Goal: Task Accomplishment & Management: Manage account settings

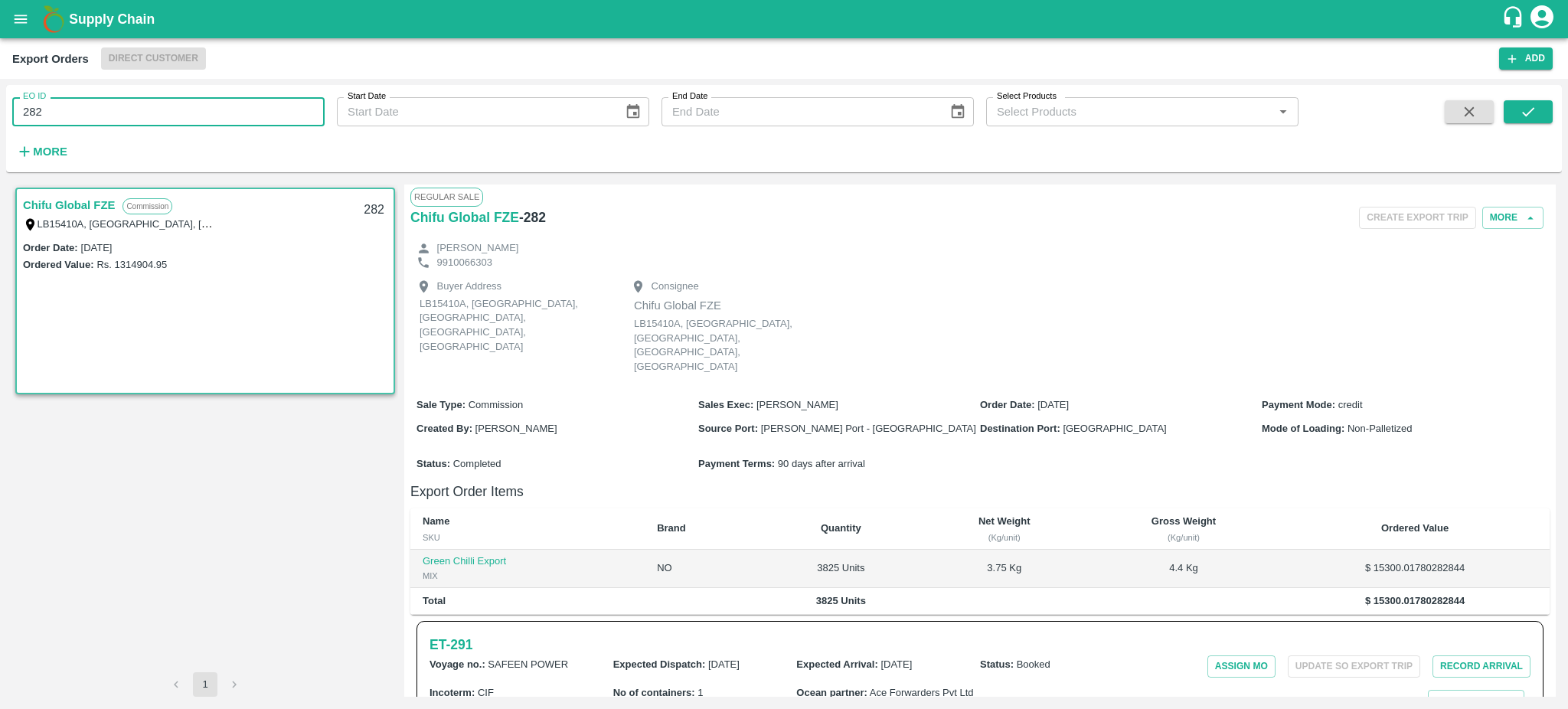
scroll to position [151, 0]
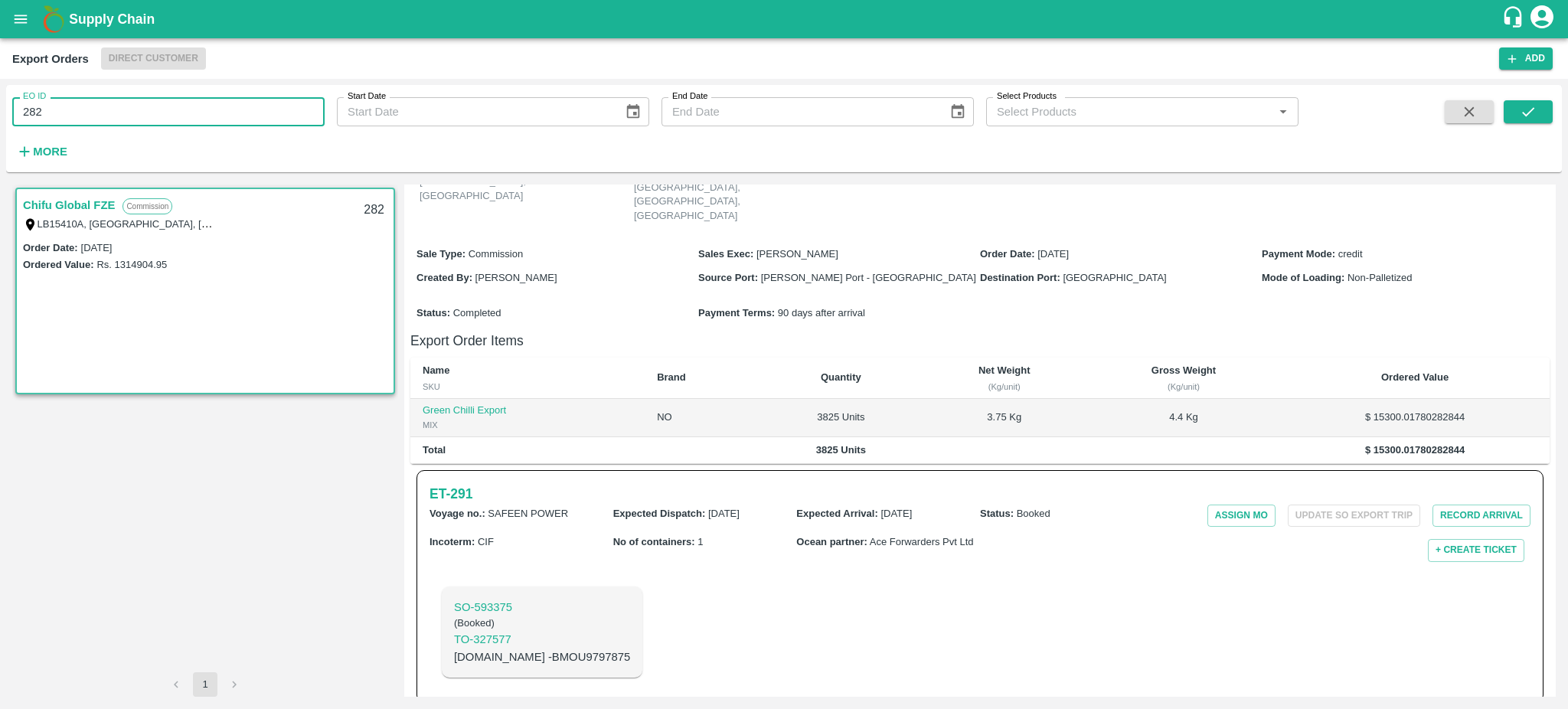
click at [46, 106] on input "282" at bounding box center [168, 111] width 312 height 29
type input "2"
click at [1534, 120] on button "submit" at bounding box center [1528, 111] width 49 height 23
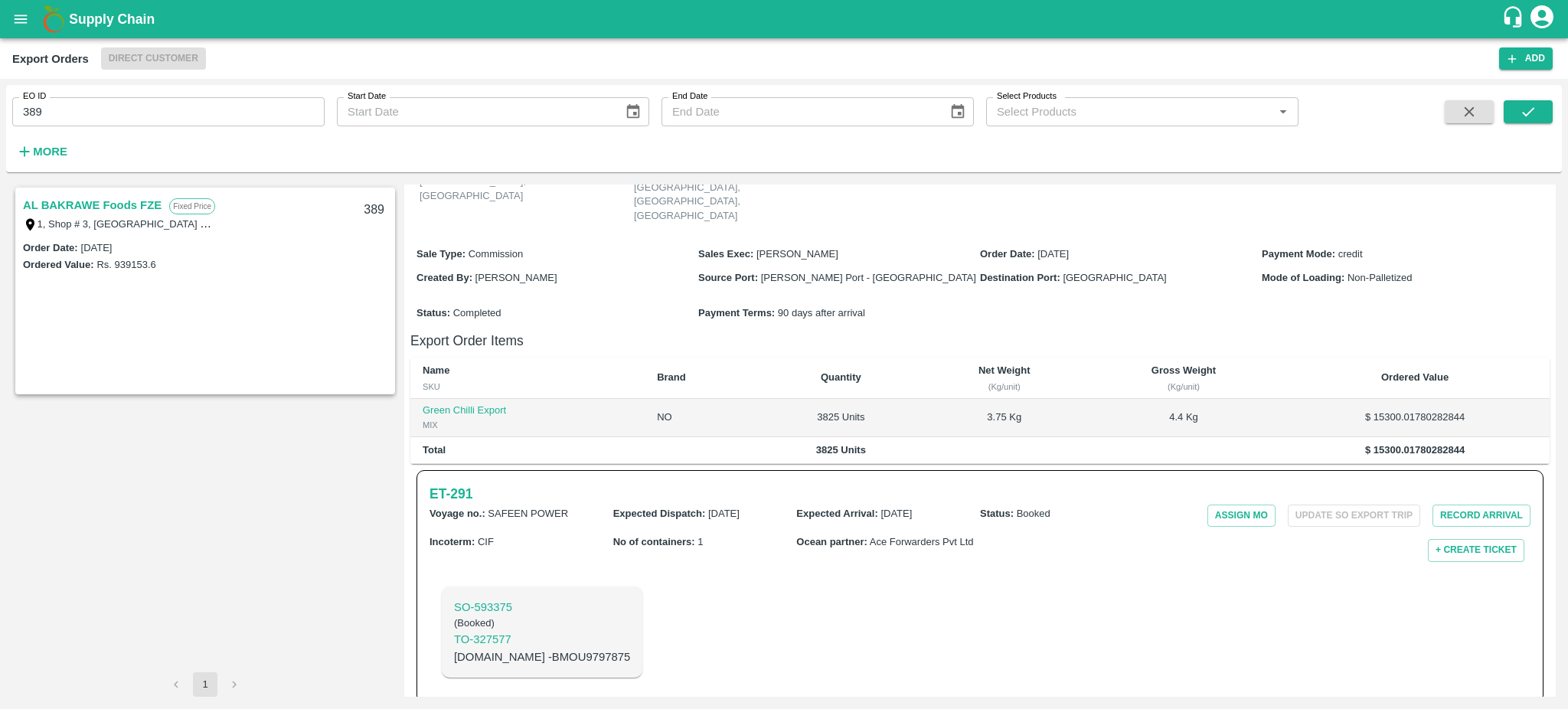
click at [138, 201] on link "AL BAKRAWE Foods FZE" at bounding box center [93, 205] width 139 height 20
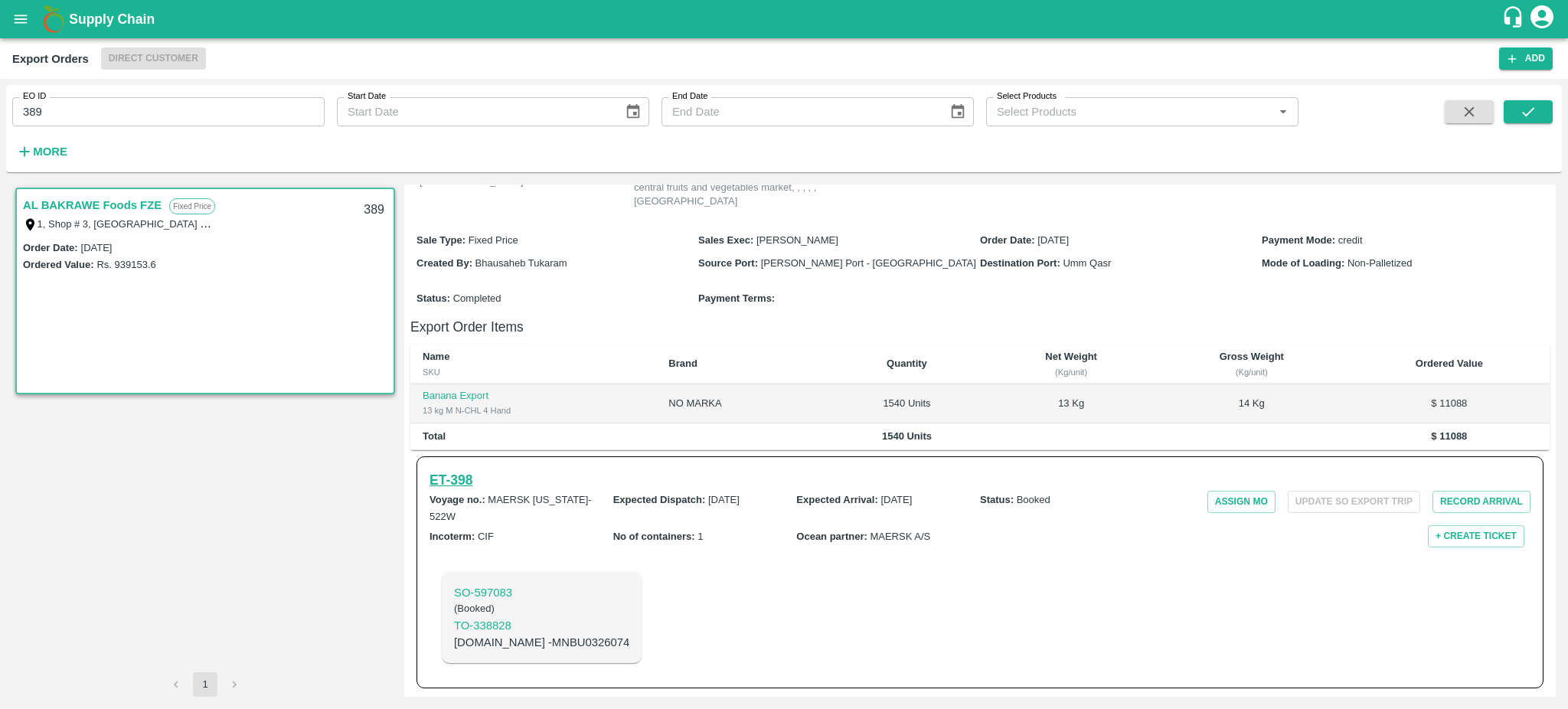
click at [469, 482] on h6 "ET- 398" at bounding box center [451, 480] width 43 height 21
click at [455, 475] on h6 "ET- 398" at bounding box center [451, 480] width 43 height 21
click at [90, 104] on input "389" at bounding box center [168, 111] width 312 height 29
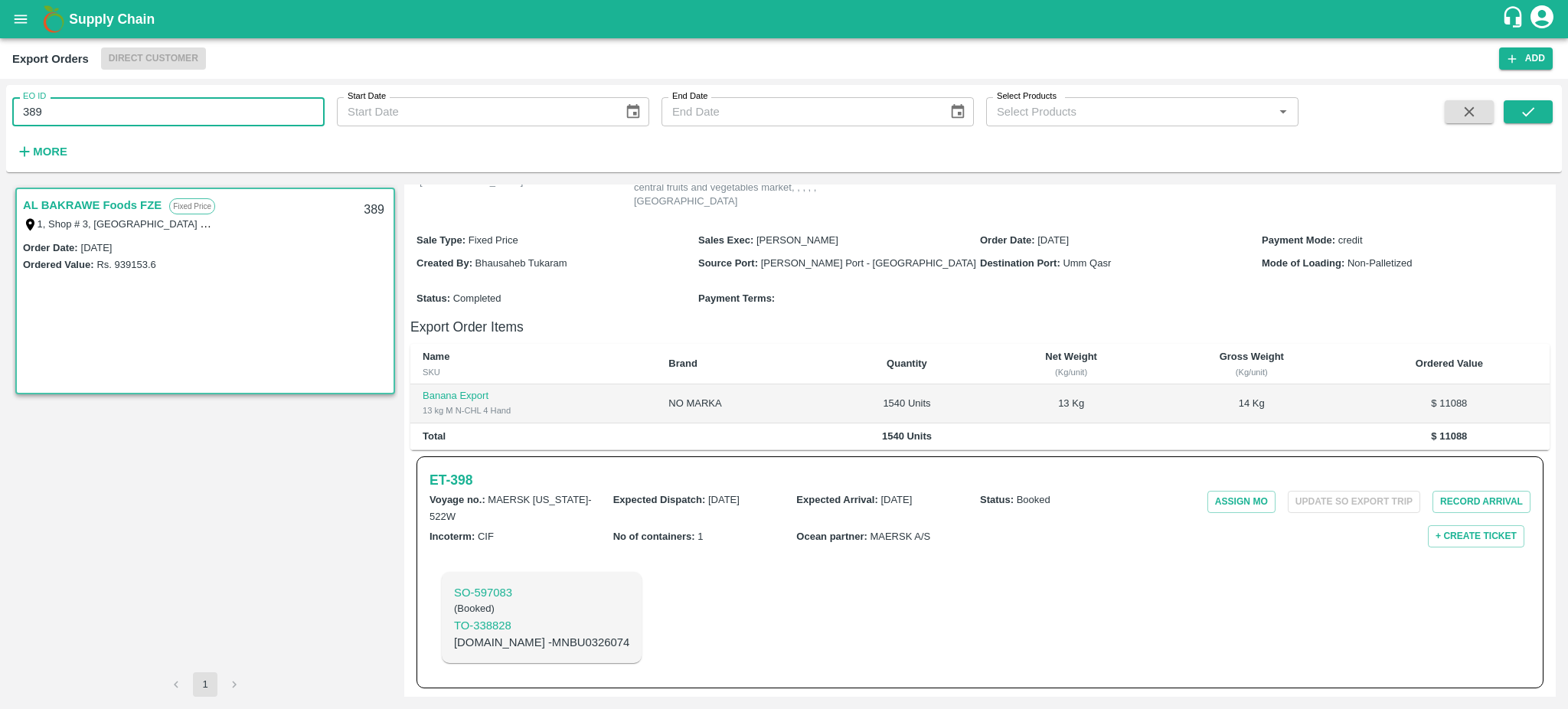
type input "389"
click at [1541, 110] on button "submit" at bounding box center [1528, 111] width 49 height 23
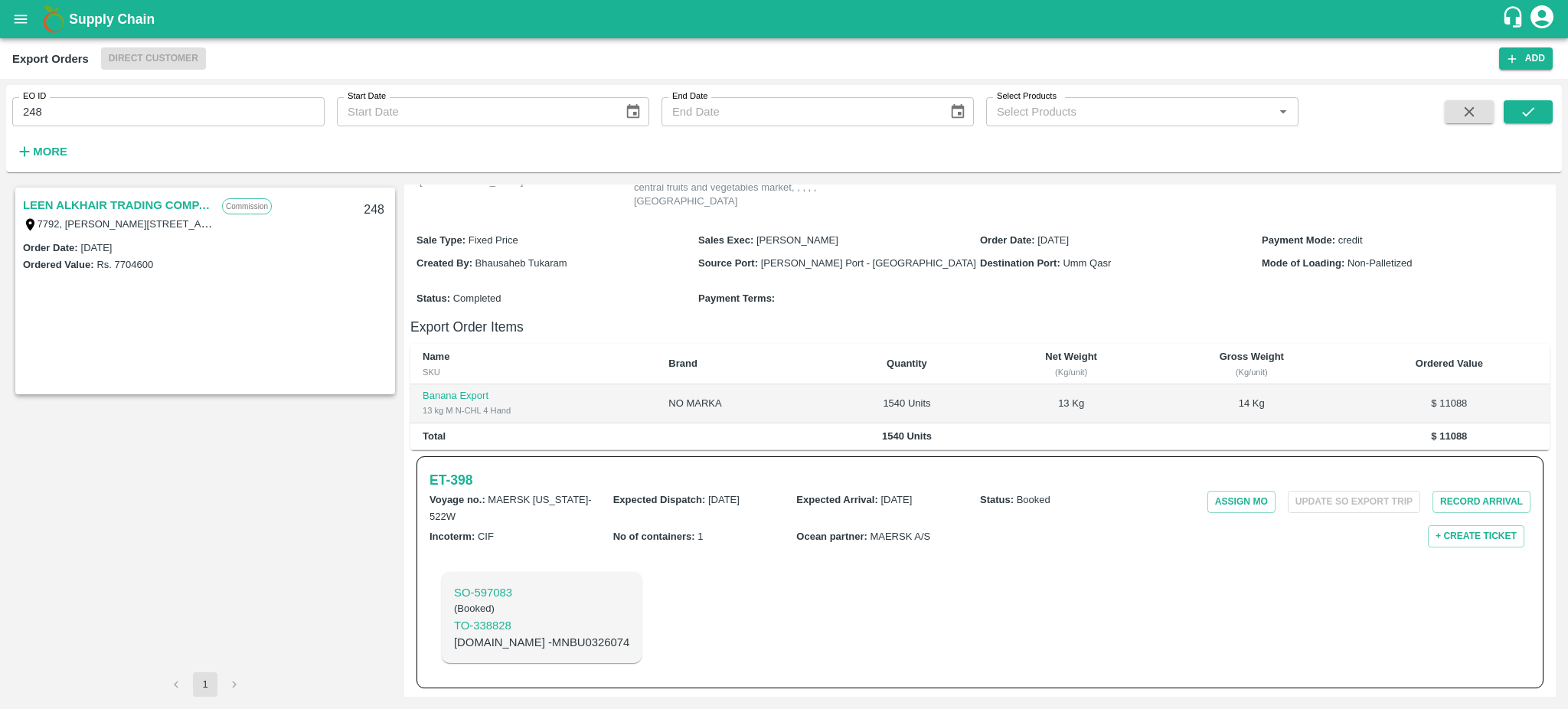
click at [161, 201] on link "LEEN ALKHAIR TRADING COMPANY" at bounding box center [118, 205] width 191 height 20
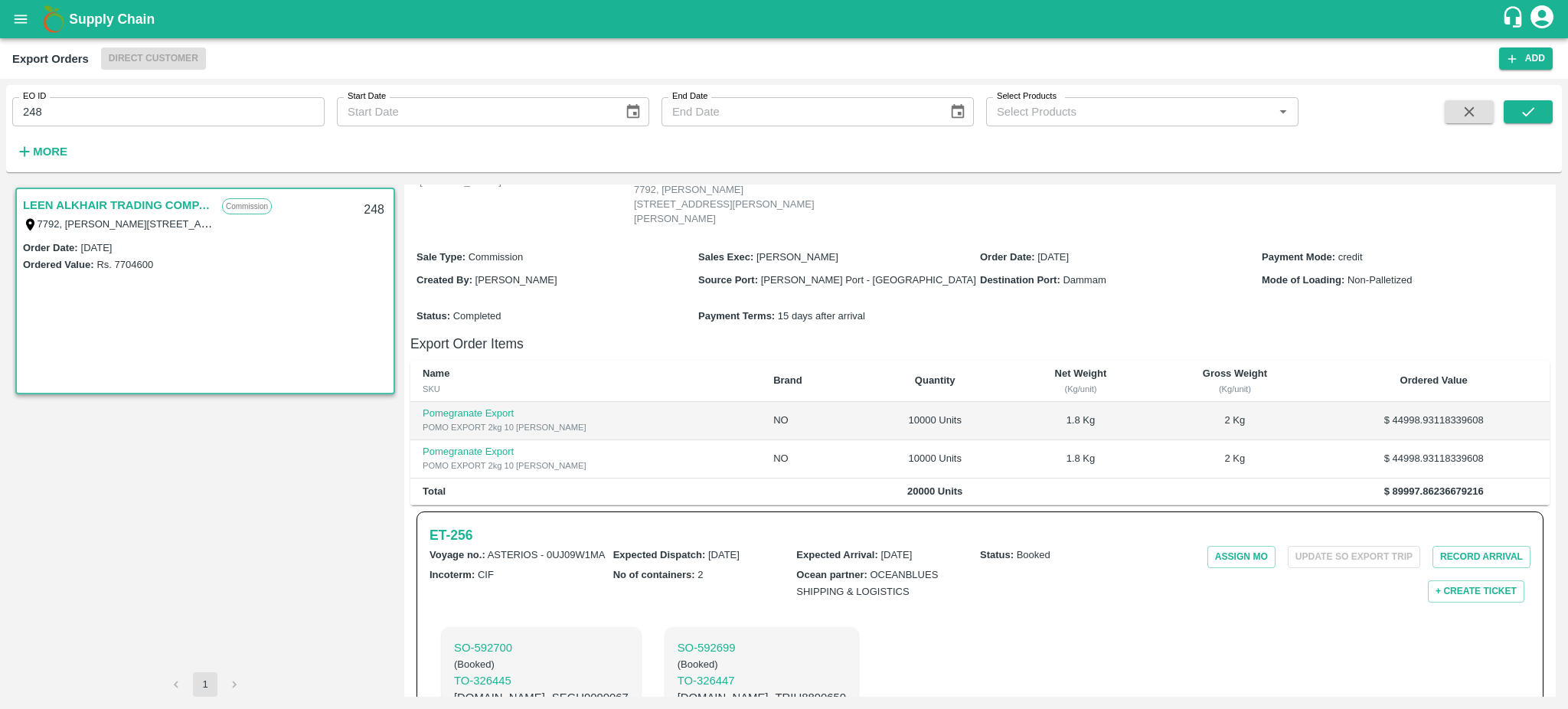
scroll to position [206, 0]
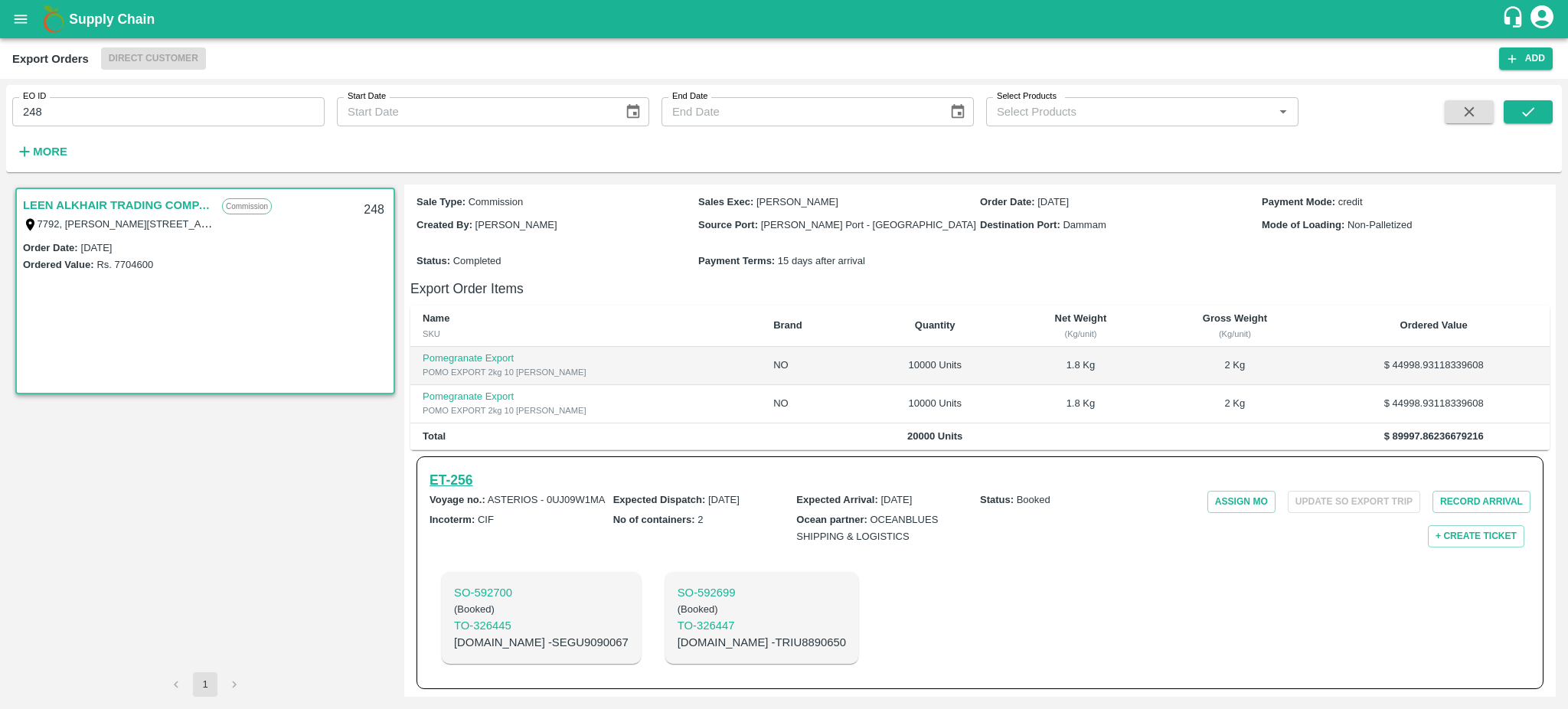
click at [448, 484] on h6 "ET- 256" at bounding box center [451, 480] width 43 height 21
click at [142, 122] on input "248" at bounding box center [168, 111] width 312 height 29
type input "248"
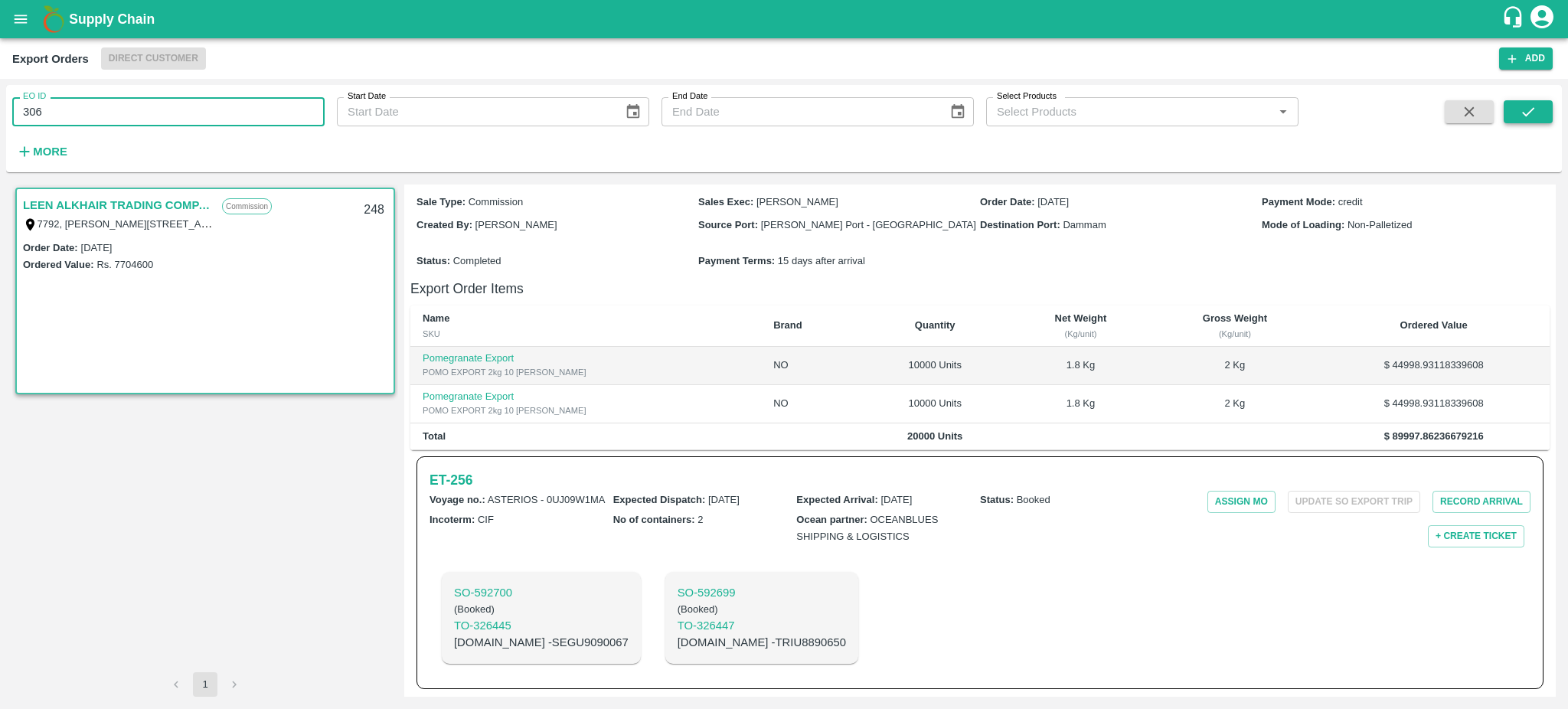
type input "306"
click at [1533, 106] on icon "submit" at bounding box center [1529, 112] width 17 height 17
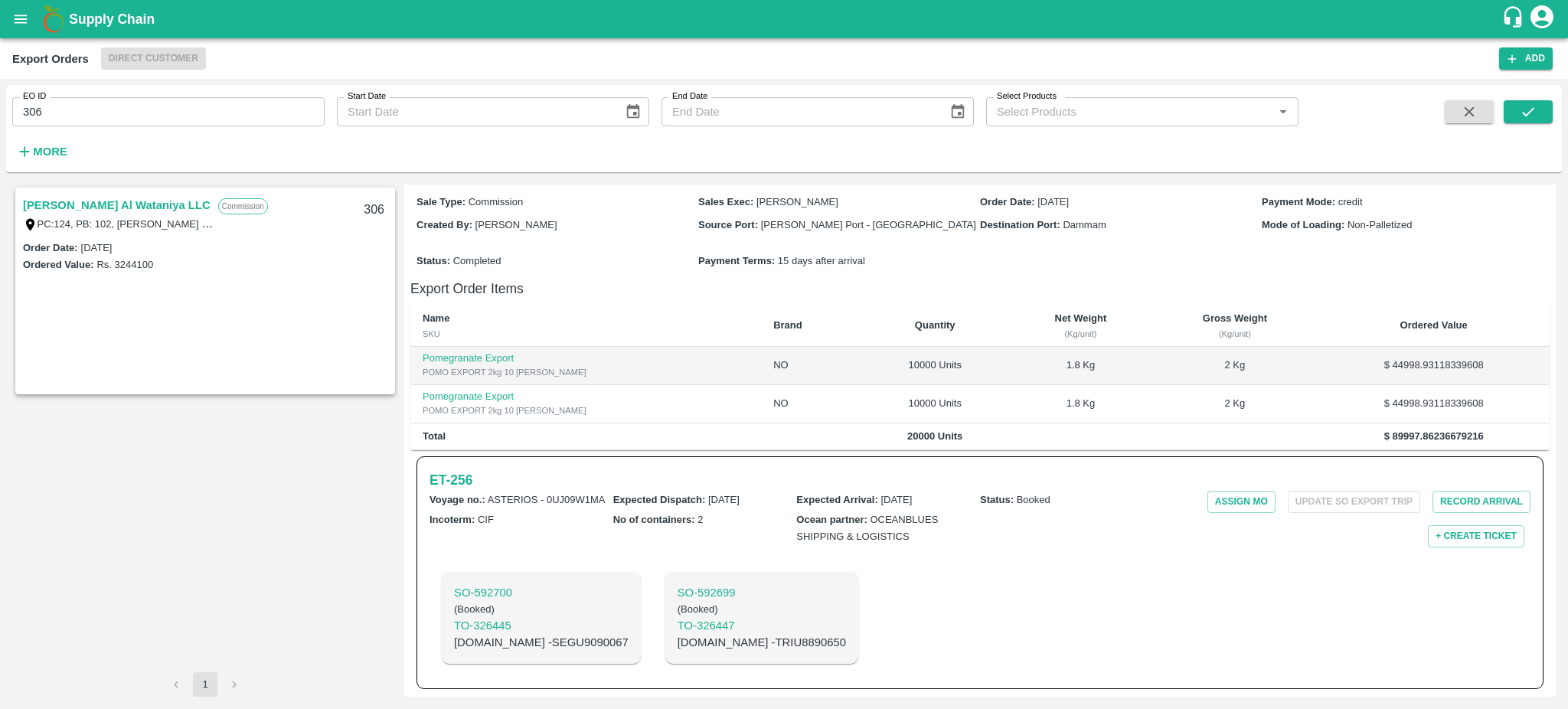
click at [80, 203] on link "Anwar Al Khalidiya Al Wataniya LLC" at bounding box center [117, 205] width 188 height 20
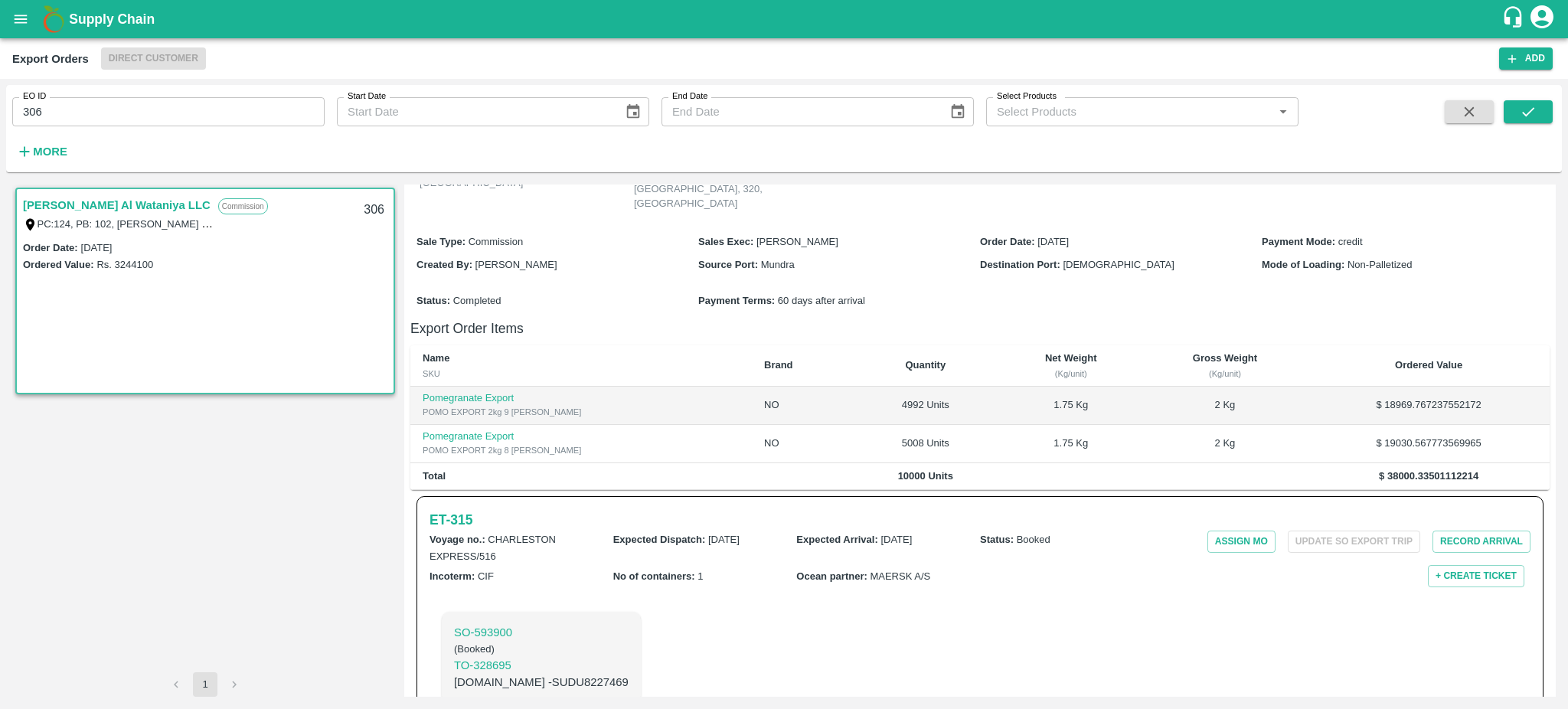
scroll to position [204, 0]
click at [461, 512] on h6 "ET- 315" at bounding box center [451, 522] width 43 height 21
click at [472, 512] on h6 "ET- 315" at bounding box center [451, 522] width 43 height 21
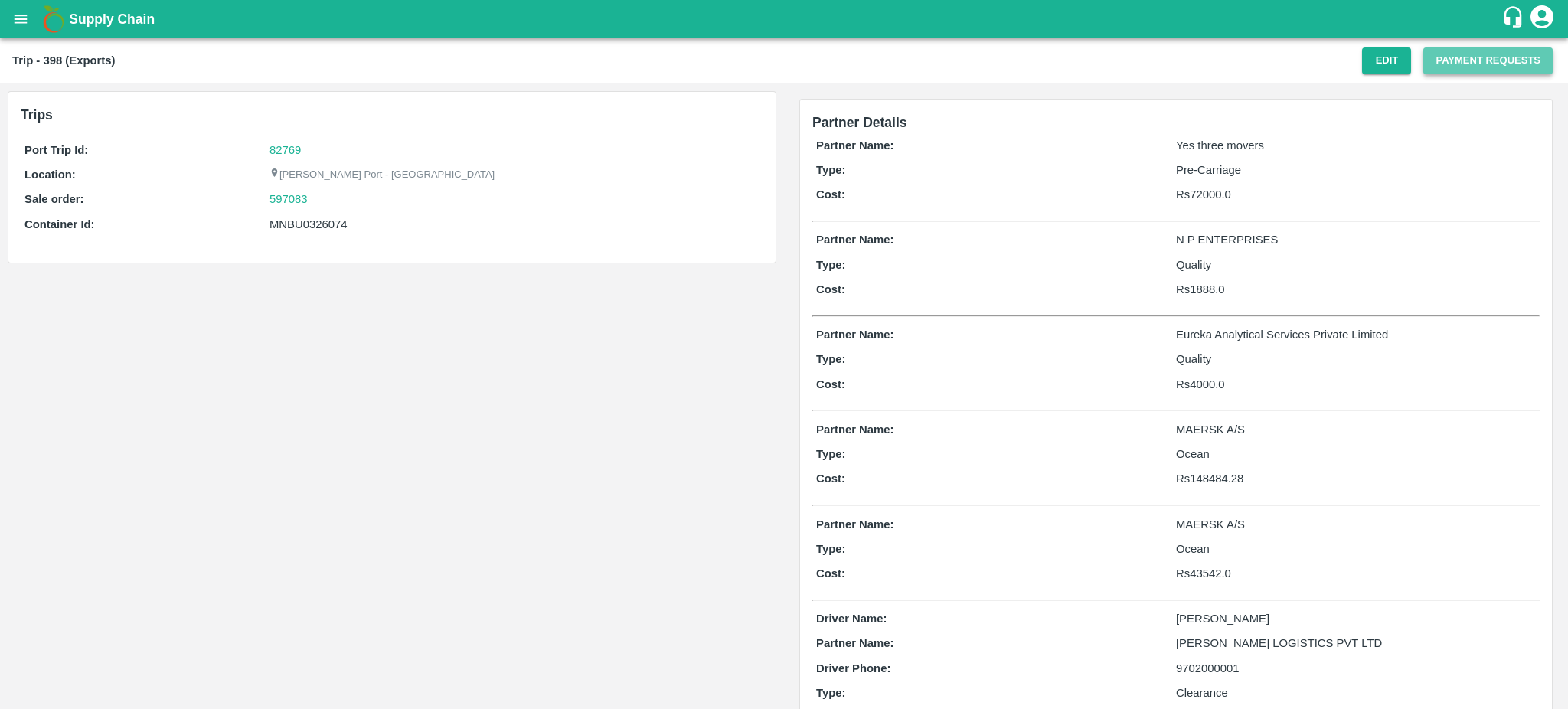
click at [1474, 67] on button "Payment Requests" at bounding box center [1487, 60] width 129 height 27
click at [1380, 54] on button "Edit" at bounding box center [1386, 60] width 49 height 27
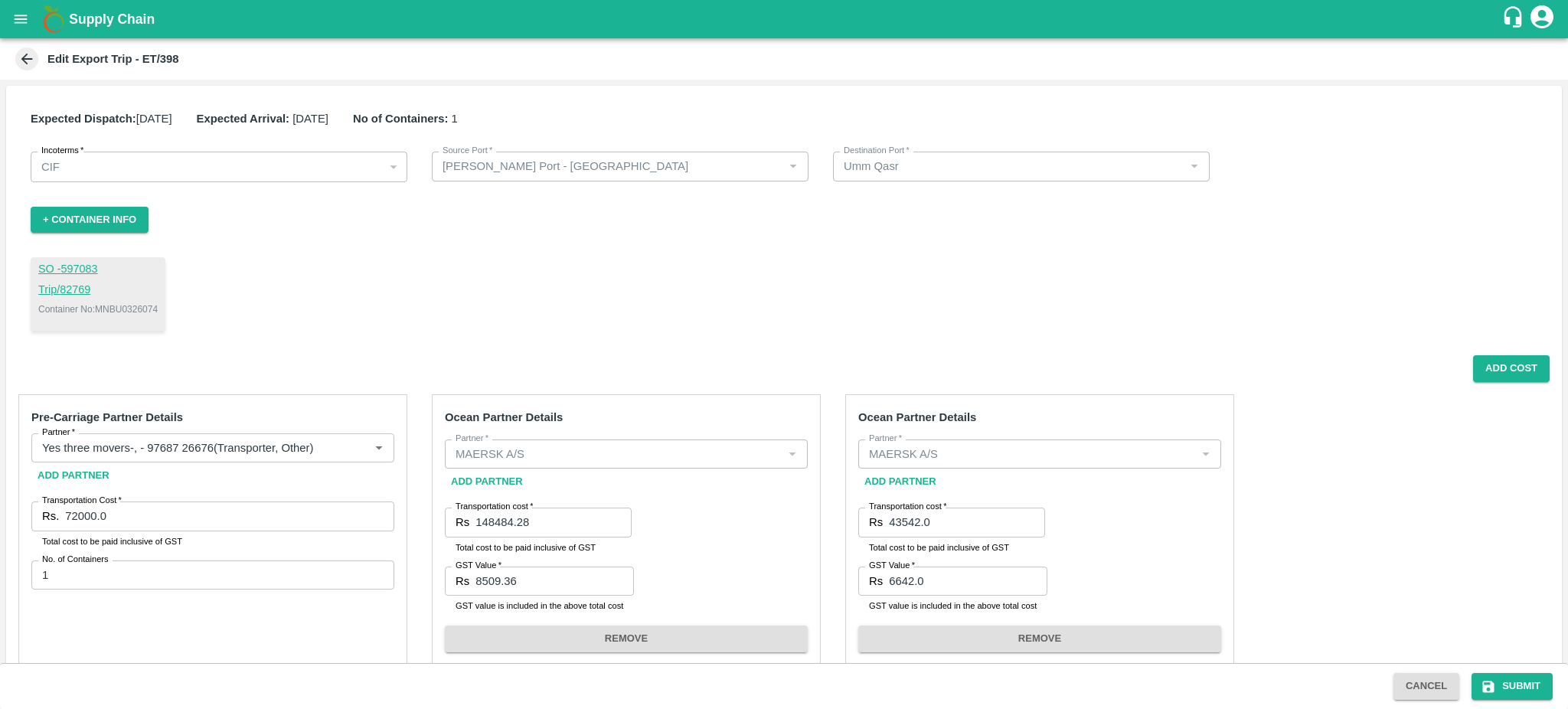
type input "[PERSON_NAME] Port - [GEOGRAPHIC_DATA]"
type input "Umm Qasr"
type input "Yes three movers-, - 97687 26676(Transporter, Other)"
type input "MAERSK A/S"
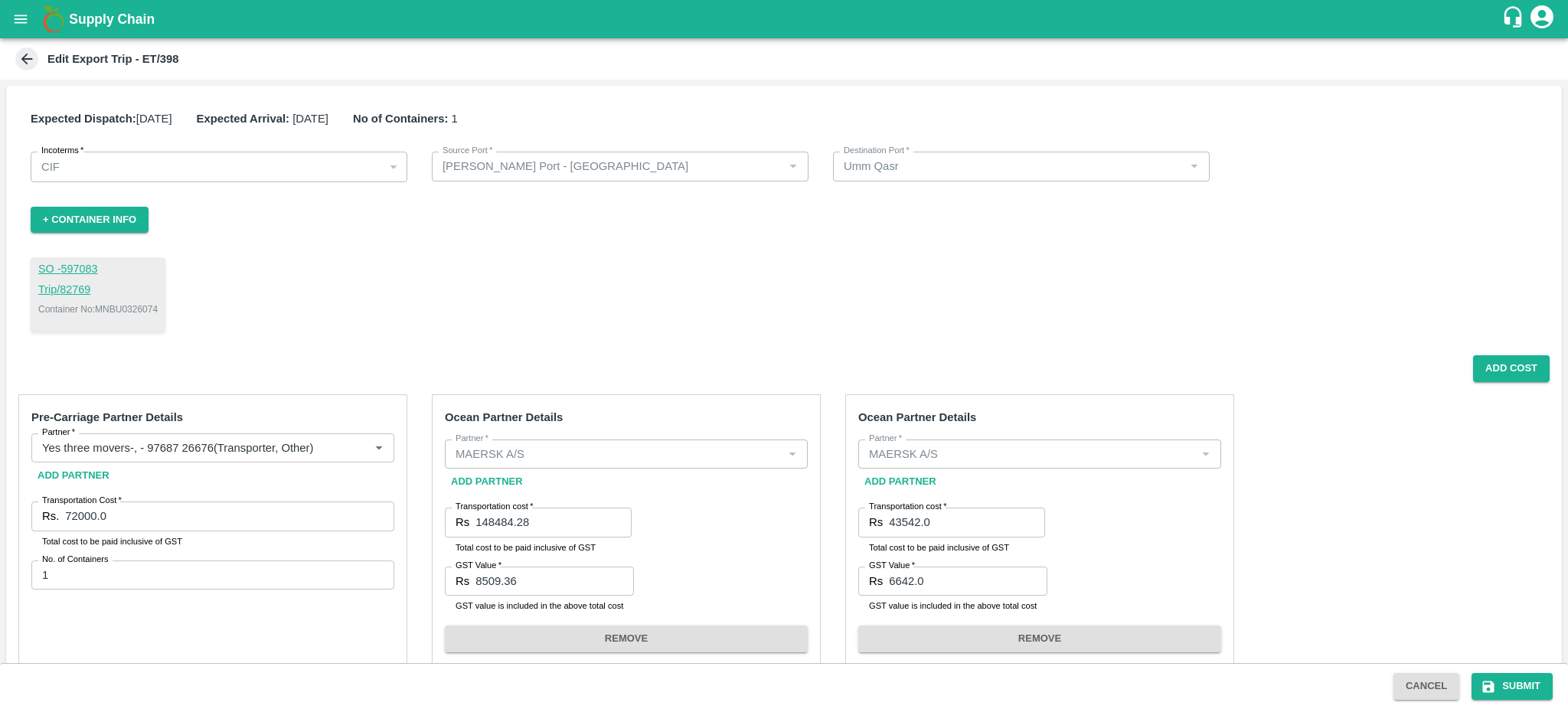
type input "MAERSK A/S"
type input "SAIRAJ LOGISTICS PVT LTD-, -9702000001(Service Provider, Transporter, Other)"
type input "N P ENTERPRISES-Parksyde Residency D- 801Near Guru Gobind , Nashik-8484013069(T…"
type input "Eureka Analytical Services Private Limited-[STREET_ADDRESS] -8779005997(Service…"
type input "N P ENTERPRISES-Parksyde Residency D- 801Near Guru Gobind , Nashik-8484013069(T…"
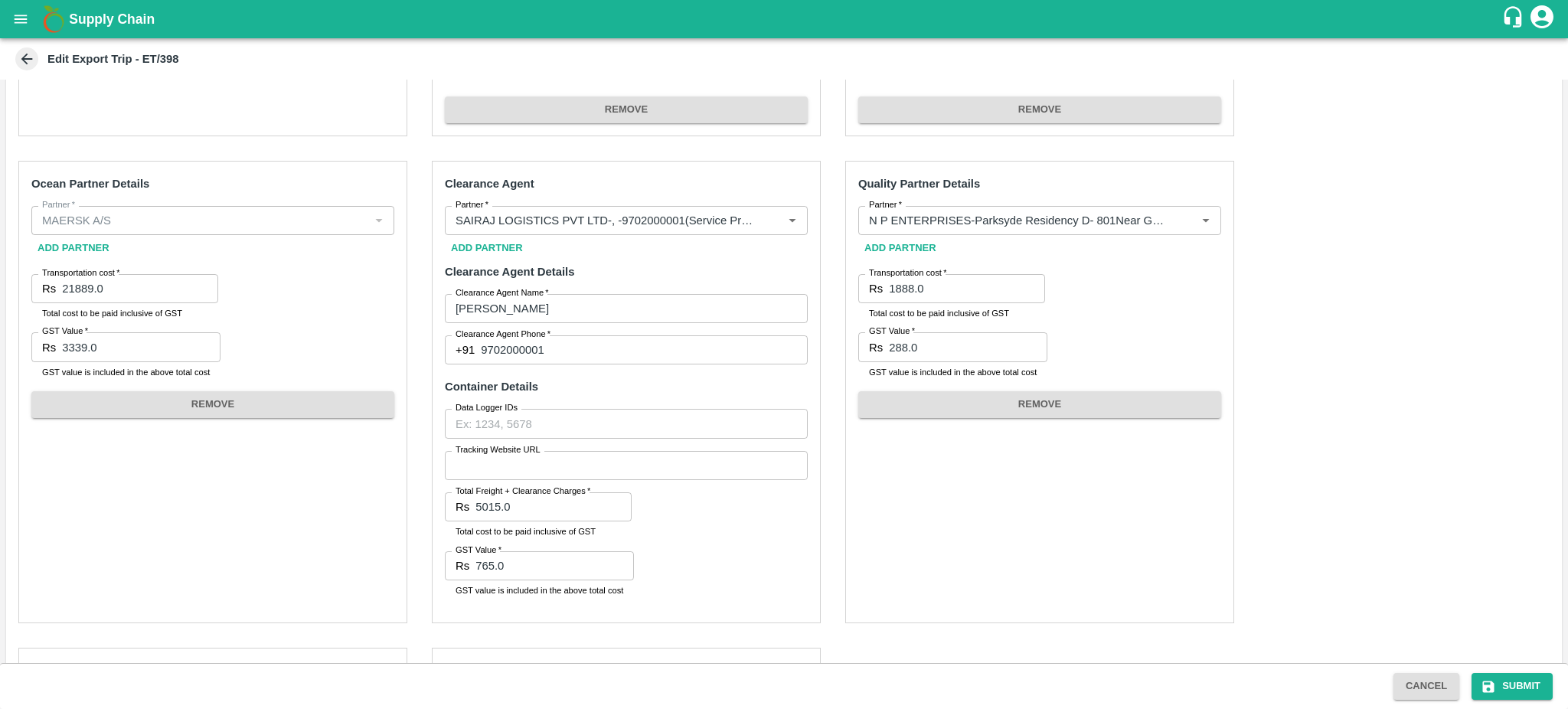
scroll to position [536, 0]
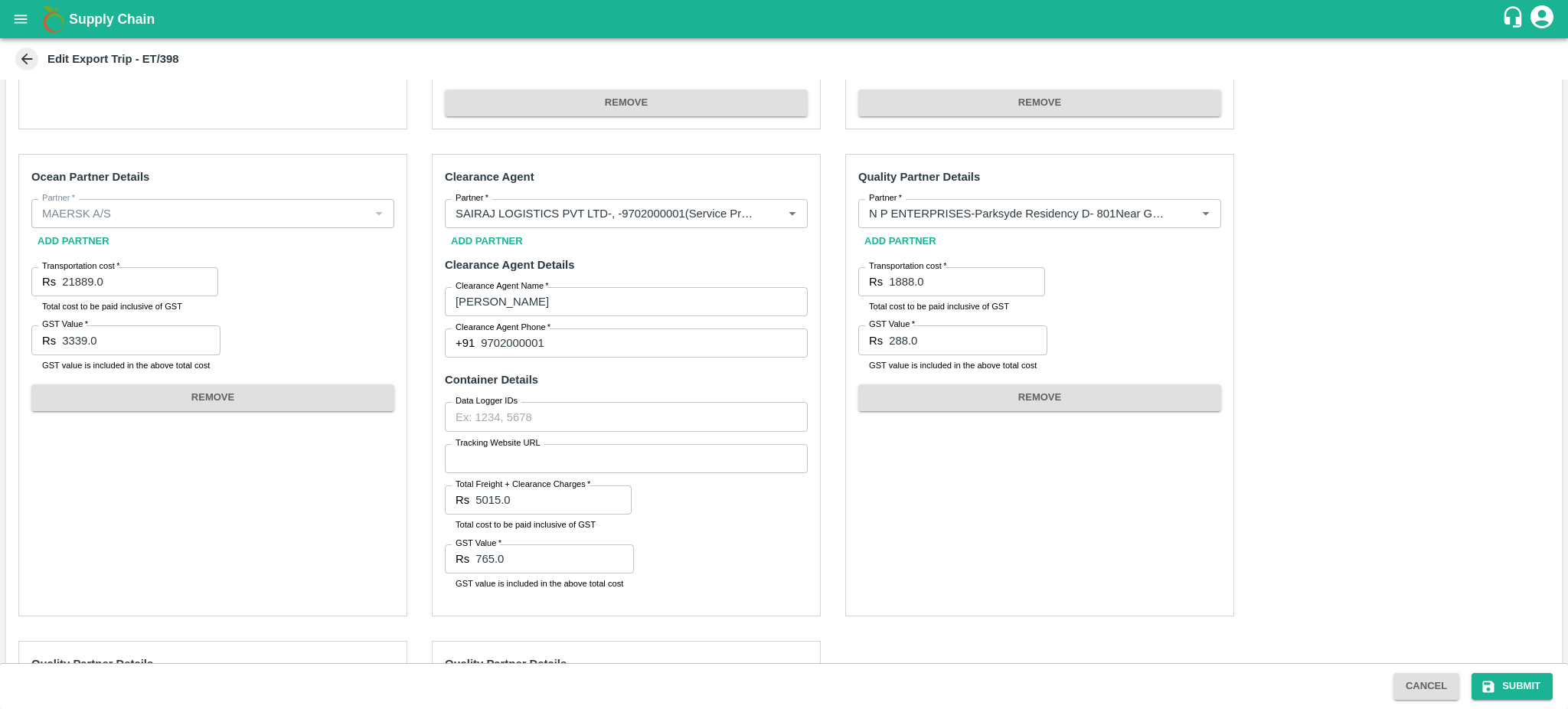
click at [938, 282] on input "1888.0" at bounding box center [967, 282] width 156 height 29
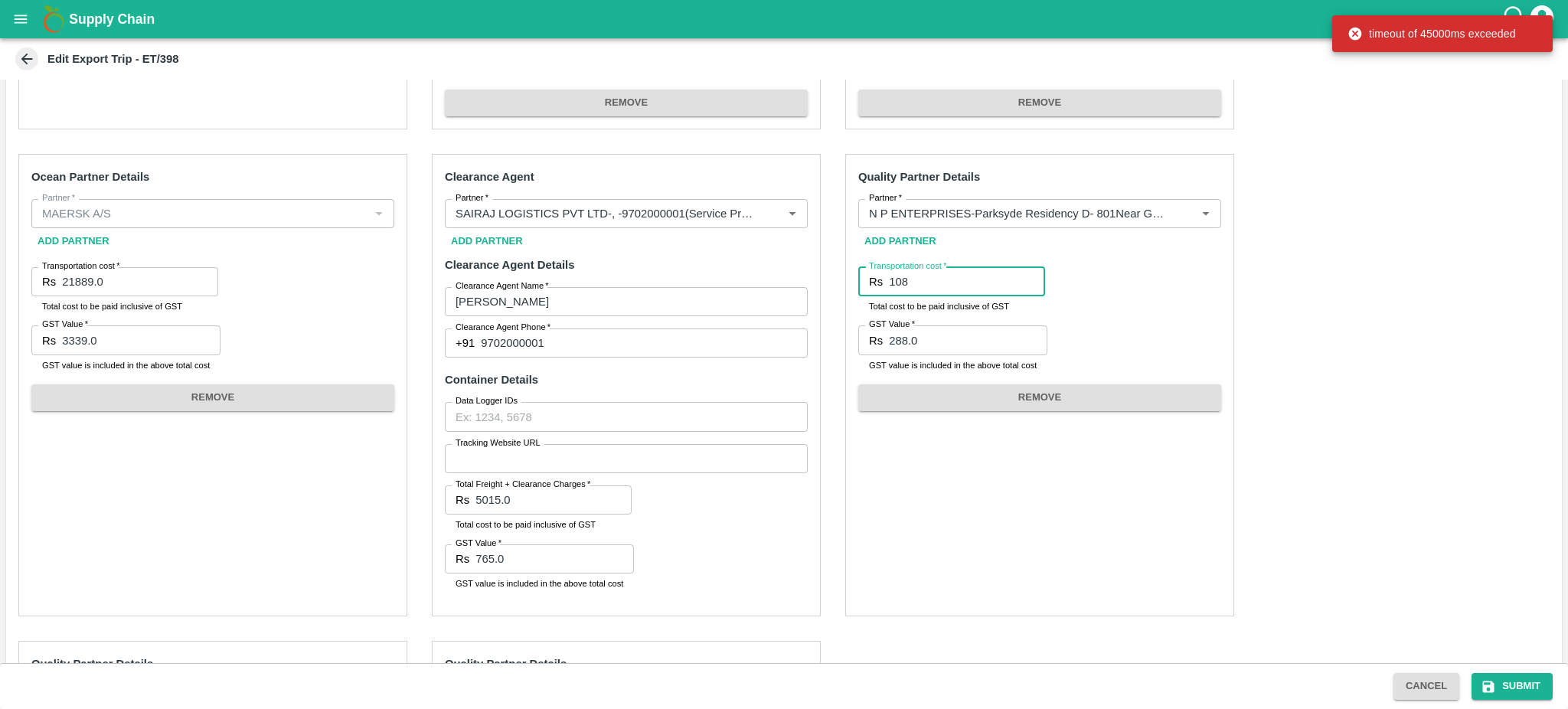
type input "108"
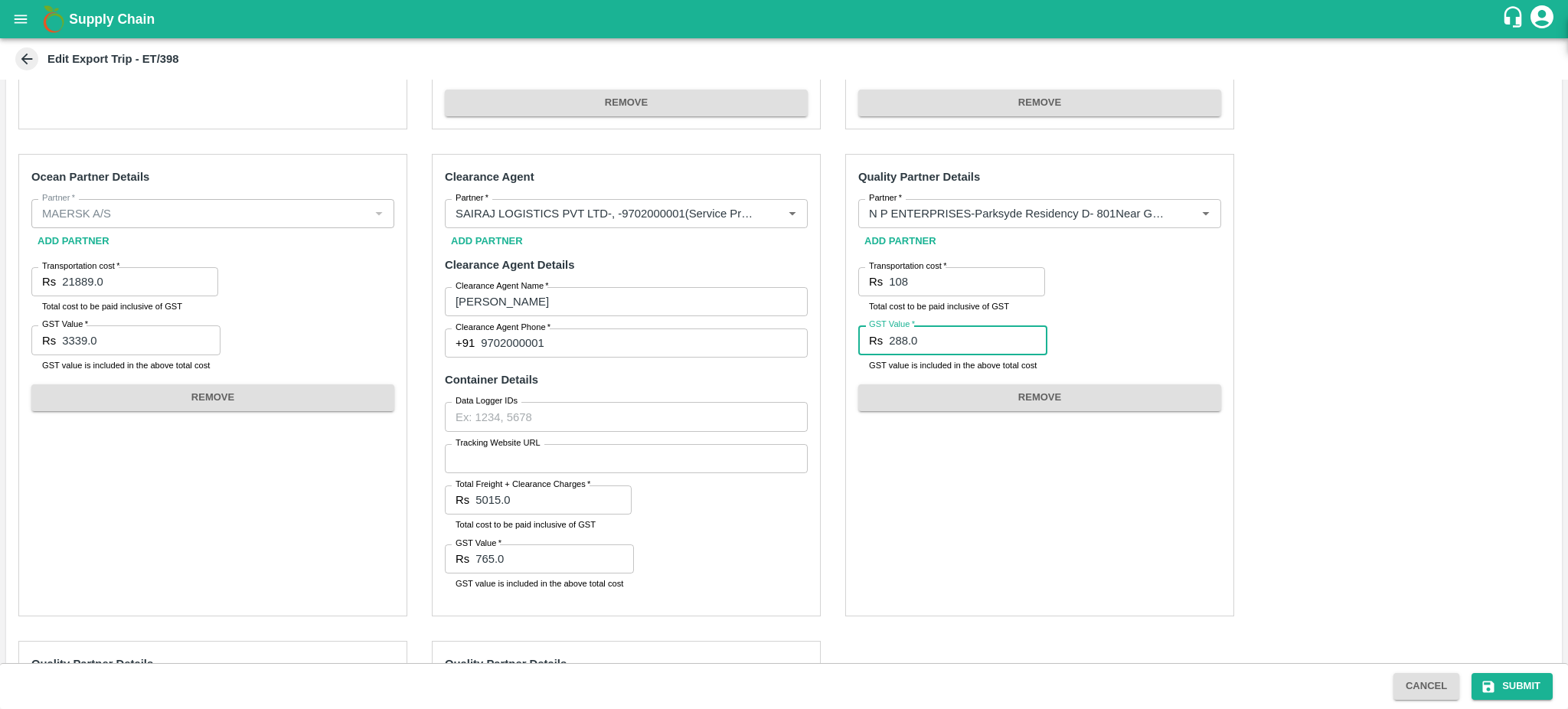
click at [923, 330] on input "288.0" at bounding box center [968, 340] width 159 height 29
click at [910, 273] on input "108" at bounding box center [967, 282] width 156 height 29
click at [923, 340] on input "288.0" at bounding box center [968, 340] width 159 height 29
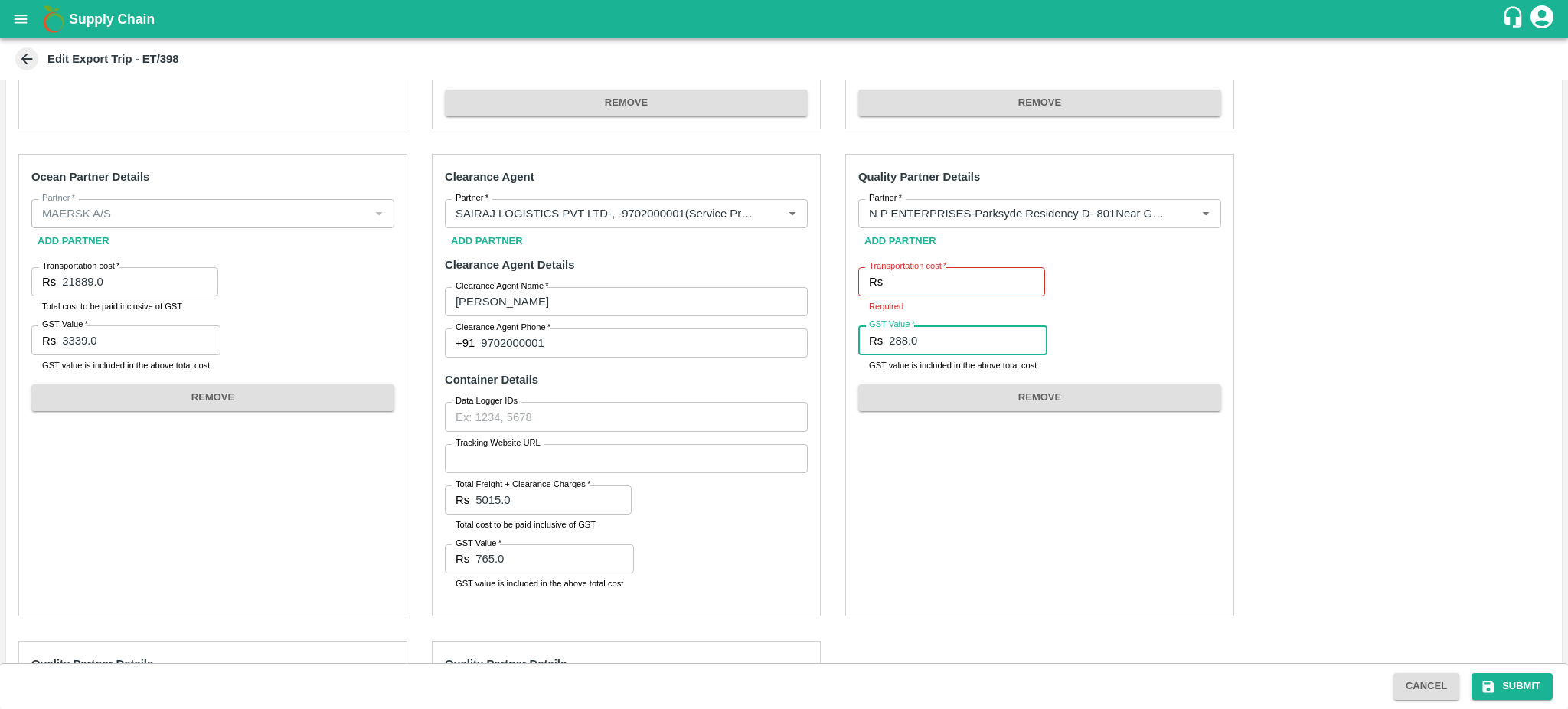
click at [923, 340] on input "288.0" at bounding box center [968, 340] width 159 height 29
type input "108"
click at [907, 279] on input "Transportation cost   *" at bounding box center [967, 282] width 156 height 29
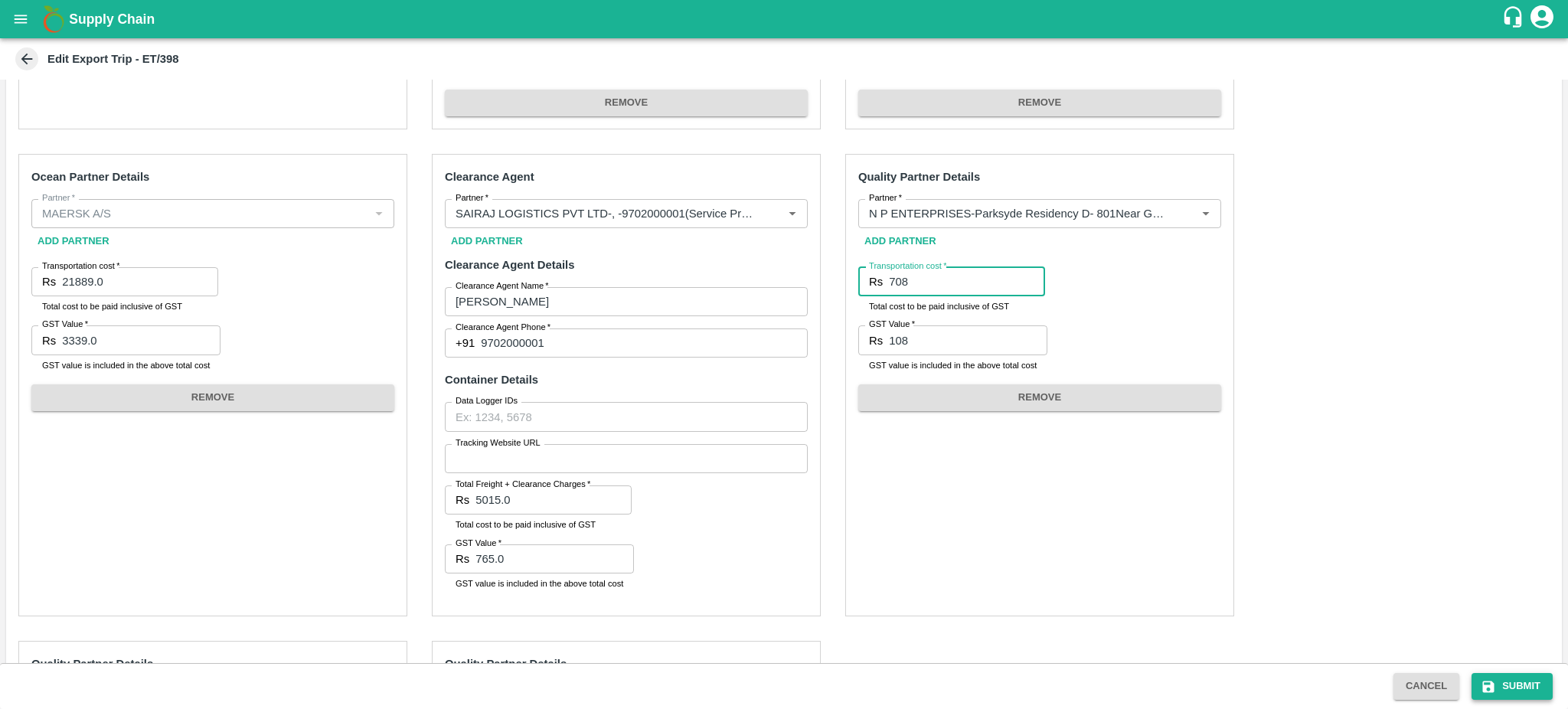
type input "708"
click at [1510, 694] on button "Submit" at bounding box center [1512, 686] width 81 height 27
click at [31, 62] on icon at bounding box center [27, 59] width 17 height 17
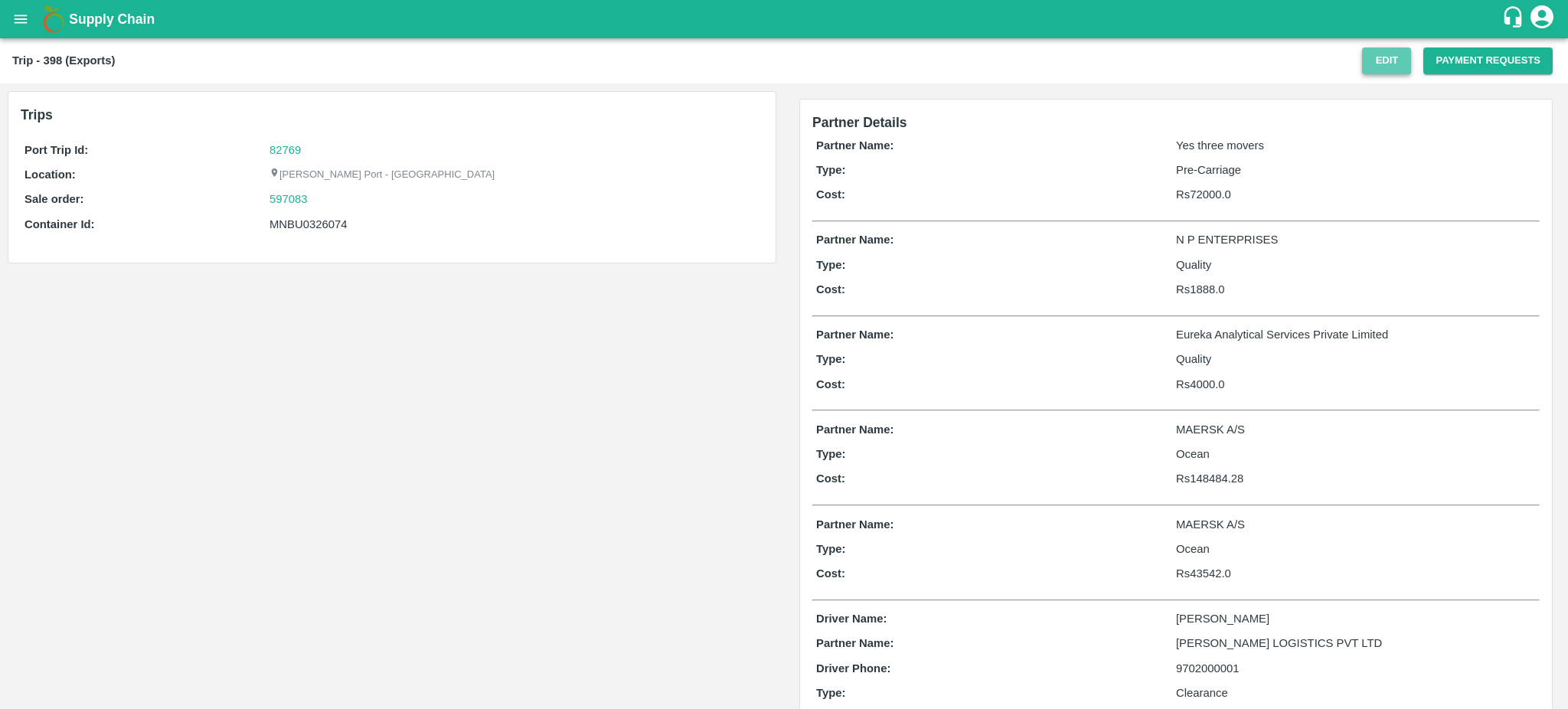
click at [1379, 57] on button "Edit" at bounding box center [1386, 60] width 49 height 27
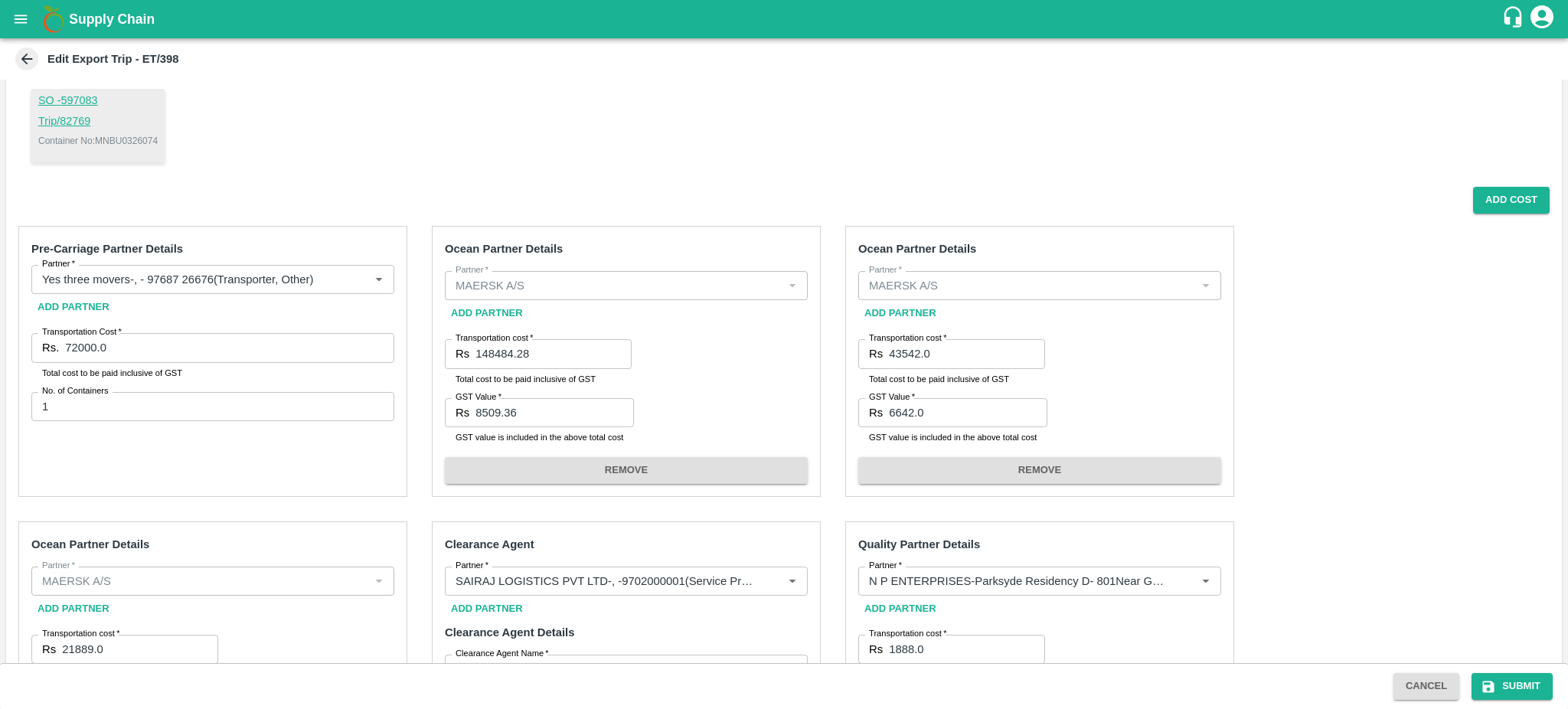
scroll to position [159, 0]
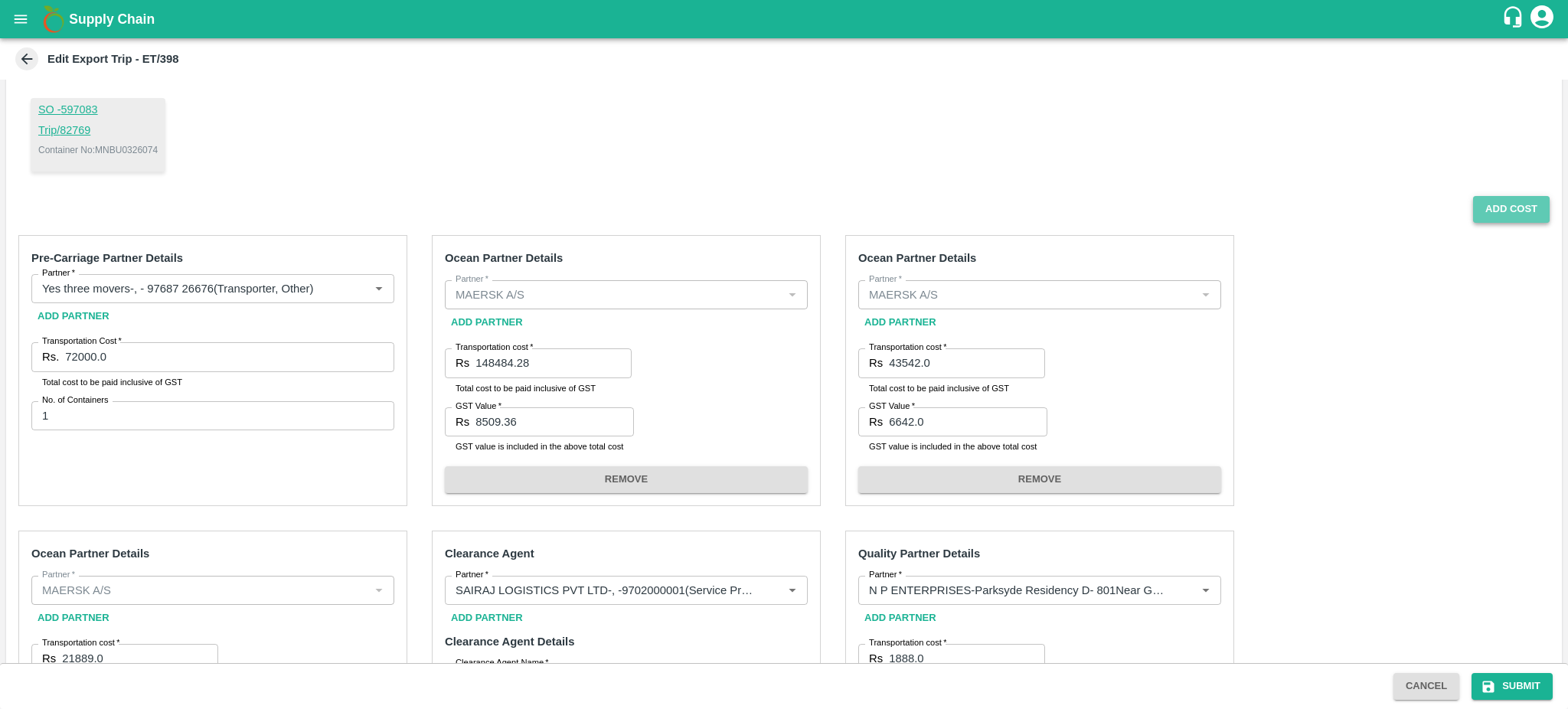
click at [1504, 212] on button "Add Cost" at bounding box center [1511, 209] width 76 height 27
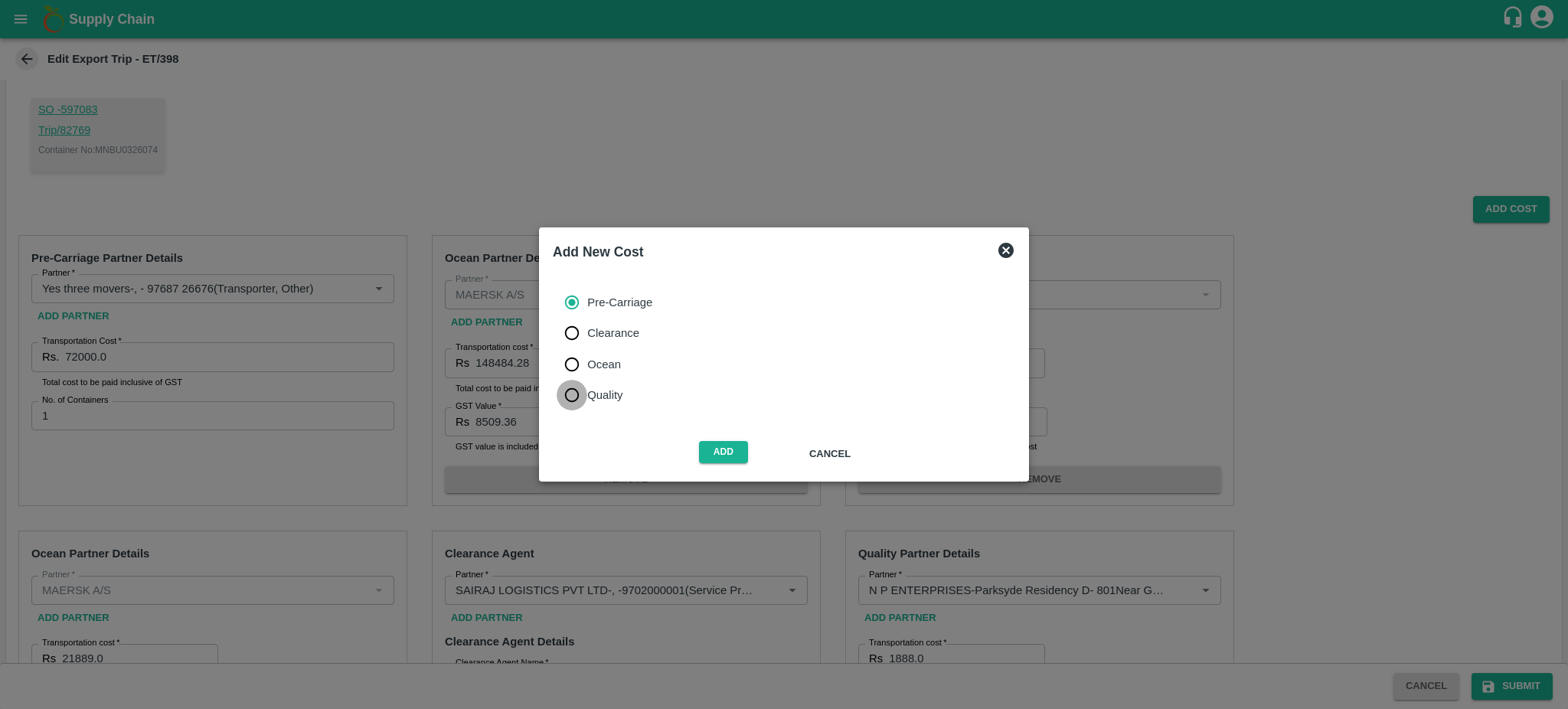
click at [571, 396] on input "Quality" at bounding box center [572, 395] width 31 height 31
radio input "true"
click at [730, 450] on button "Add" at bounding box center [723, 452] width 49 height 22
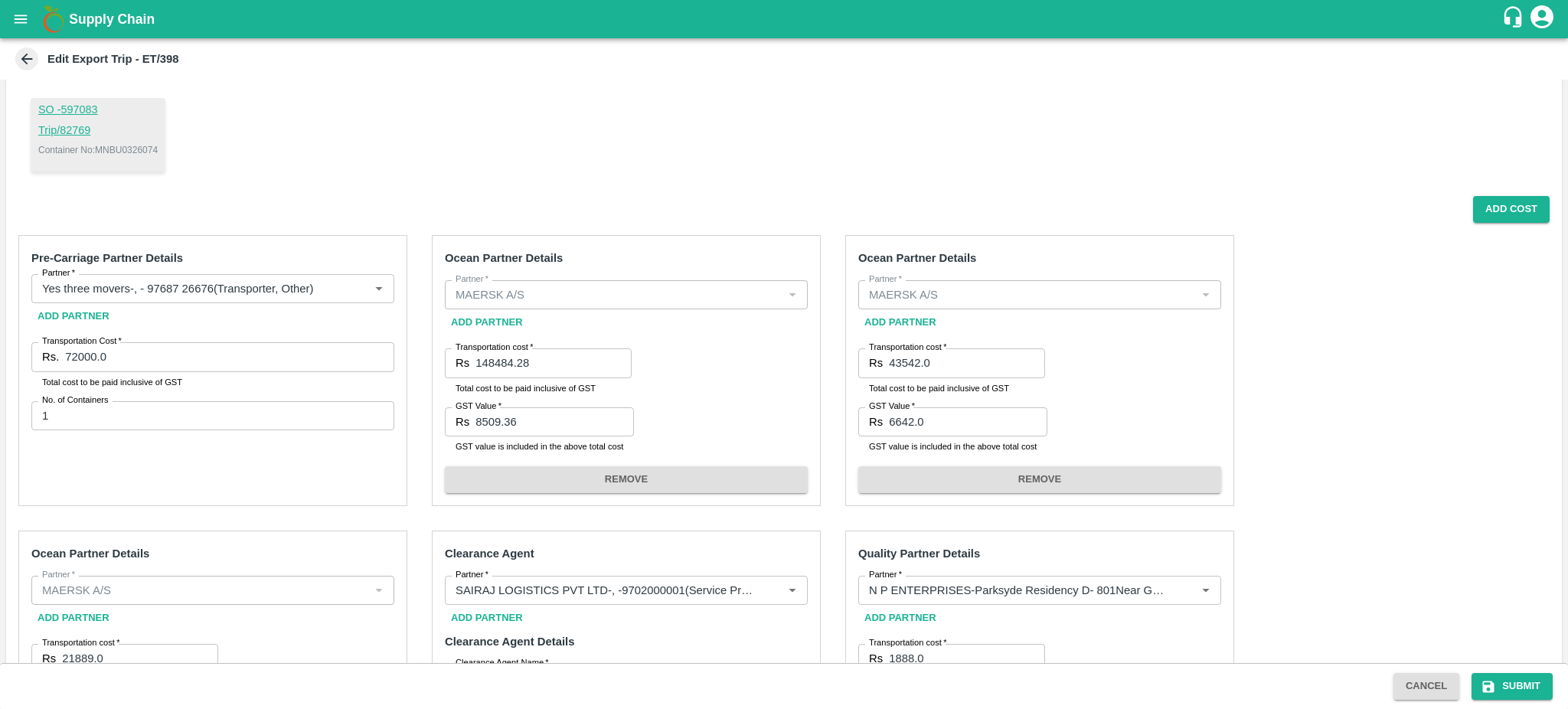
scroll to position [802, 0]
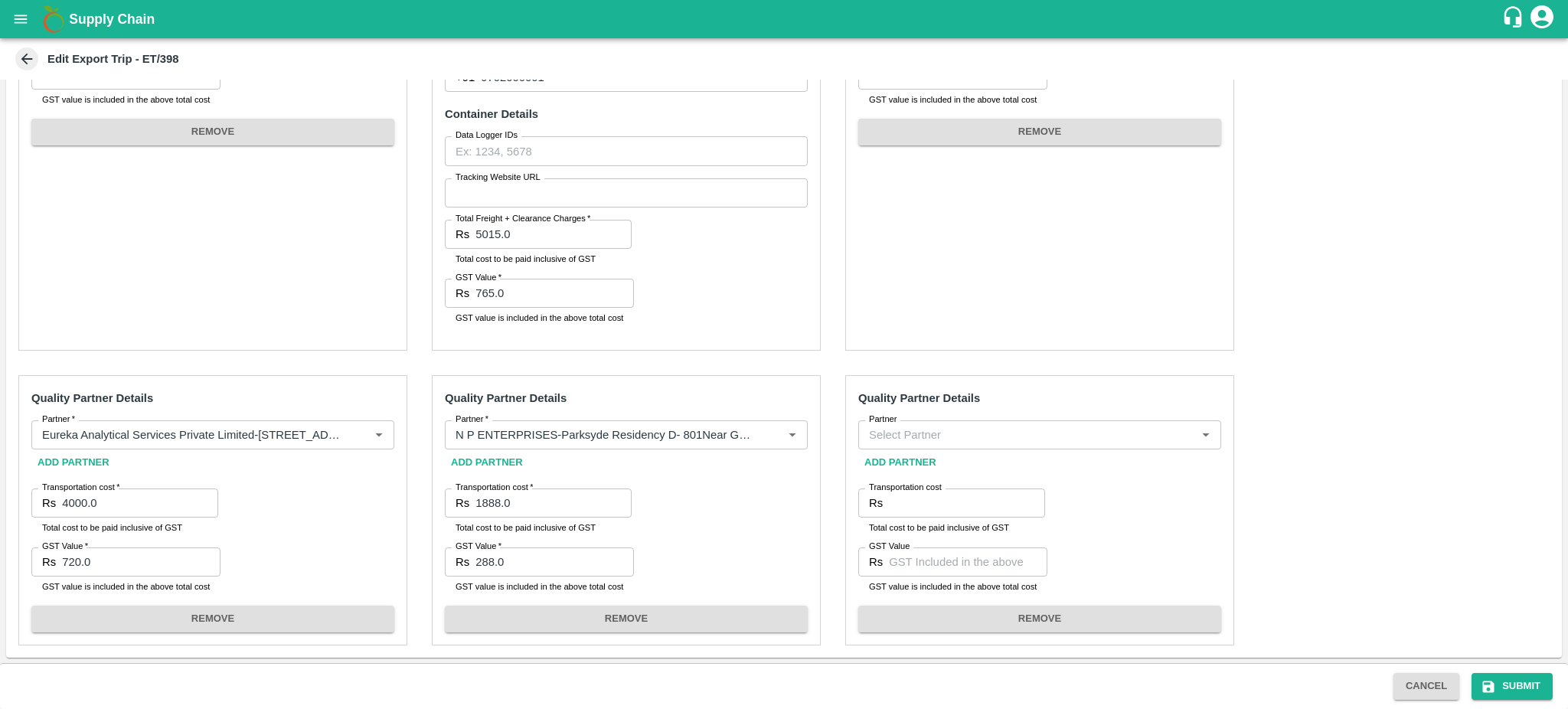
click at [936, 445] on div "Partner" at bounding box center [1039, 435] width 363 height 29
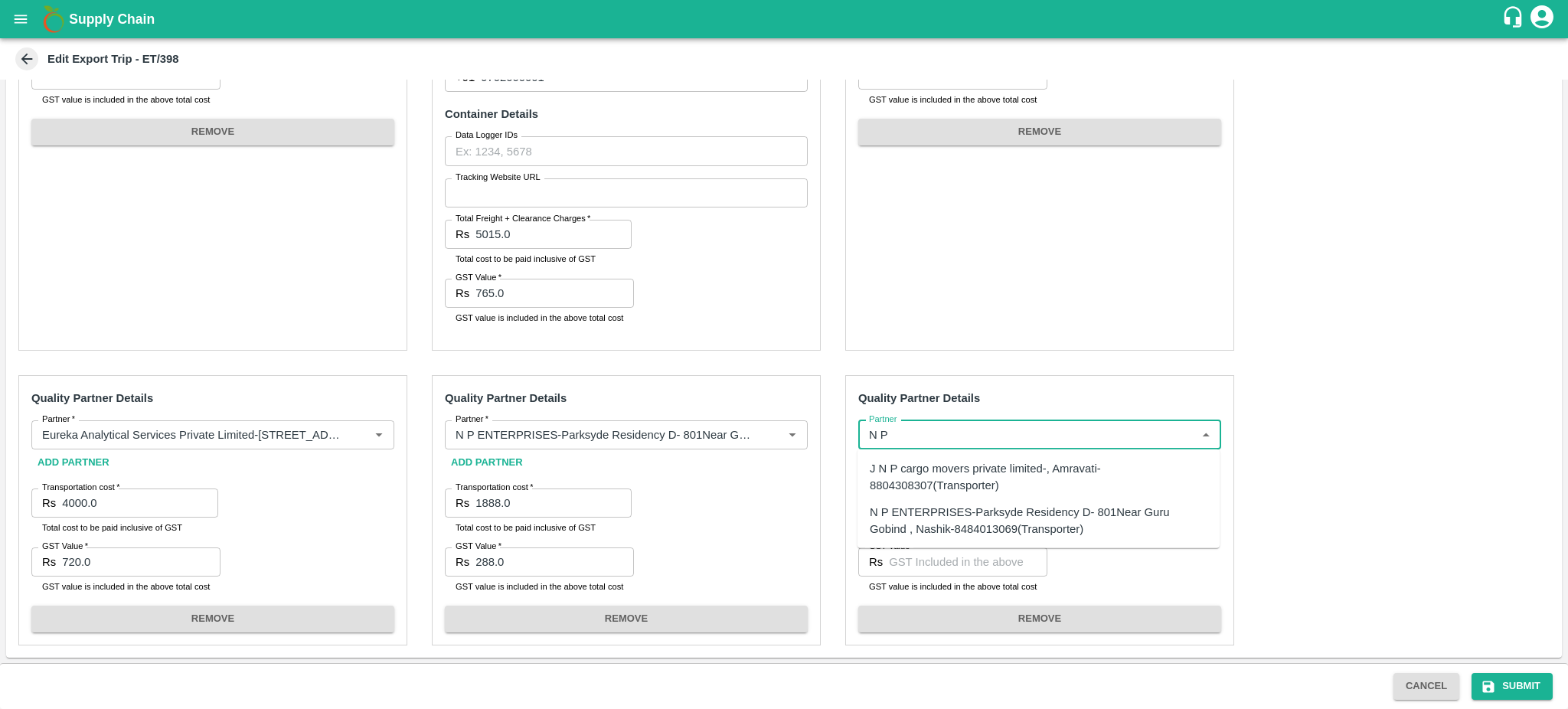
click at [968, 509] on div "N P ENTERPRISES-Parksyde Residency D- 801Near Guru Gobind , Nashik-8484013069(T…" at bounding box center [1039, 520] width 338 height 34
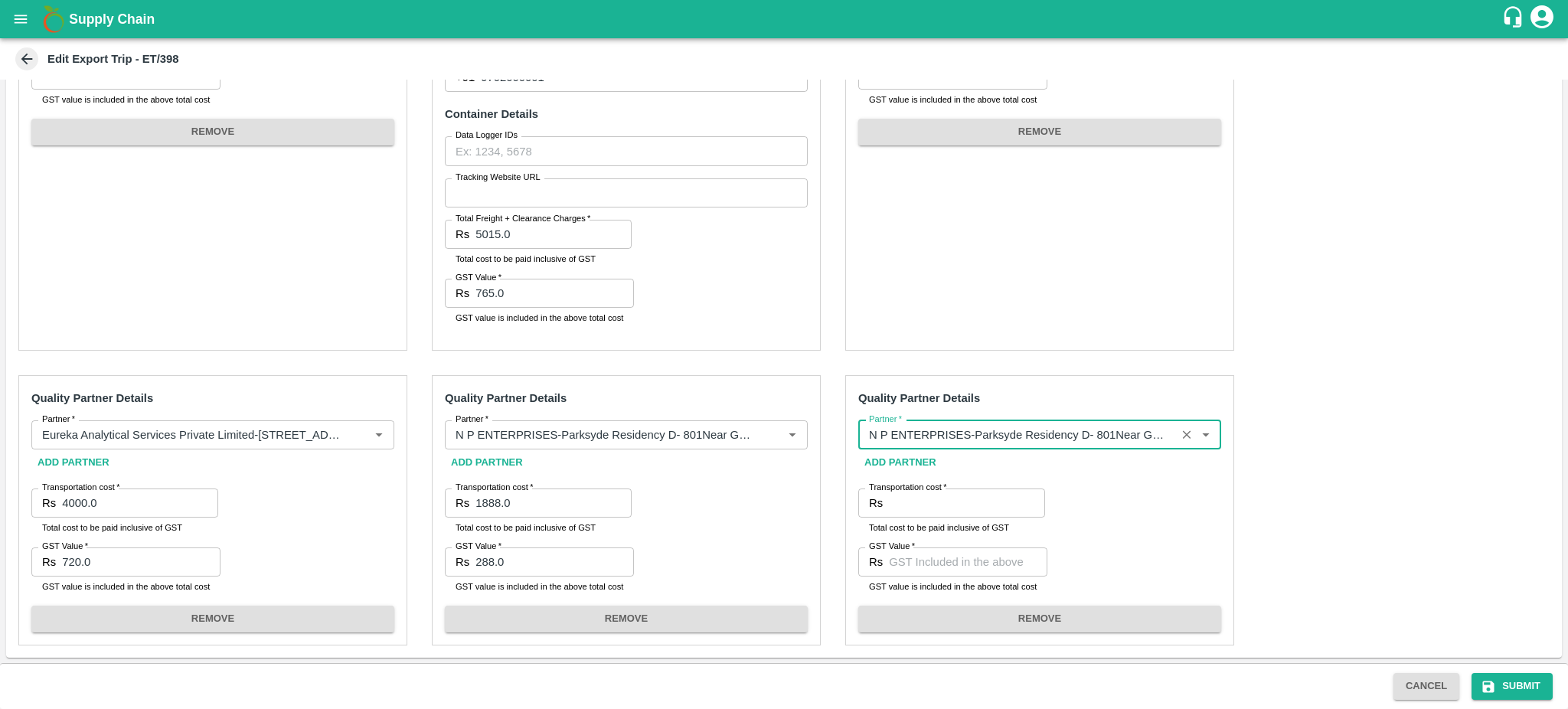
type input "N P ENTERPRISES-Parksyde Residency D- 801Near Guru Gobind , Nashik-8484013069(T…"
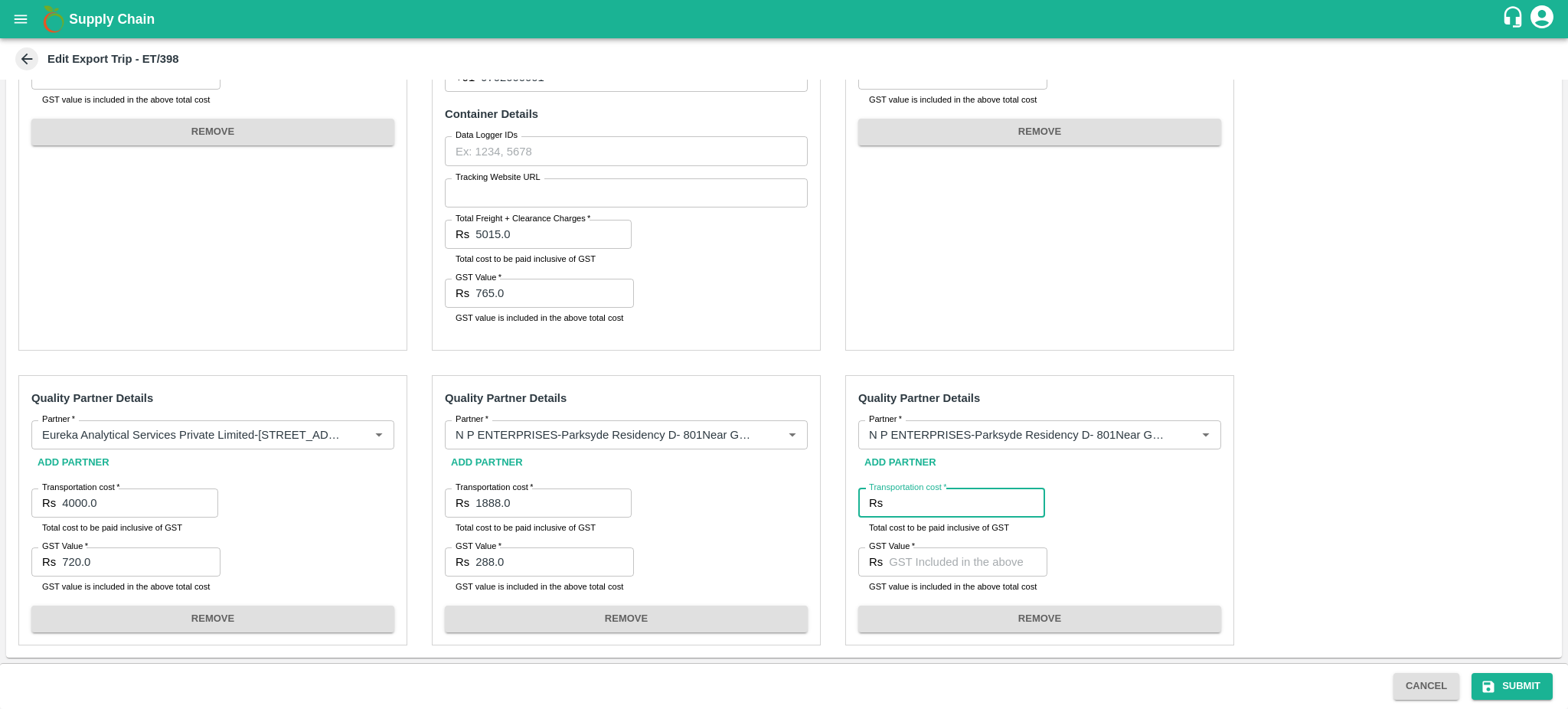
click at [898, 512] on input "Transportation cost   *" at bounding box center [967, 503] width 156 height 29
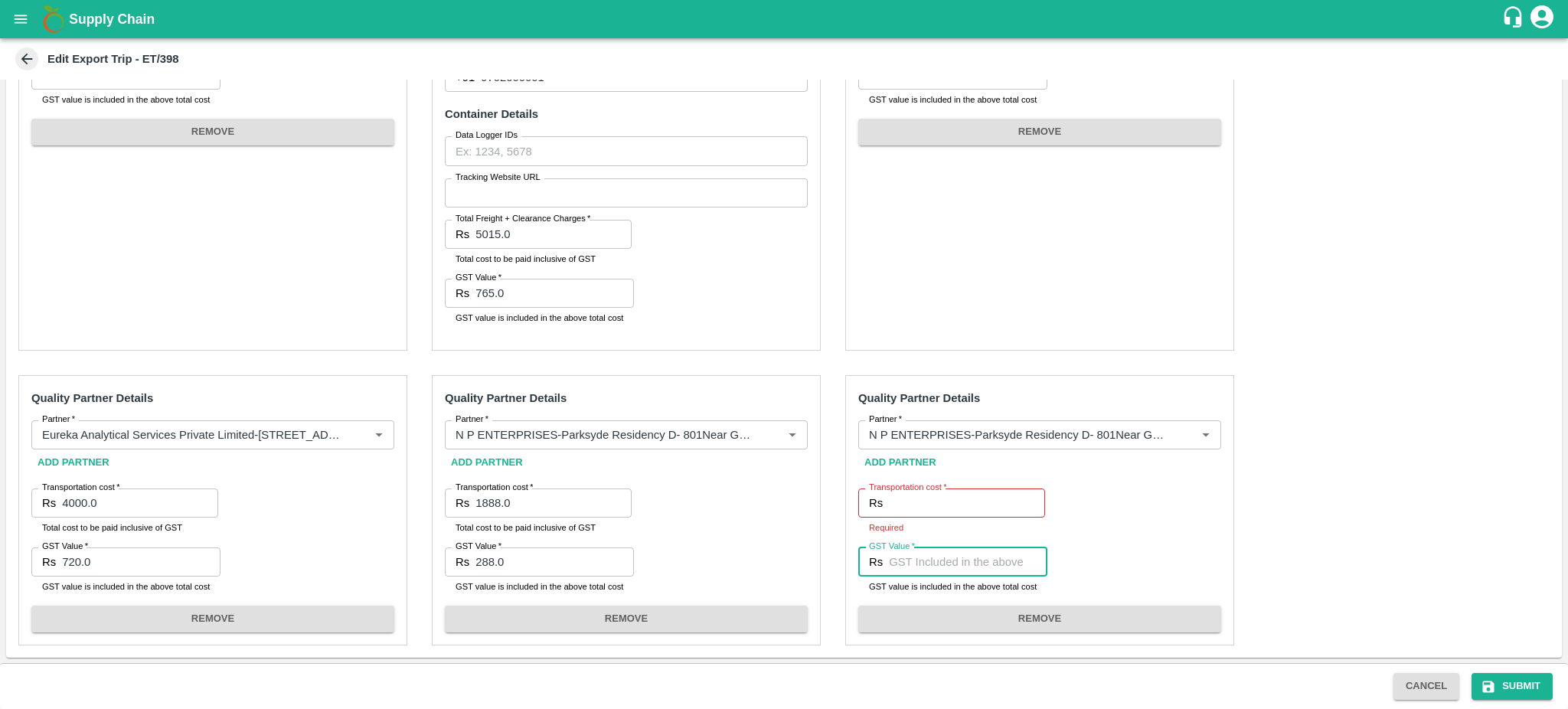
click at [908, 564] on input "GST Value   *" at bounding box center [968, 562] width 159 height 29
type input "708"
click at [894, 497] on input "Transportation cost   *" at bounding box center [967, 503] width 156 height 29
click at [917, 568] on input "708" at bounding box center [968, 562] width 159 height 29
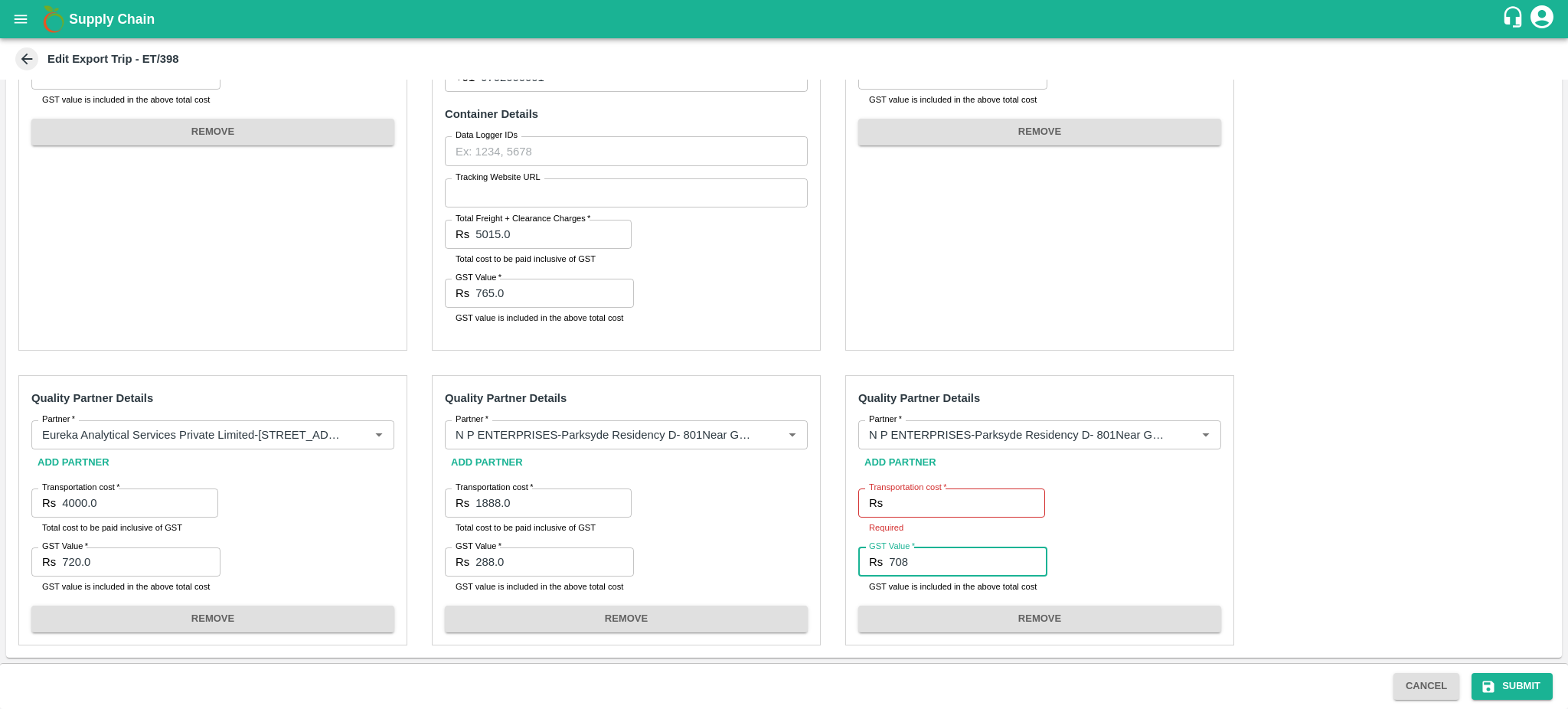
click at [917, 568] on input "708" at bounding box center [968, 562] width 159 height 29
click at [903, 491] on label "Transportation cost   *" at bounding box center [908, 488] width 77 height 12
click at [903, 491] on input "Transportation cost   *" at bounding box center [967, 503] width 156 height 29
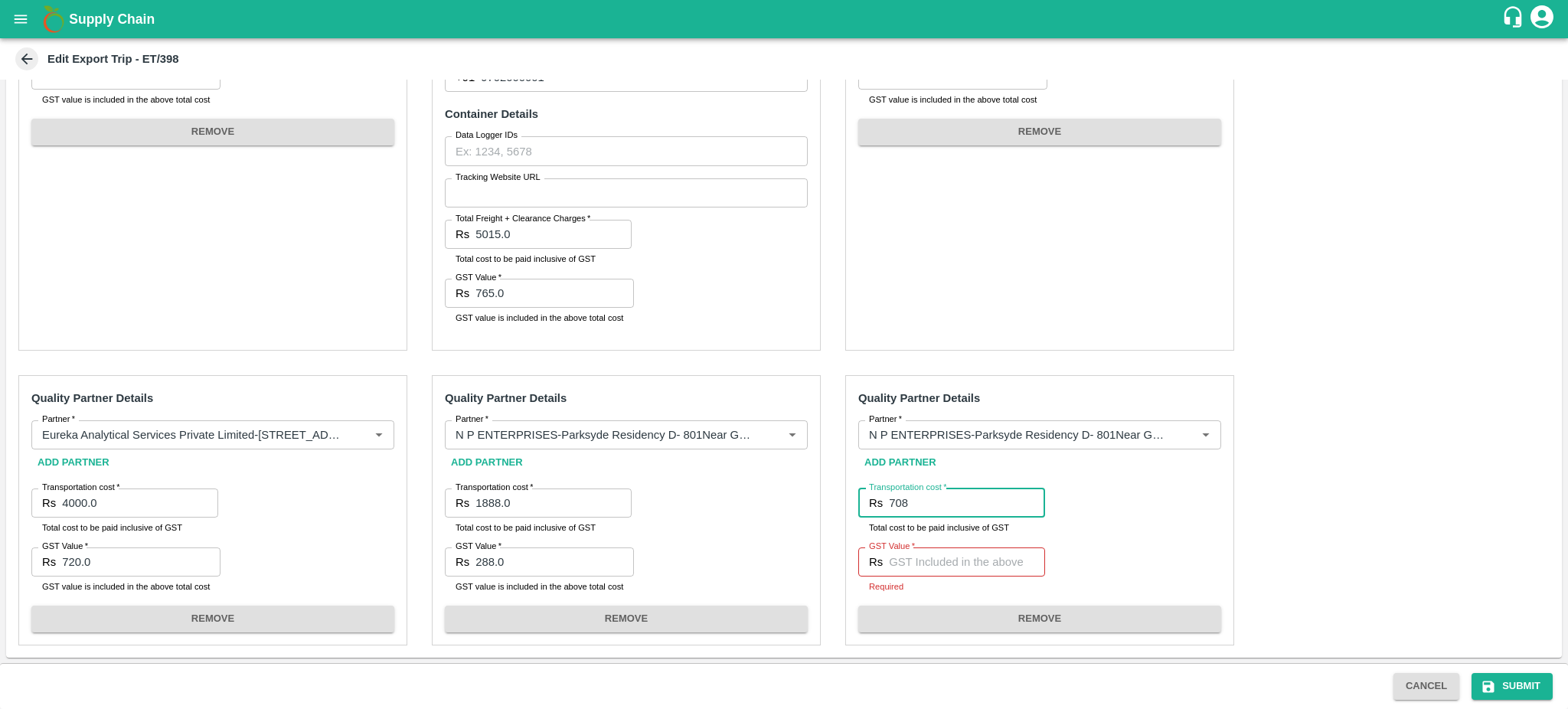
type input "708"
click at [890, 562] on input "GST Value   *" at bounding box center [967, 562] width 156 height 29
type input "108"
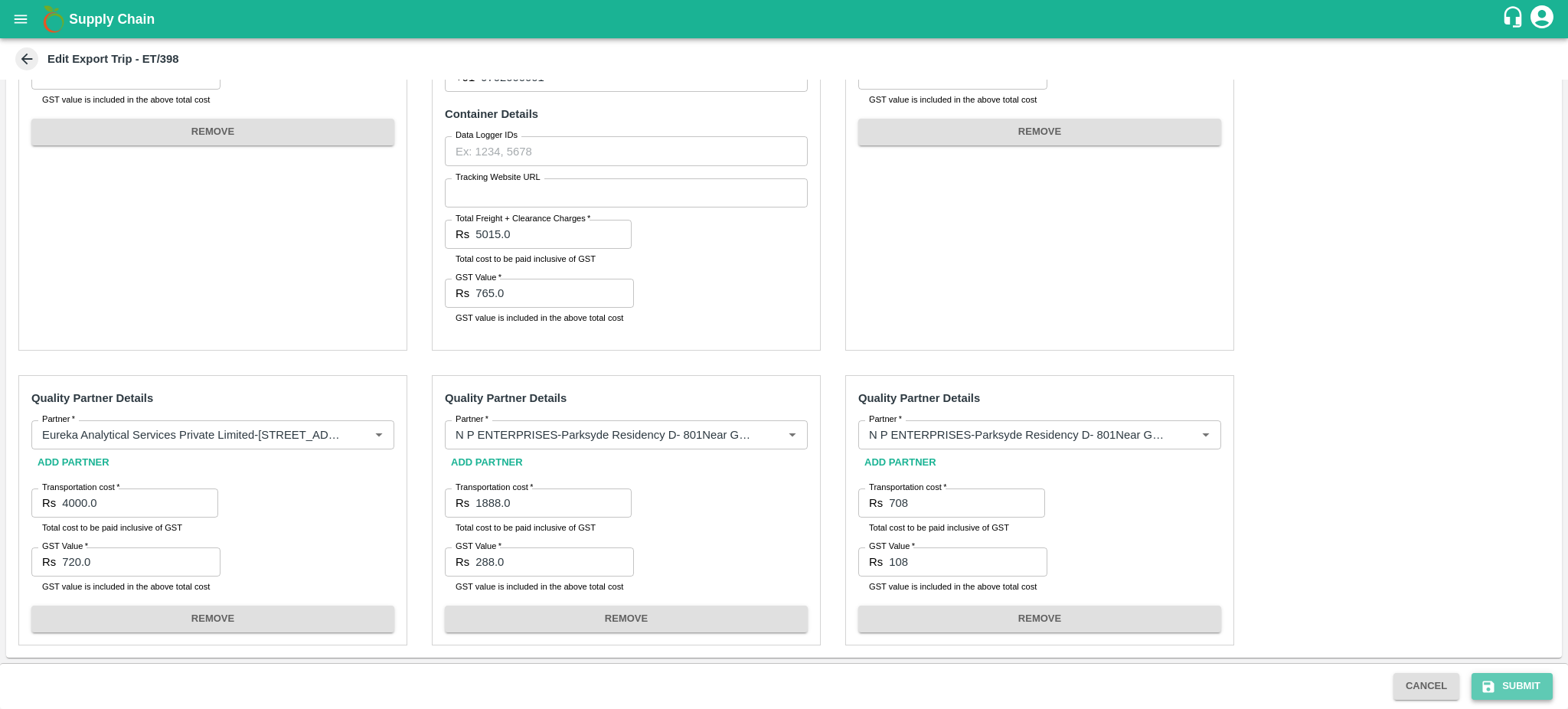
click at [1517, 682] on button "Submit" at bounding box center [1512, 686] width 81 height 27
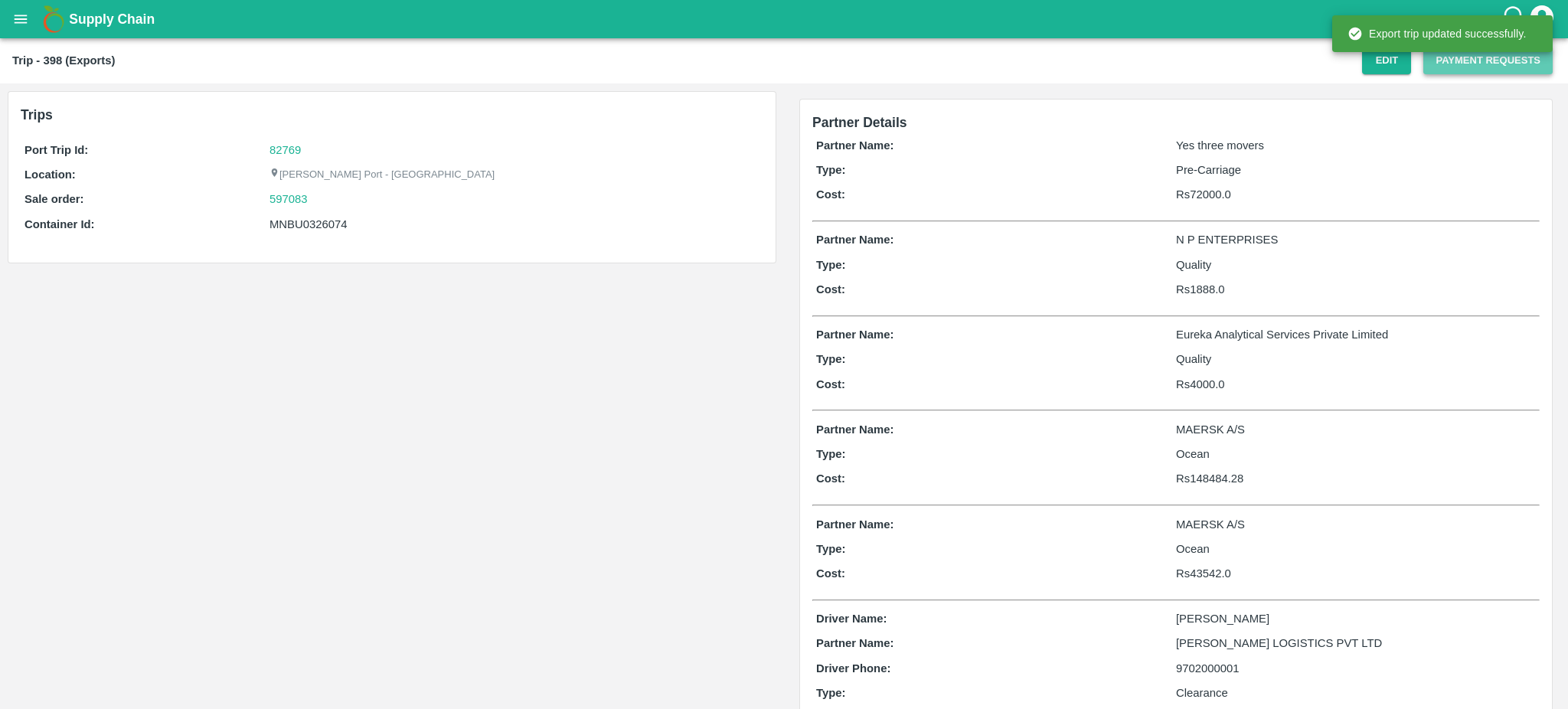
click at [1473, 61] on button "Payment Requests" at bounding box center [1487, 60] width 129 height 27
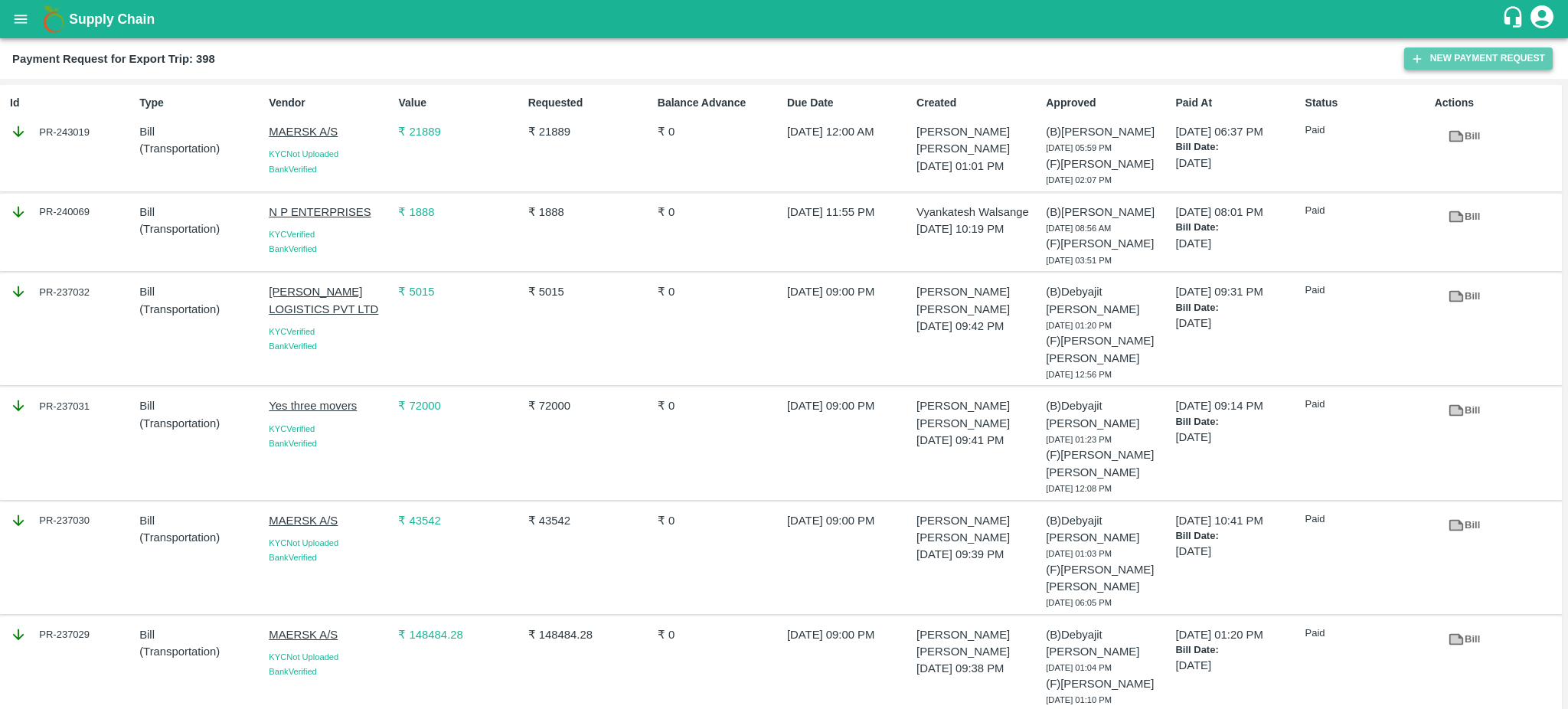
click at [1500, 57] on button "New Payment Request" at bounding box center [1478, 58] width 148 height 22
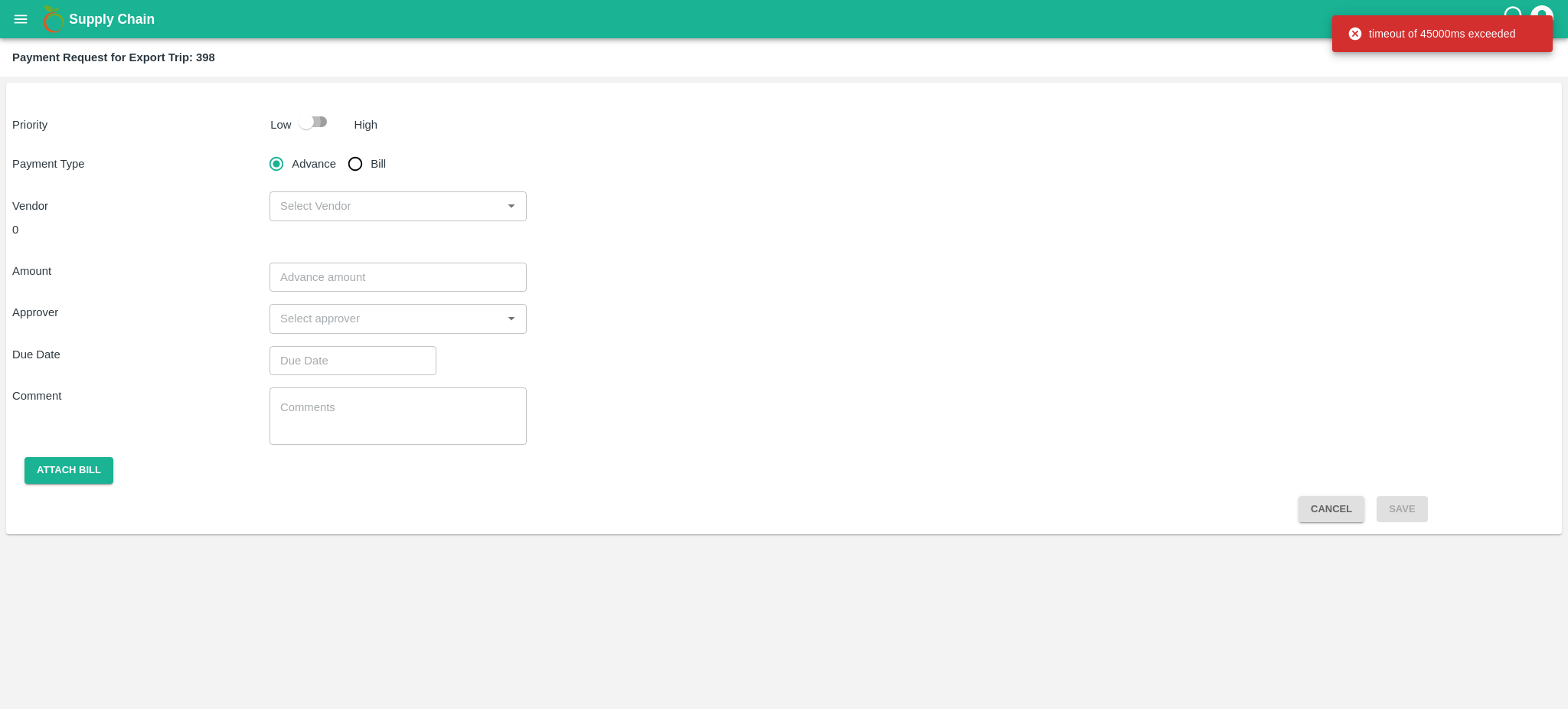
click at [327, 122] on input "checkbox" at bounding box center [306, 122] width 87 height 29
checkbox input "true"
click at [354, 153] on input "Bill" at bounding box center [356, 164] width 31 height 31
radio input "true"
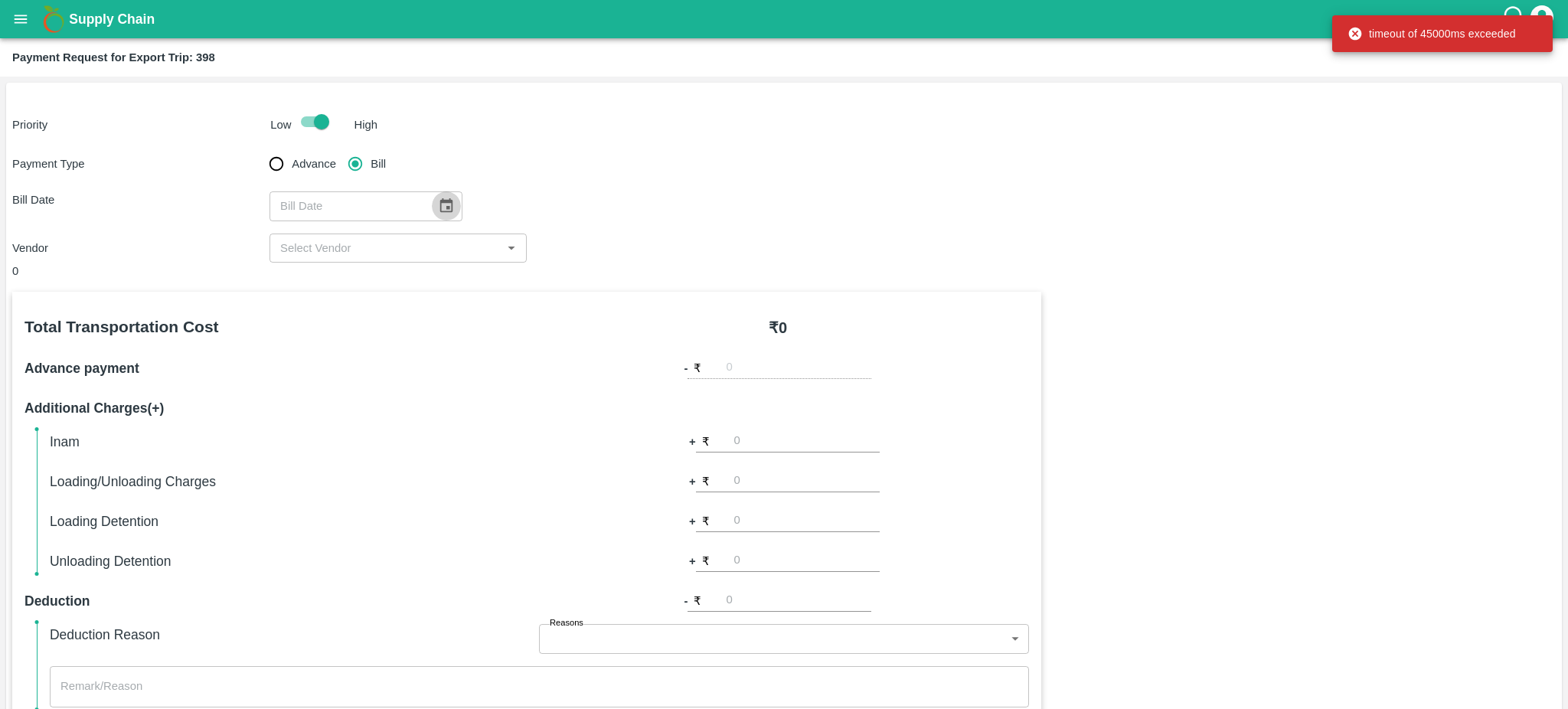
click at [438, 210] on icon "Choose date" at bounding box center [447, 206] width 17 height 17
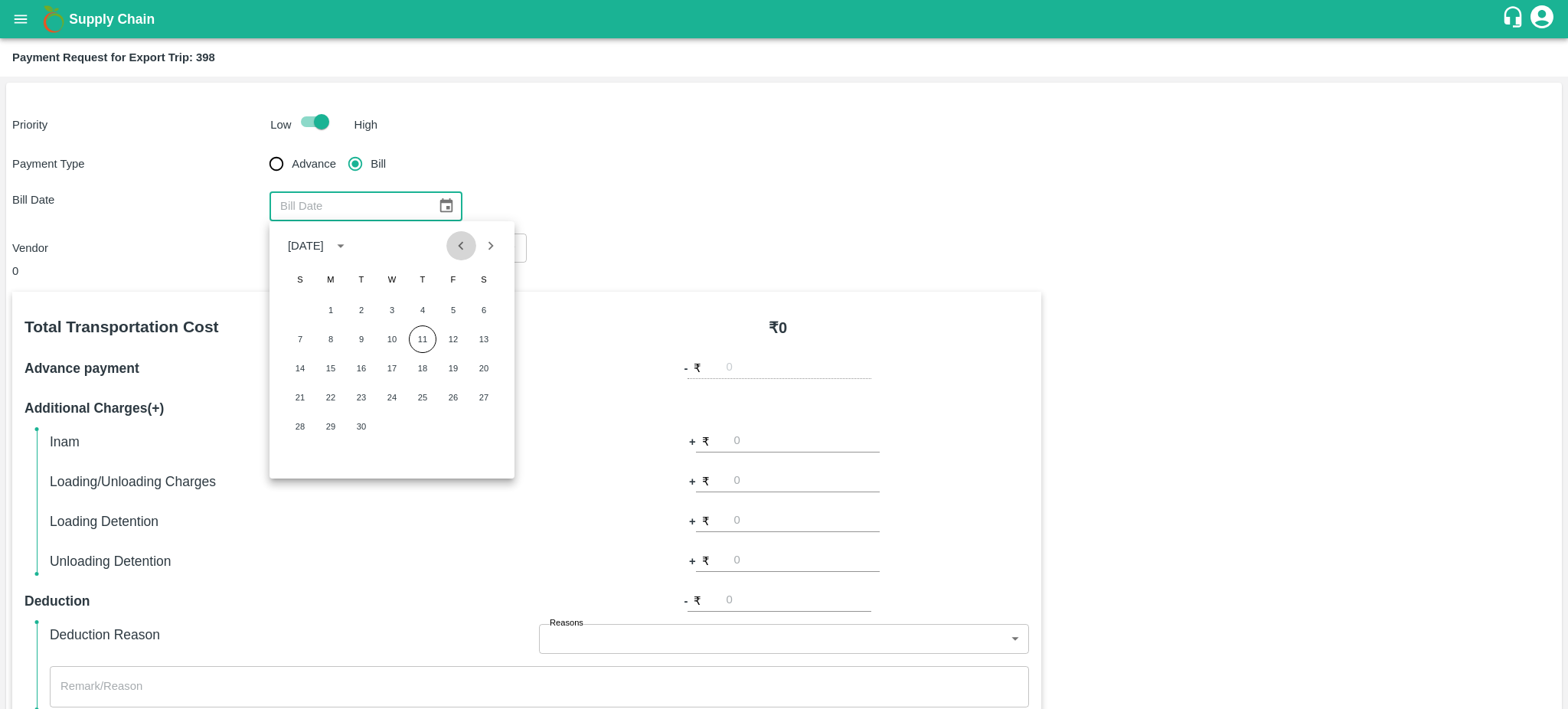
click at [464, 248] on icon "Previous month" at bounding box center [461, 246] width 17 height 17
click at [333, 400] on button "18" at bounding box center [331, 397] width 27 height 27
type input "18/08/2025"
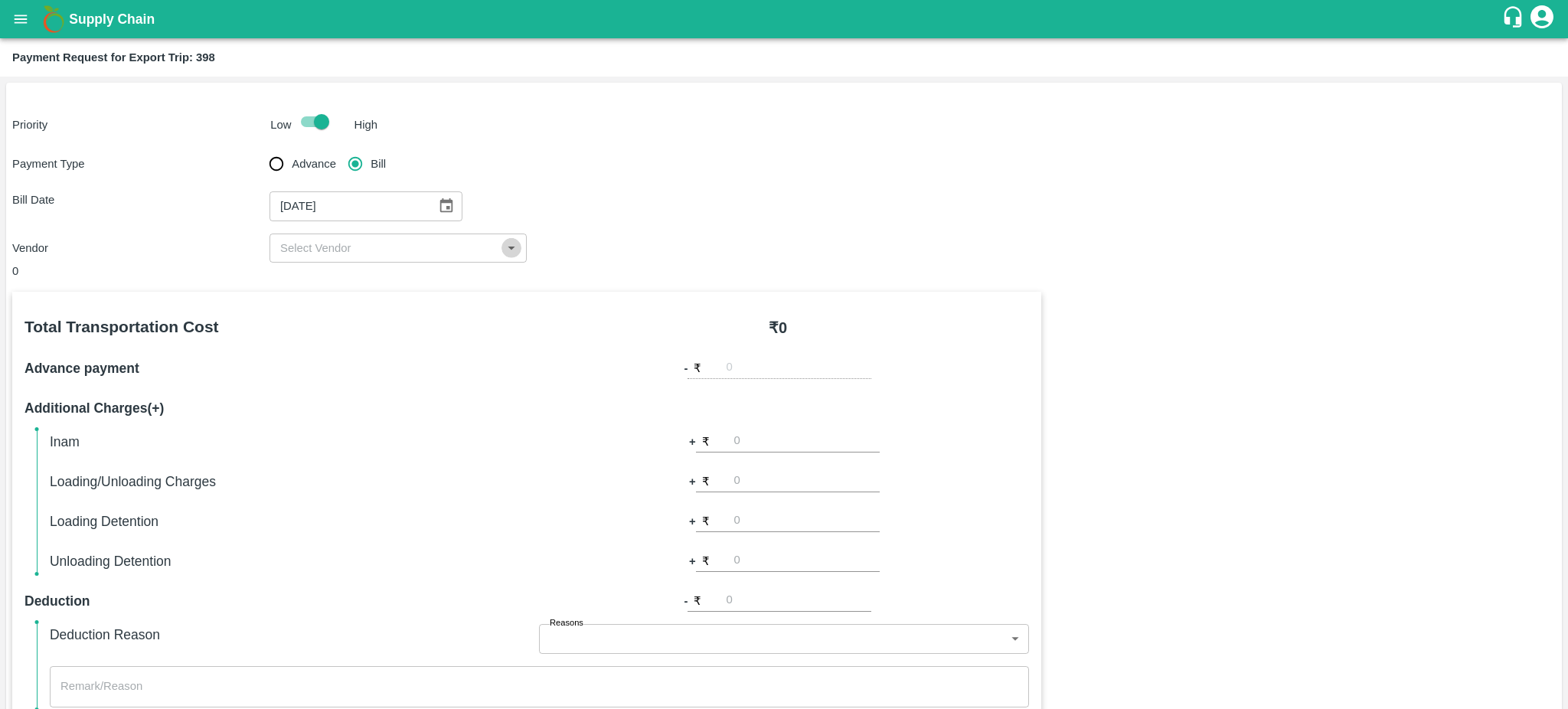
click at [506, 253] on icon "Open" at bounding box center [512, 249] width 17 height 17
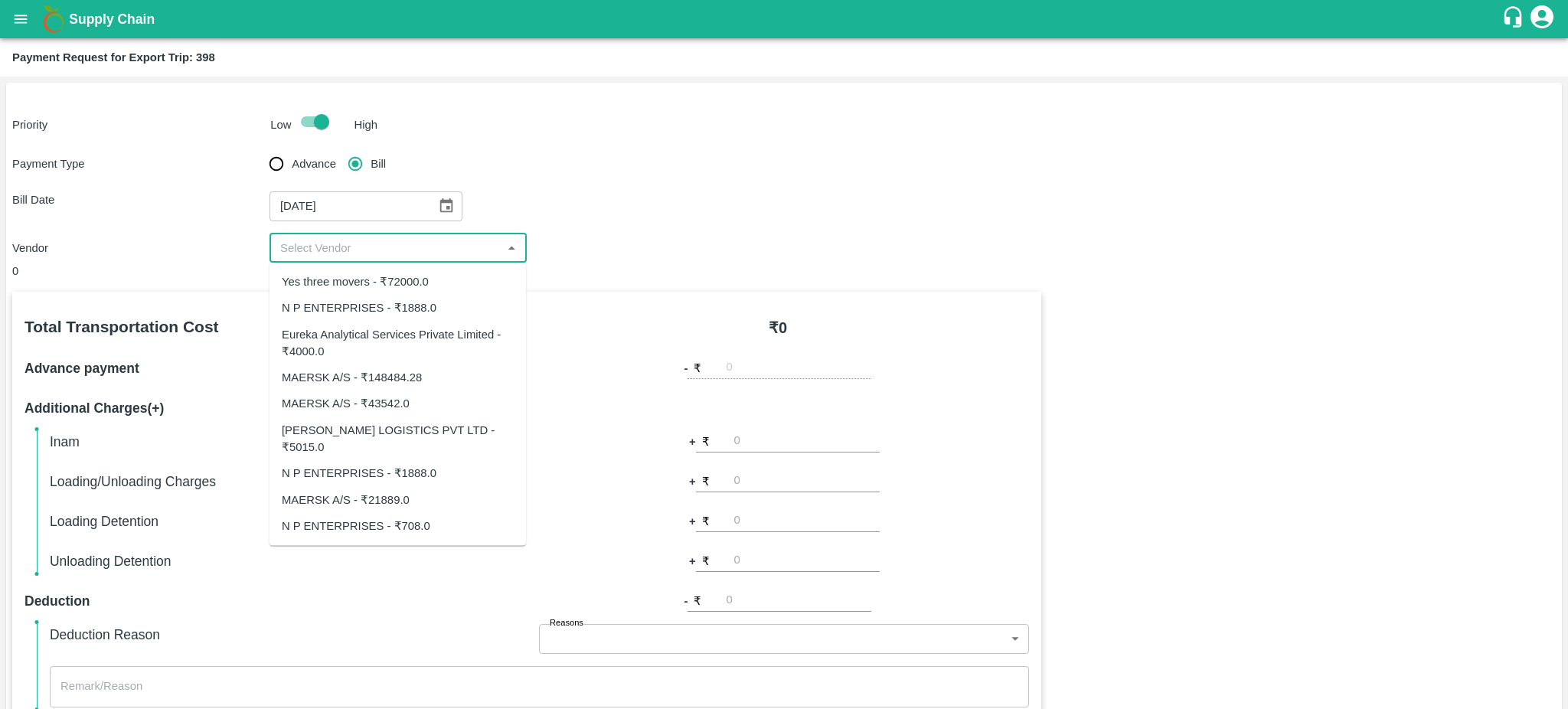
click at [371, 518] on div "N P ENTERPRISES - ₹708.0" at bounding box center [356, 526] width 148 height 17
type input "N P ENTERPRISES - ₹708.0"
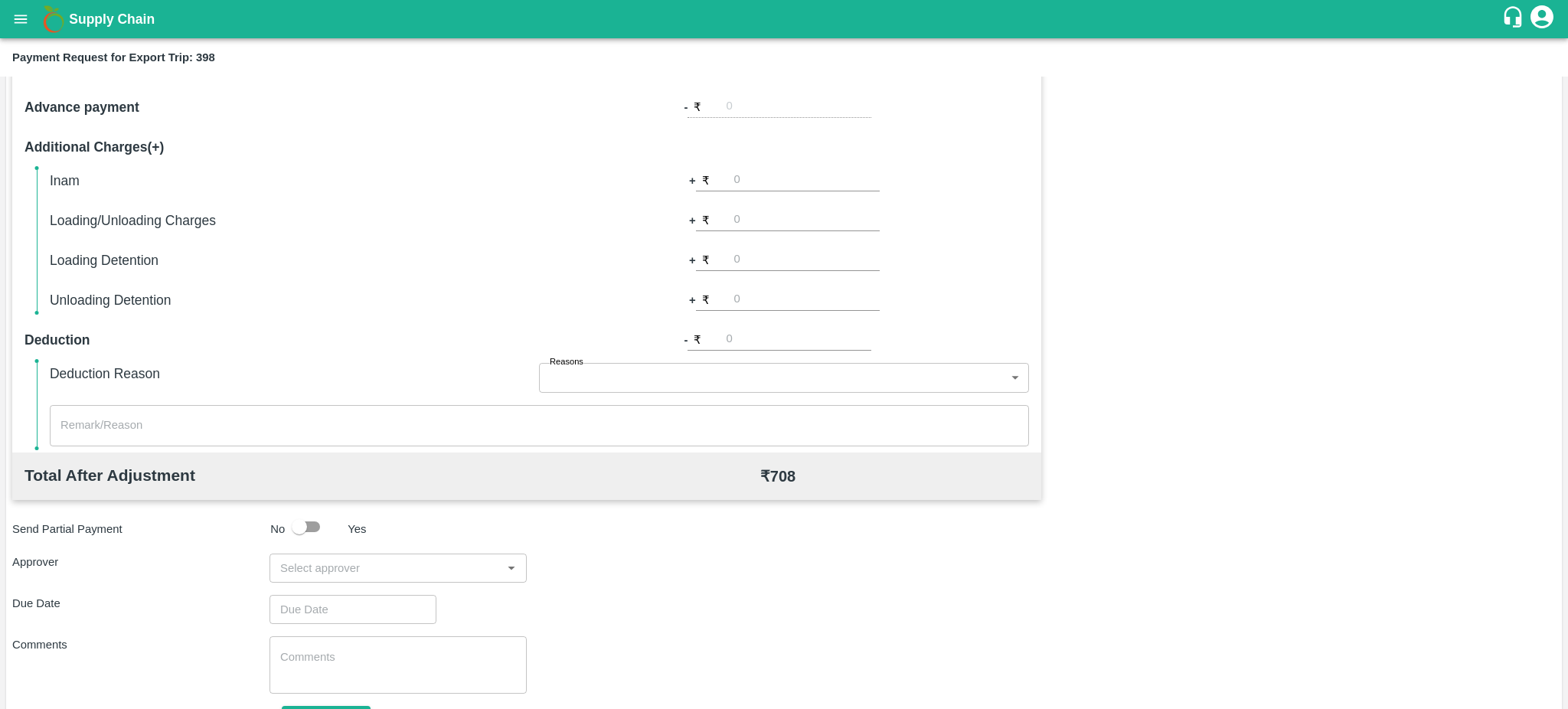
scroll to position [340, 0]
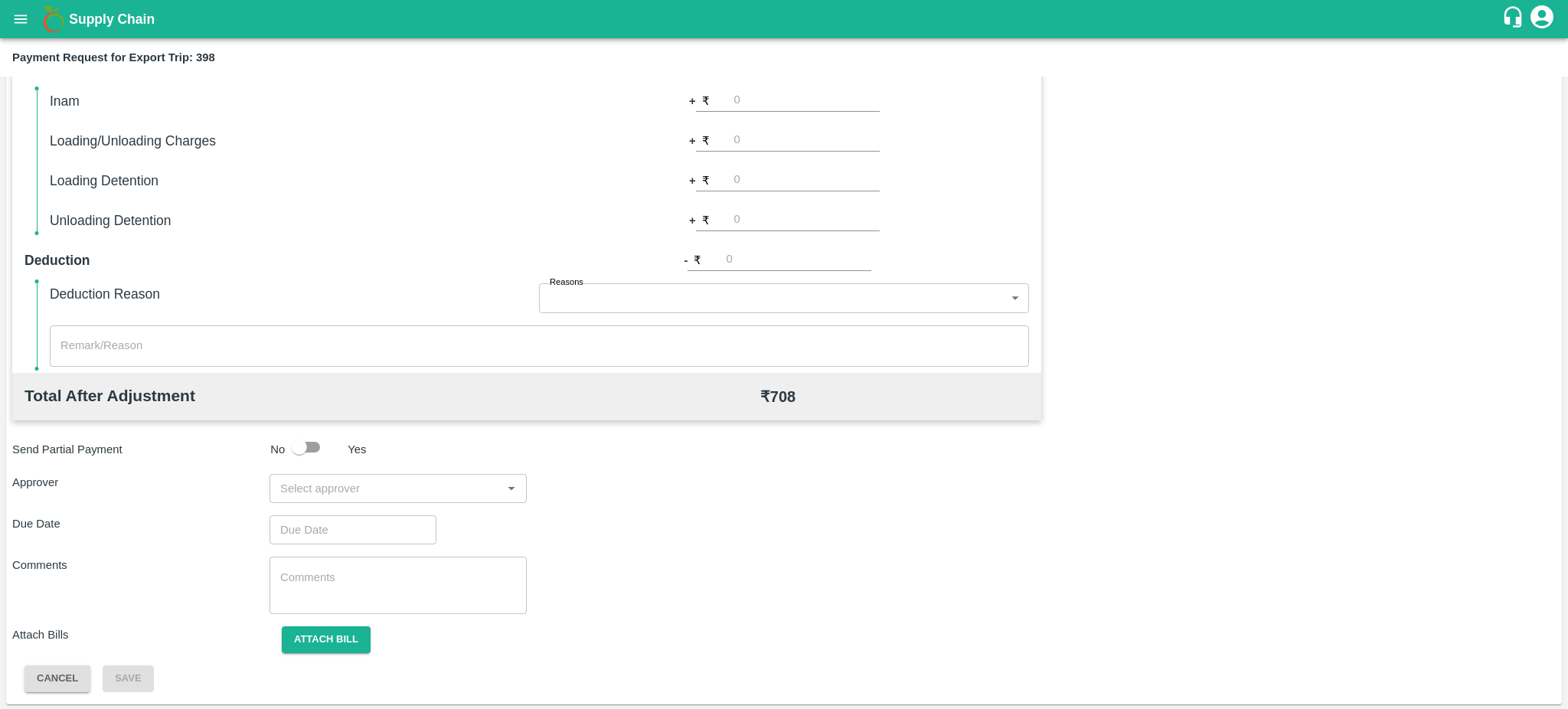
click at [383, 490] on input "input" at bounding box center [386, 488] width 223 height 20
type input "Prasa"
click at [328, 526] on div "[PERSON_NAME]" at bounding box center [365, 528] width 93 height 17
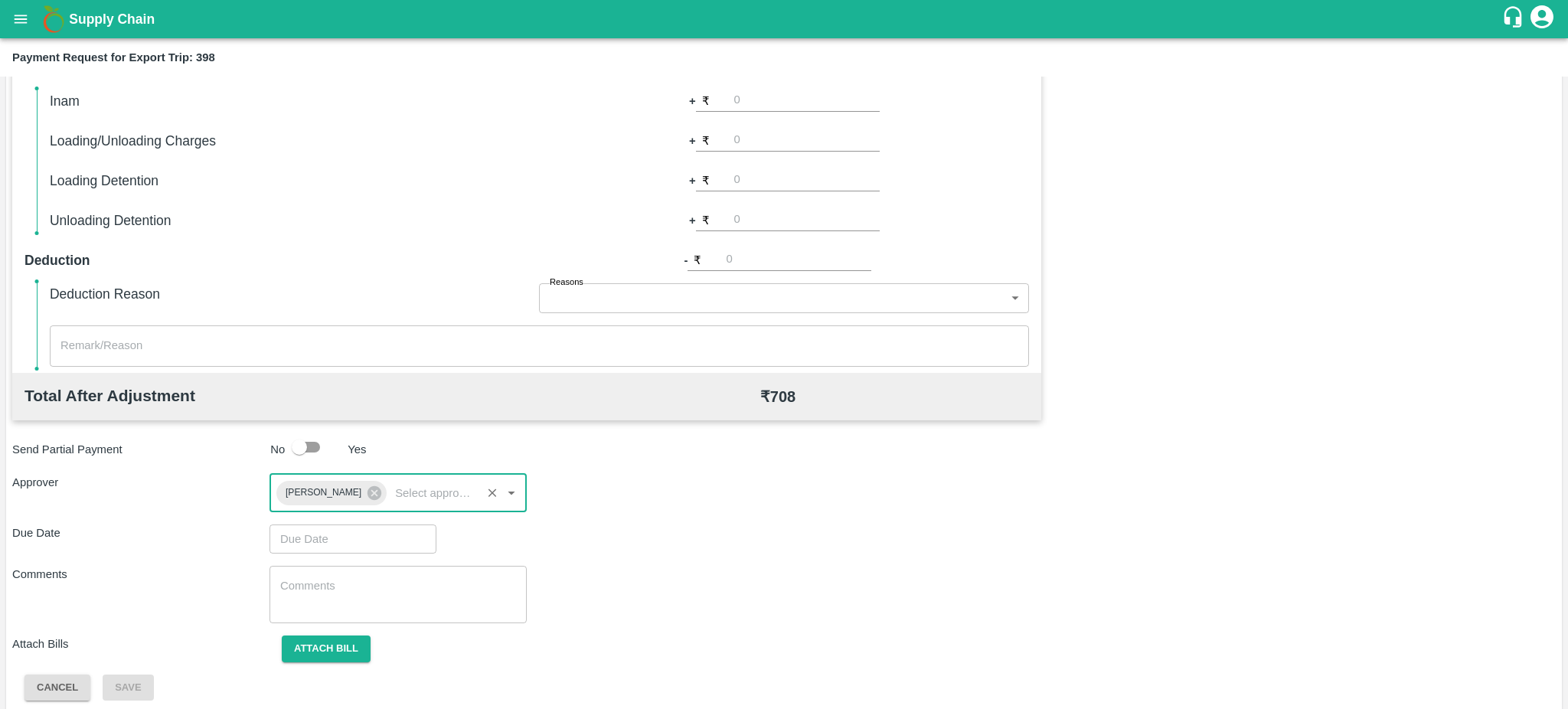
type input "DD/MM/YYYY hh:mm aa"
click at [368, 549] on input "DD/MM/YYYY hh:mm aa" at bounding box center [347, 539] width 156 height 29
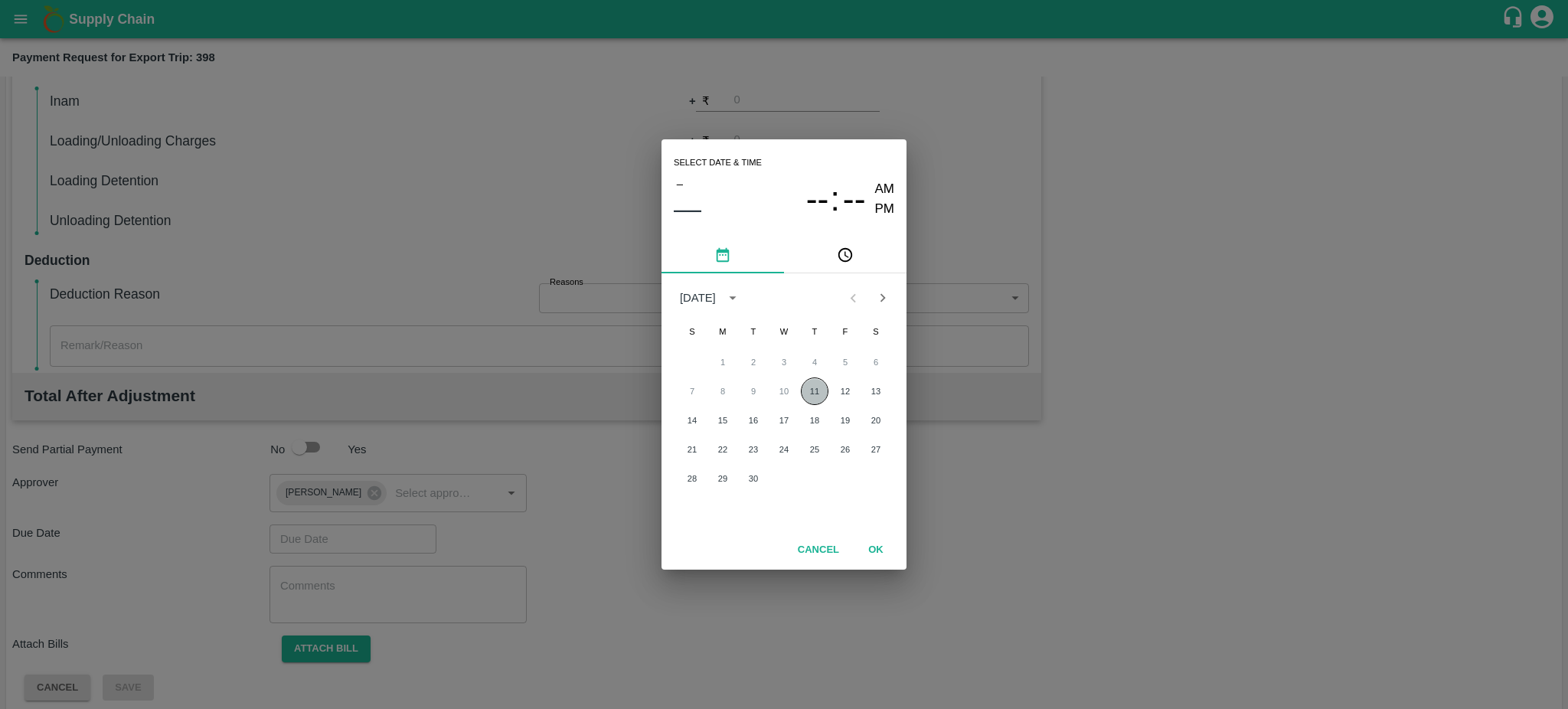
click at [809, 388] on button "11" at bounding box center [814, 391] width 27 height 27
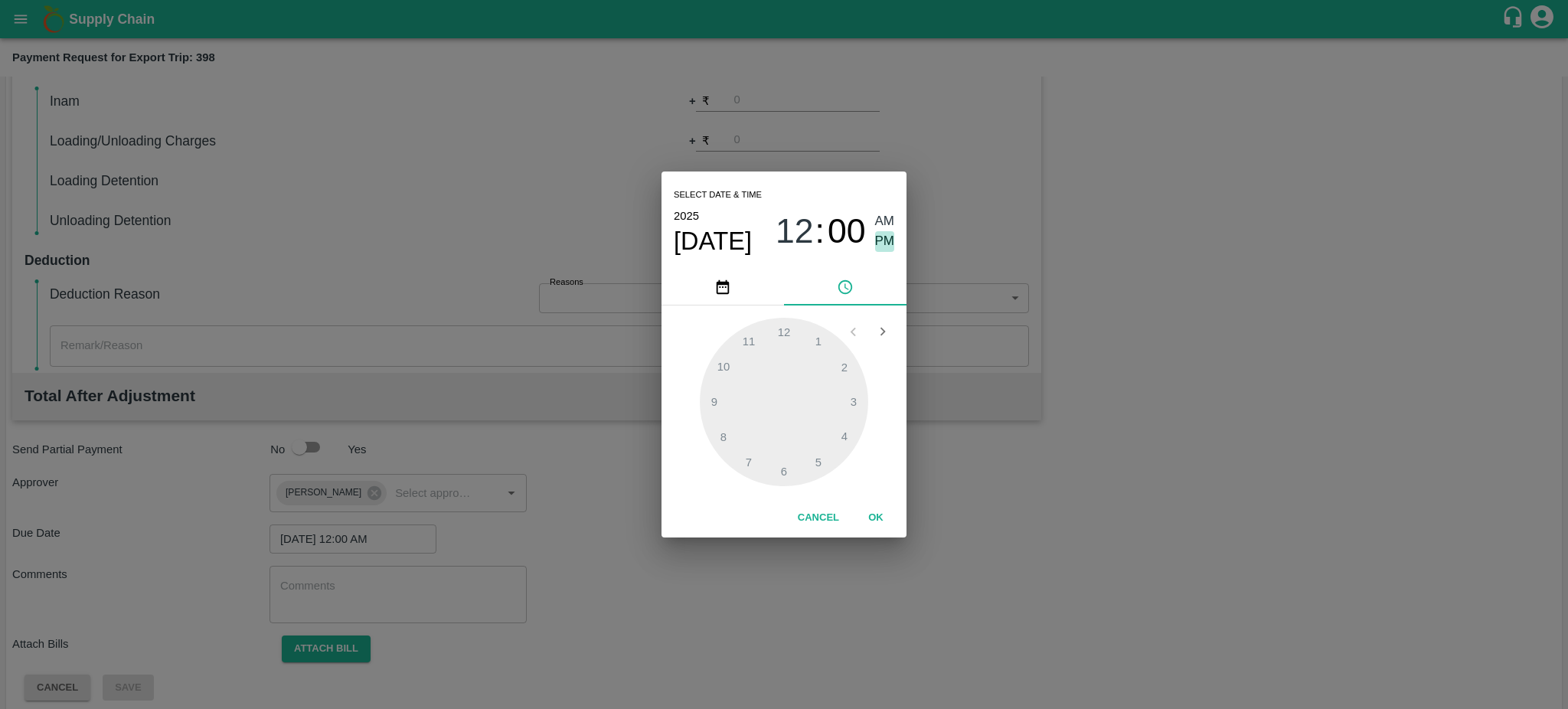
click at [887, 248] on span "PM" at bounding box center [885, 242] width 20 height 21
click at [727, 444] on div at bounding box center [784, 402] width 169 height 169
type input "11/09/2025 08:39 PM"
click at [727, 444] on div at bounding box center [784, 402] width 169 height 169
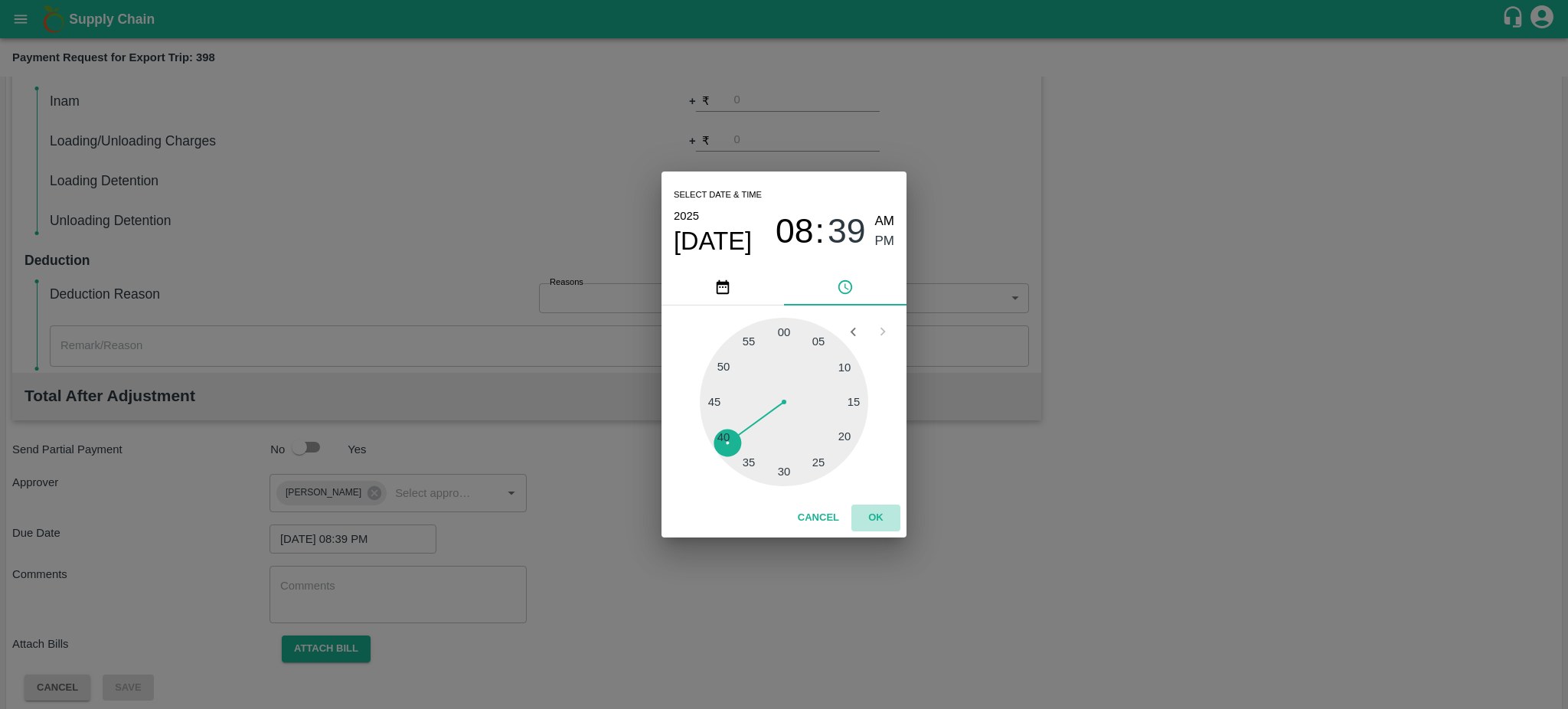
click at [874, 515] on button "OK" at bounding box center [875, 518] width 49 height 27
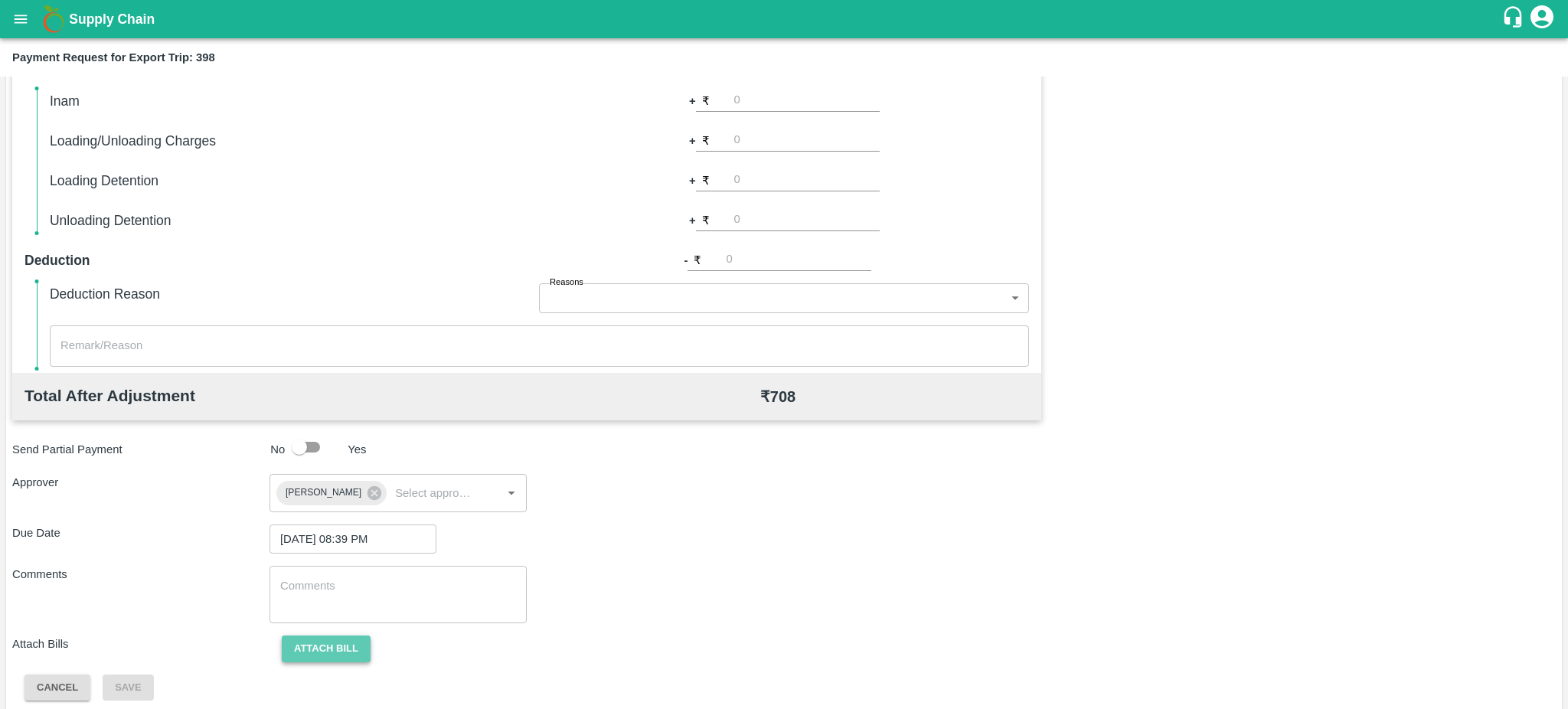
click at [320, 642] on button "Attach bill" at bounding box center [327, 648] width 89 height 27
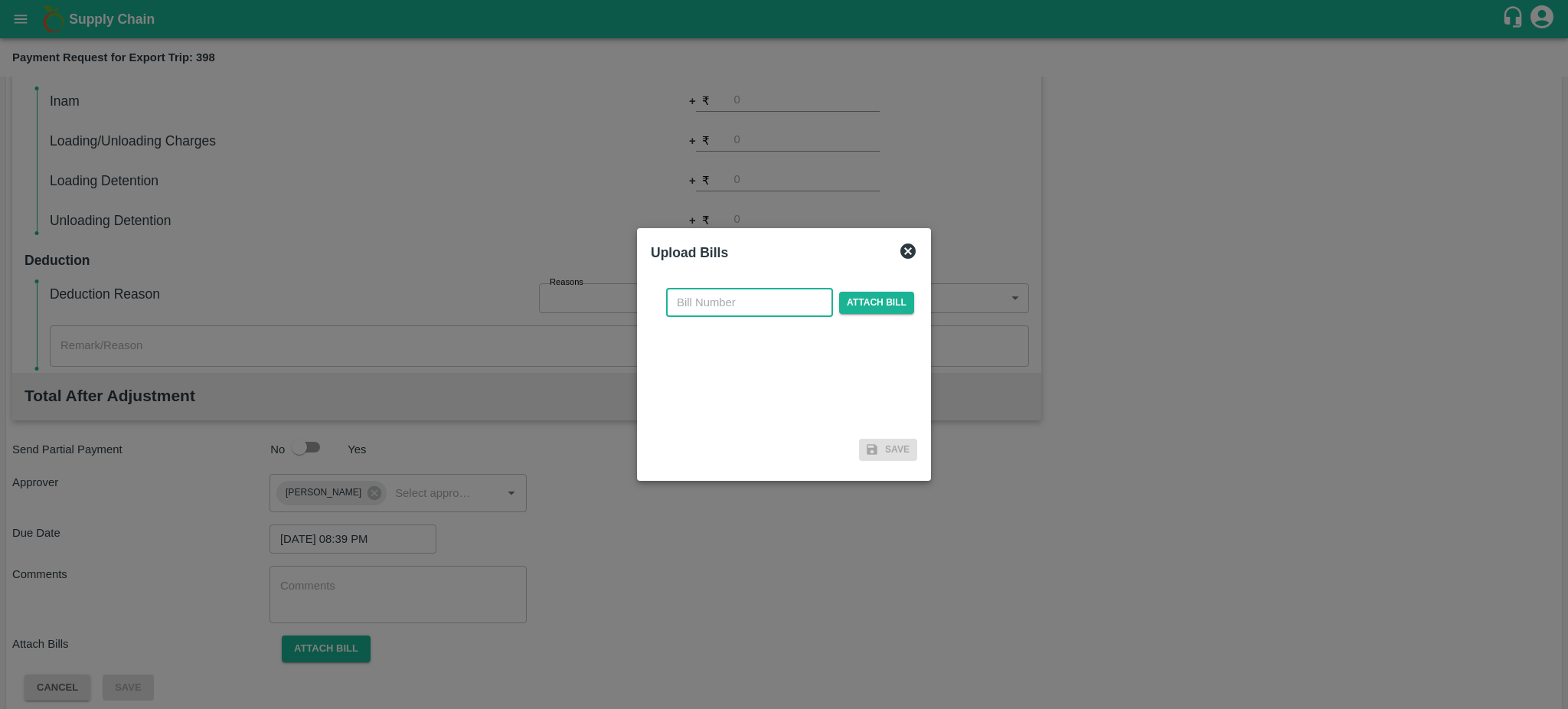
click at [730, 296] on input "text" at bounding box center [749, 303] width 167 height 29
paste input "166/2025-26"
type input "166/2025-26"
click at [882, 310] on span "Attach bill" at bounding box center [877, 303] width 75 height 22
click at [0, 0] on input "Attach bill" at bounding box center [0, 0] width 0 height 0
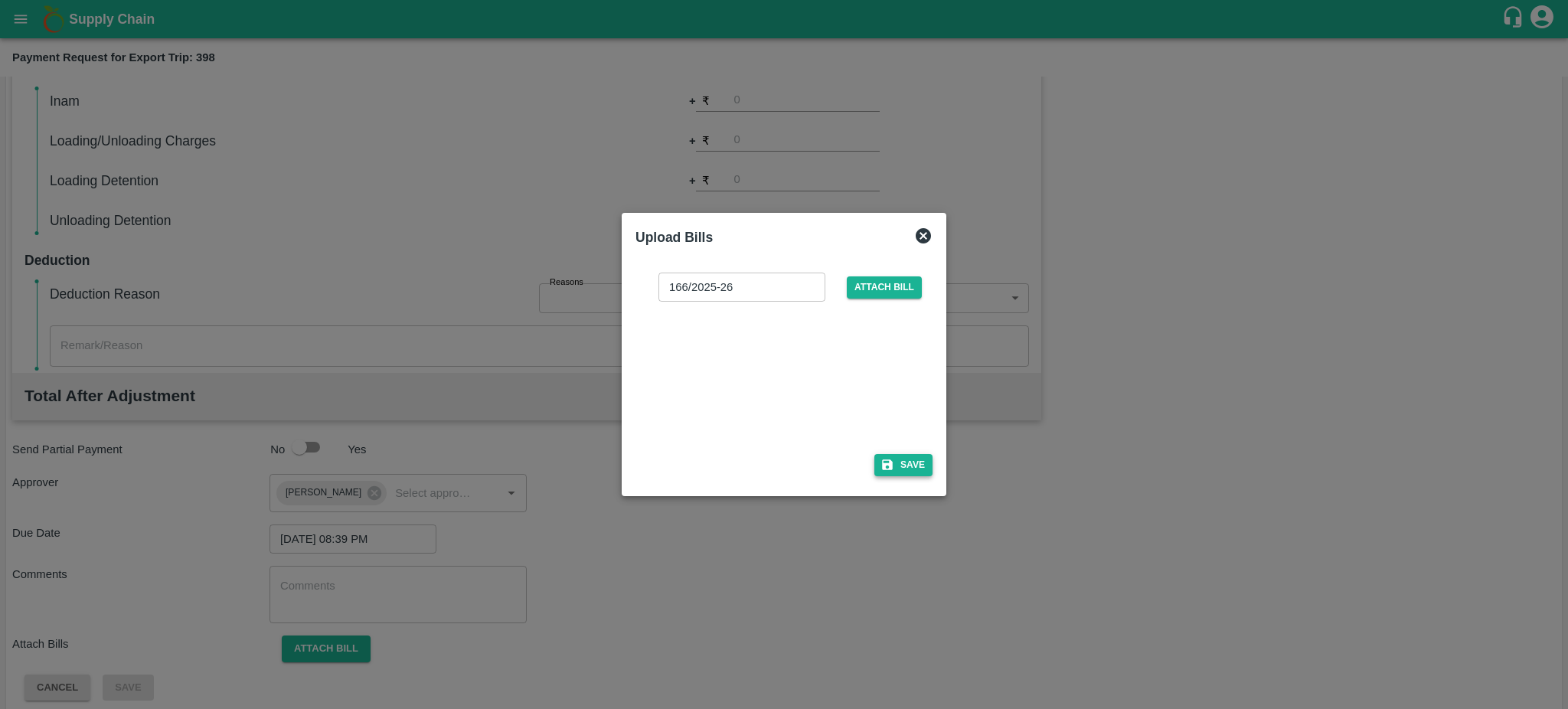
click at [904, 463] on button "Save" at bounding box center [904, 466] width 58 height 22
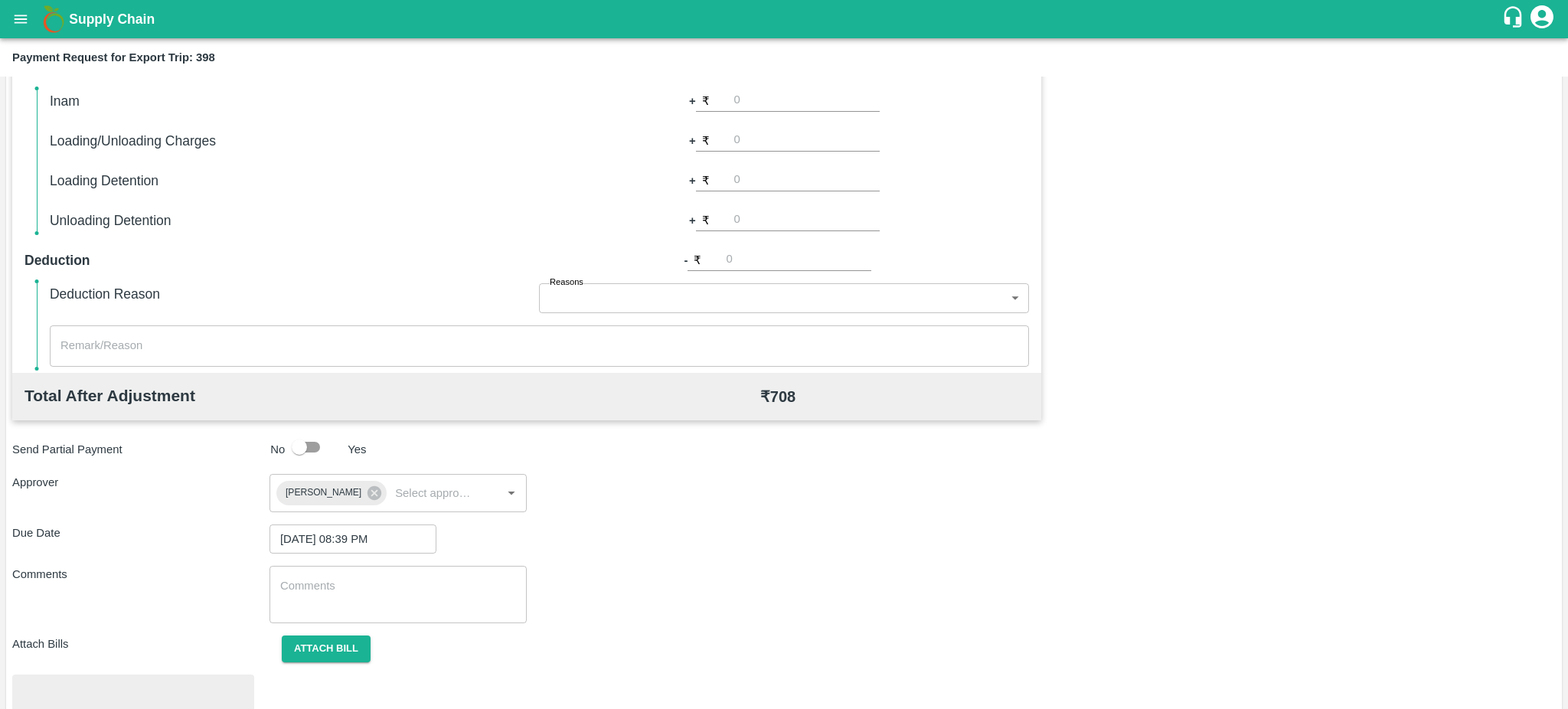
scroll to position [431, 0]
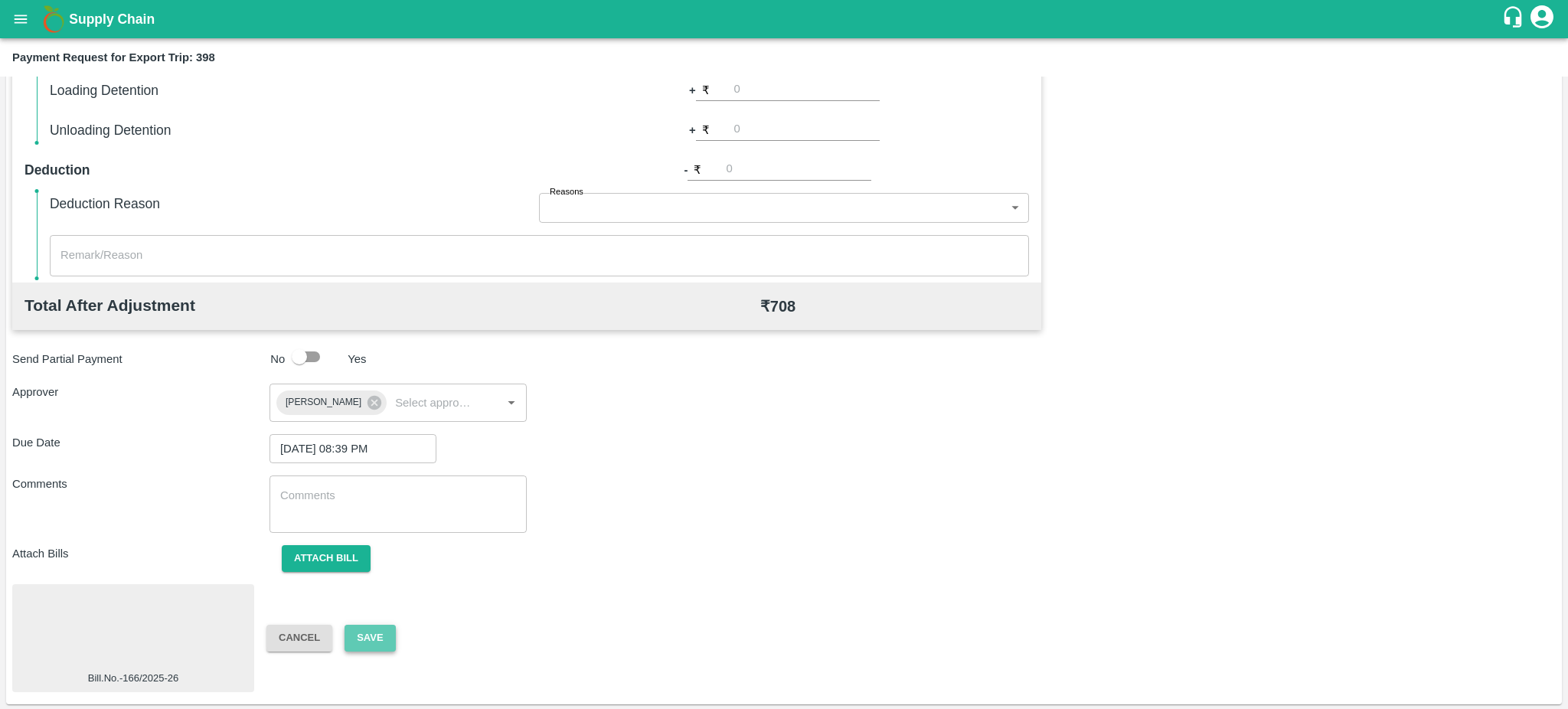
click at [377, 639] on button "Save" at bounding box center [369, 638] width 51 height 27
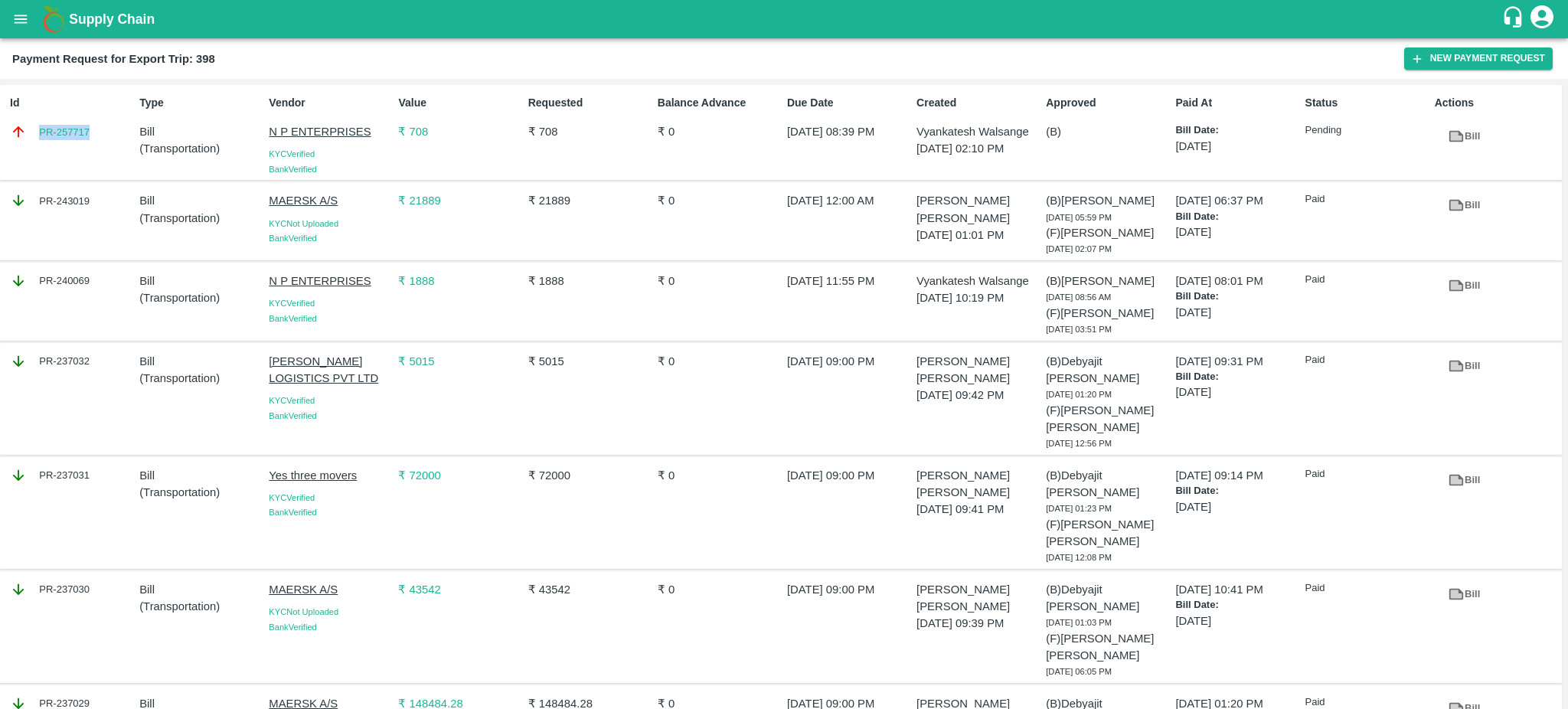
drag, startPoint x: 107, startPoint y: 129, endPoint x: 30, endPoint y: 133, distance: 77.1
click at [30, 133] on div "PR-257717" at bounding box center [72, 132] width 123 height 17
copy link "PR-257717"
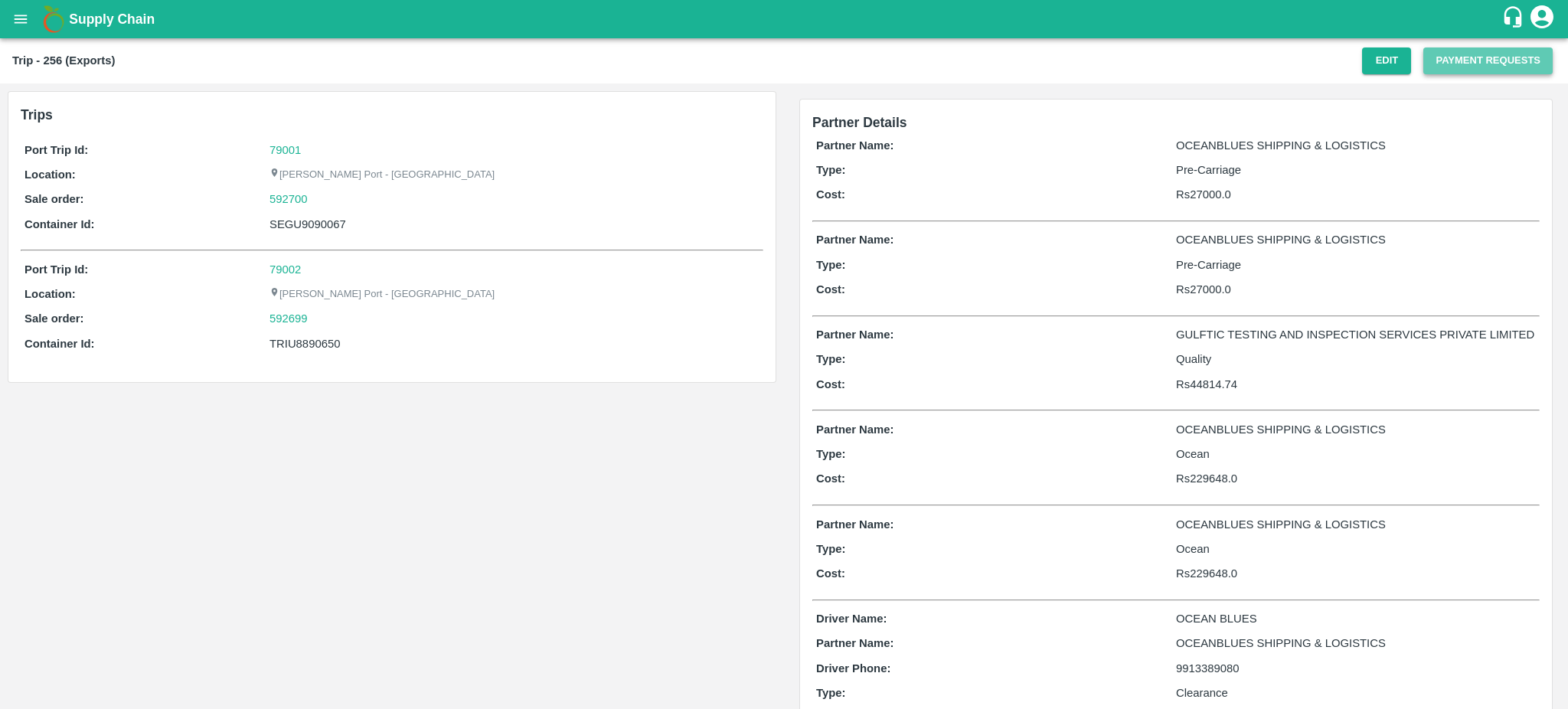
click at [1470, 62] on button "Payment Requests" at bounding box center [1487, 60] width 129 height 27
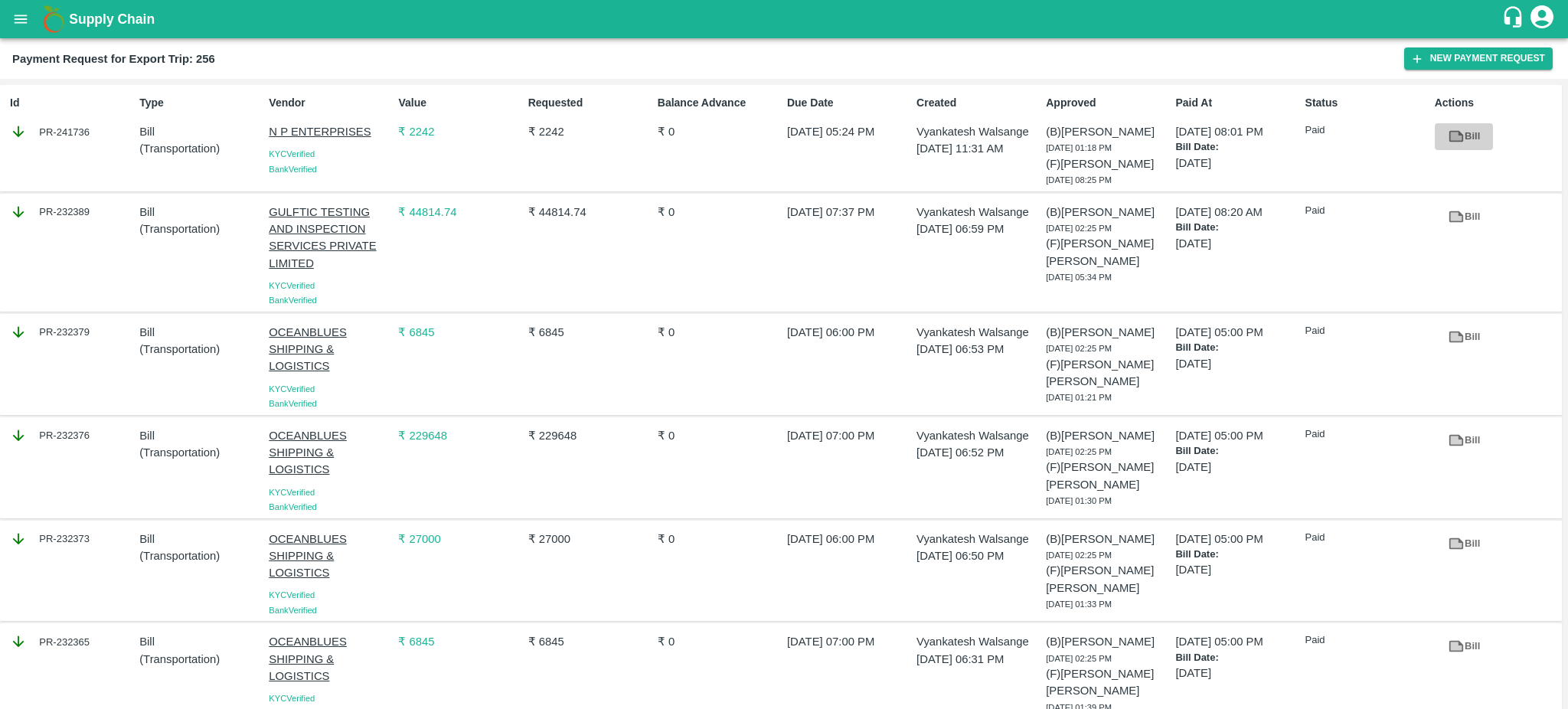
click at [1459, 136] on icon at bounding box center [1456, 137] width 11 height 9
drag, startPoint x: 104, startPoint y: 139, endPoint x: 90, endPoint y: 132, distance: 15.7
click at [90, 132] on div "PR-241736" at bounding box center [72, 132] width 123 height 17
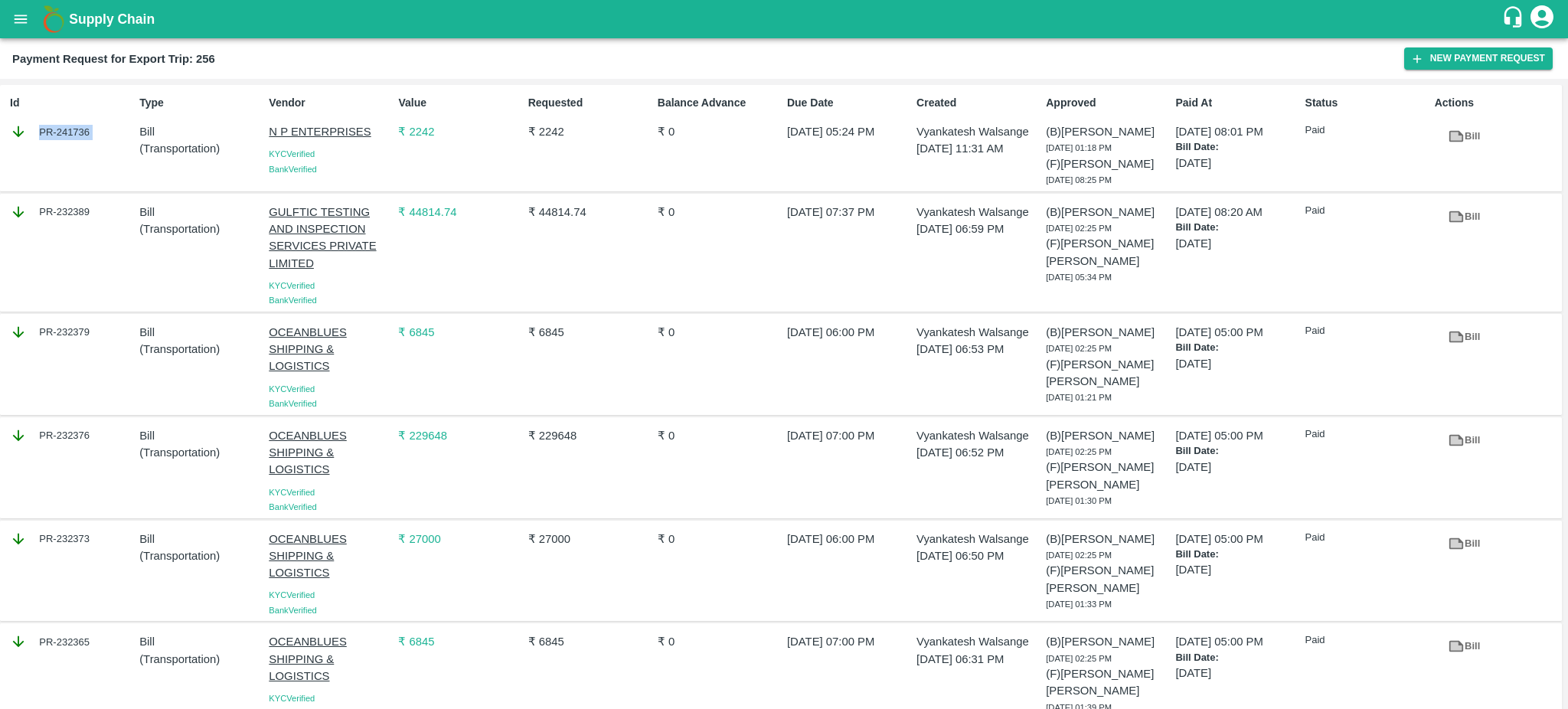
click at [90, 132] on div "PR-241736" at bounding box center [72, 132] width 123 height 17
copy div "PR-241736"
drag, startPoint x: 574, startPoint y: 133, endPoint x: 534, endPoint y: 130, distance: 40.1
click at [534, 130] on p "₹ 2242" at bounding box center [590, 132] width 123 height 17
copy p "2242"
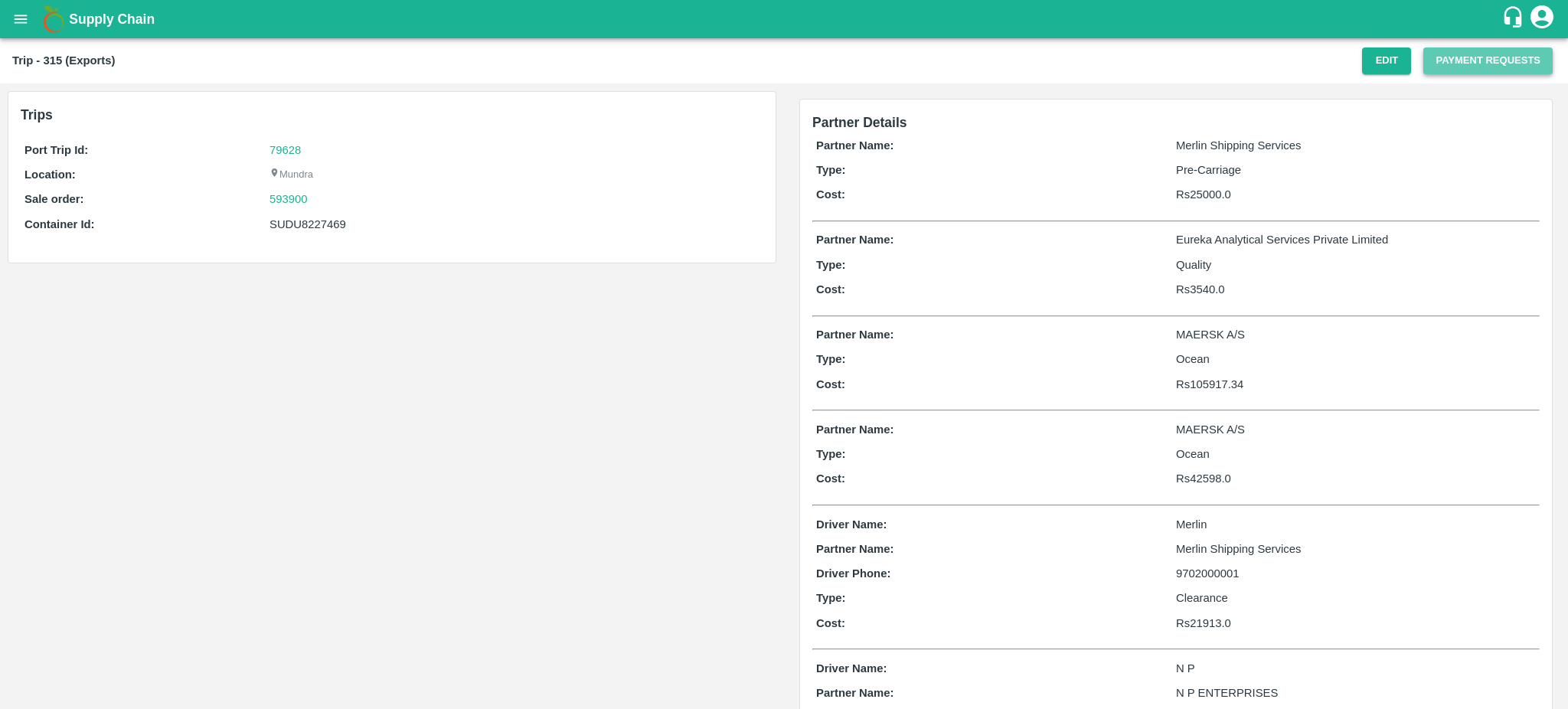
click at [1517, 61] on button "Payment Requests" at bounding box center [1487, 60] width 129 height 27
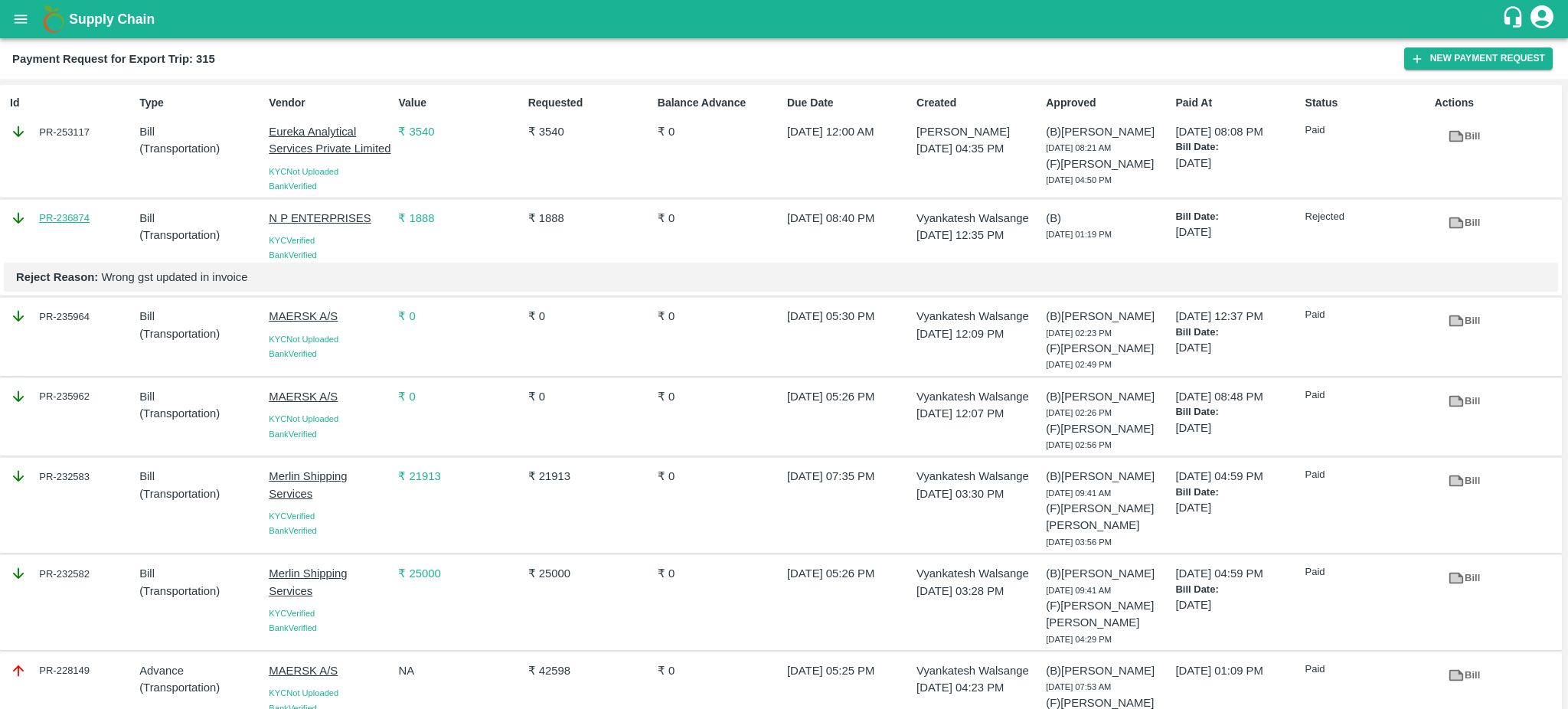
click at [57, 216] on link "PR-236874" at bounding box center [64, 219] width 51 height 15
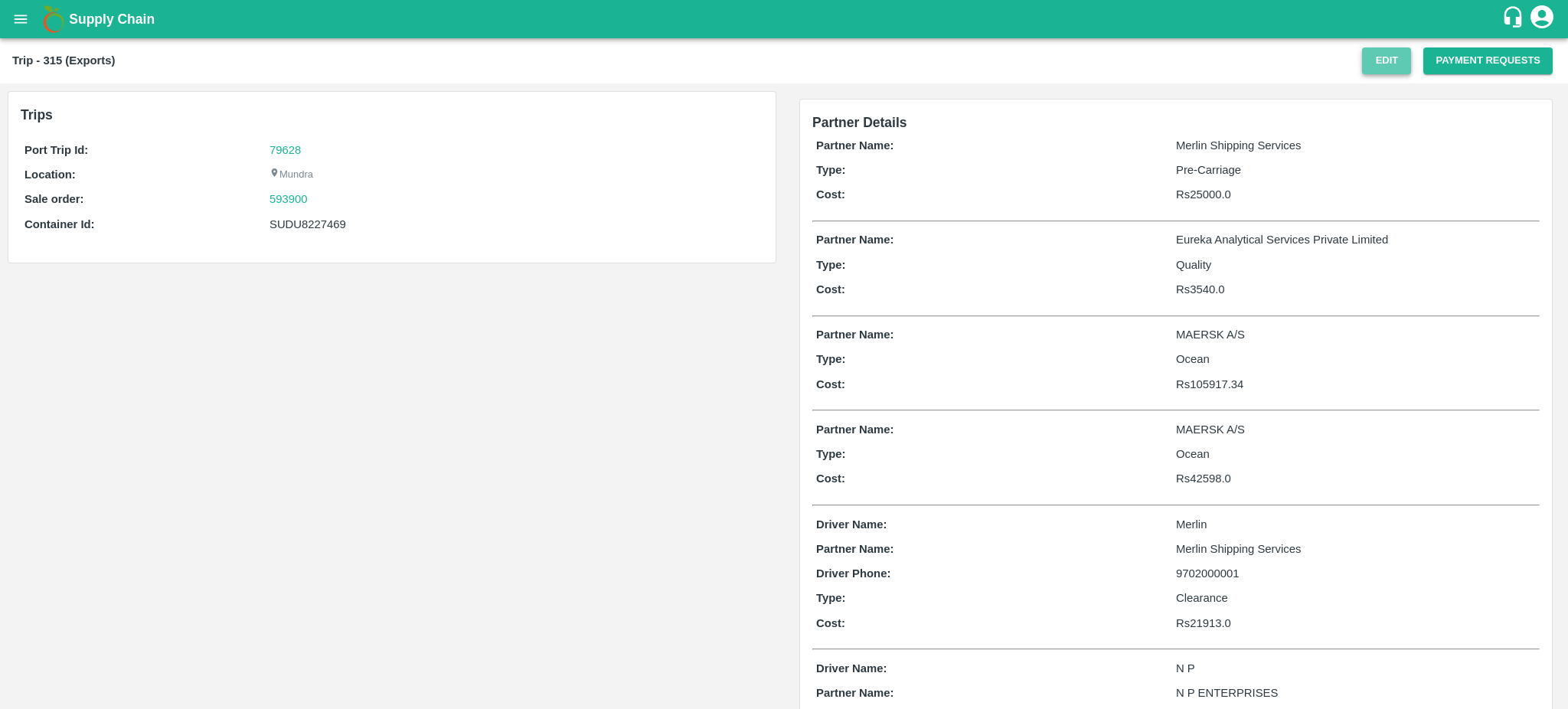
click at [1374, 69] on button "Edit" at bounding box center [1386, 60] width 49 height 27
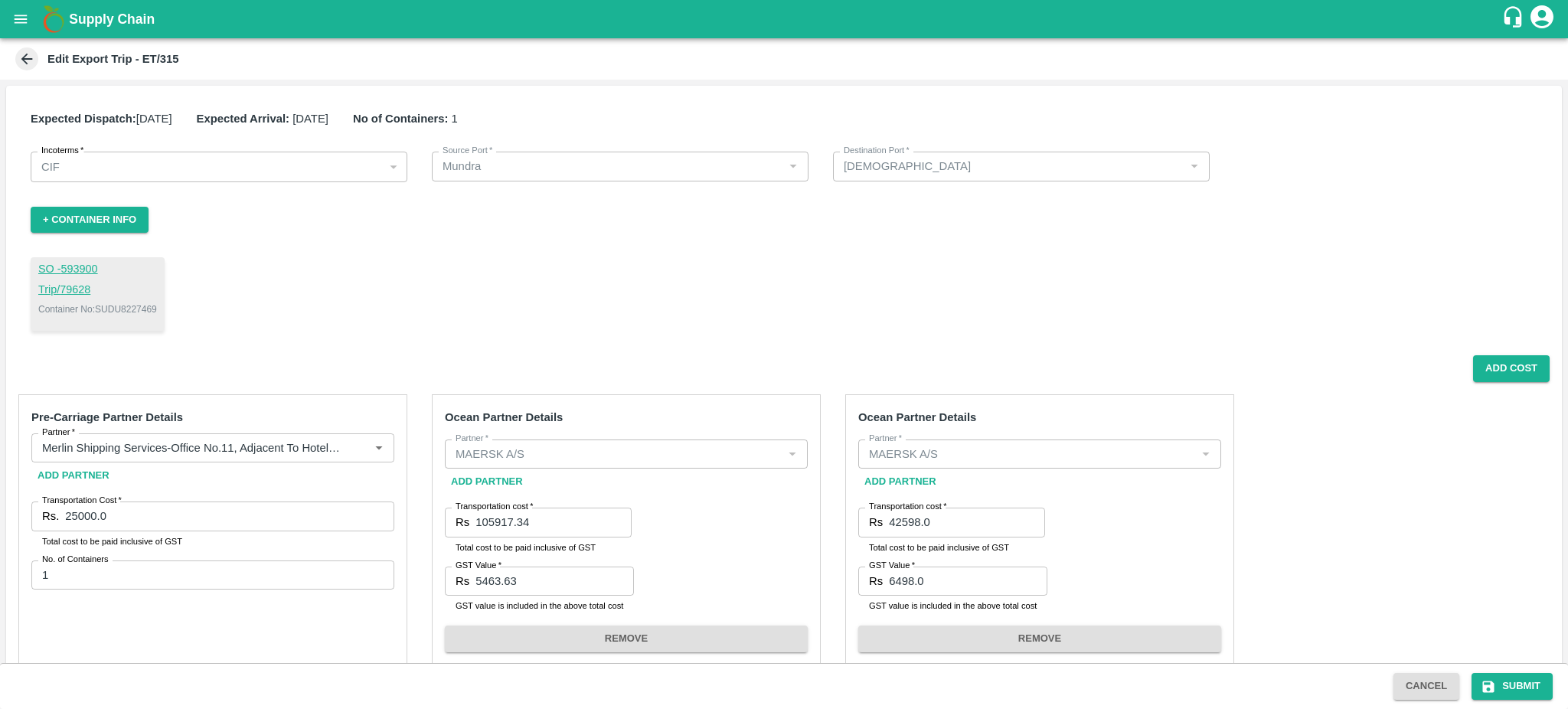
scroll to position [533, 0]
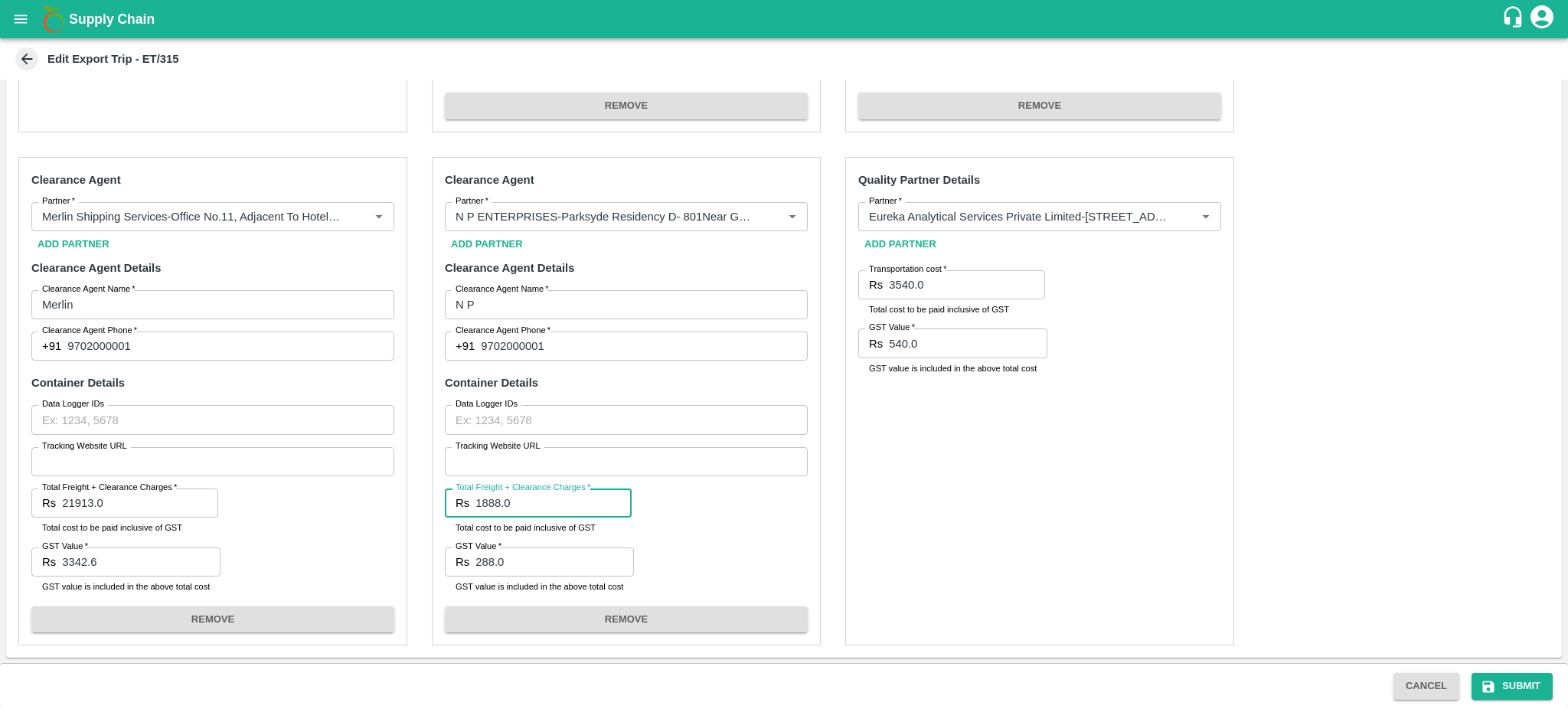
drag, startPoint x: 518, startPoint y: 507, endPoint x: 455, endPoint y: 507, distance: 63.0
click at [455, 507] on div "Rs 1888.0 Total Freight + Clearance Charges" at bounding box center [538, 503] width 187 height 29
paste input "2242"
type input "2242"
drag, startPoint x: 512, startPoint y: 565, endPoint x: 466, endPoint y: 565, distance: 46.0
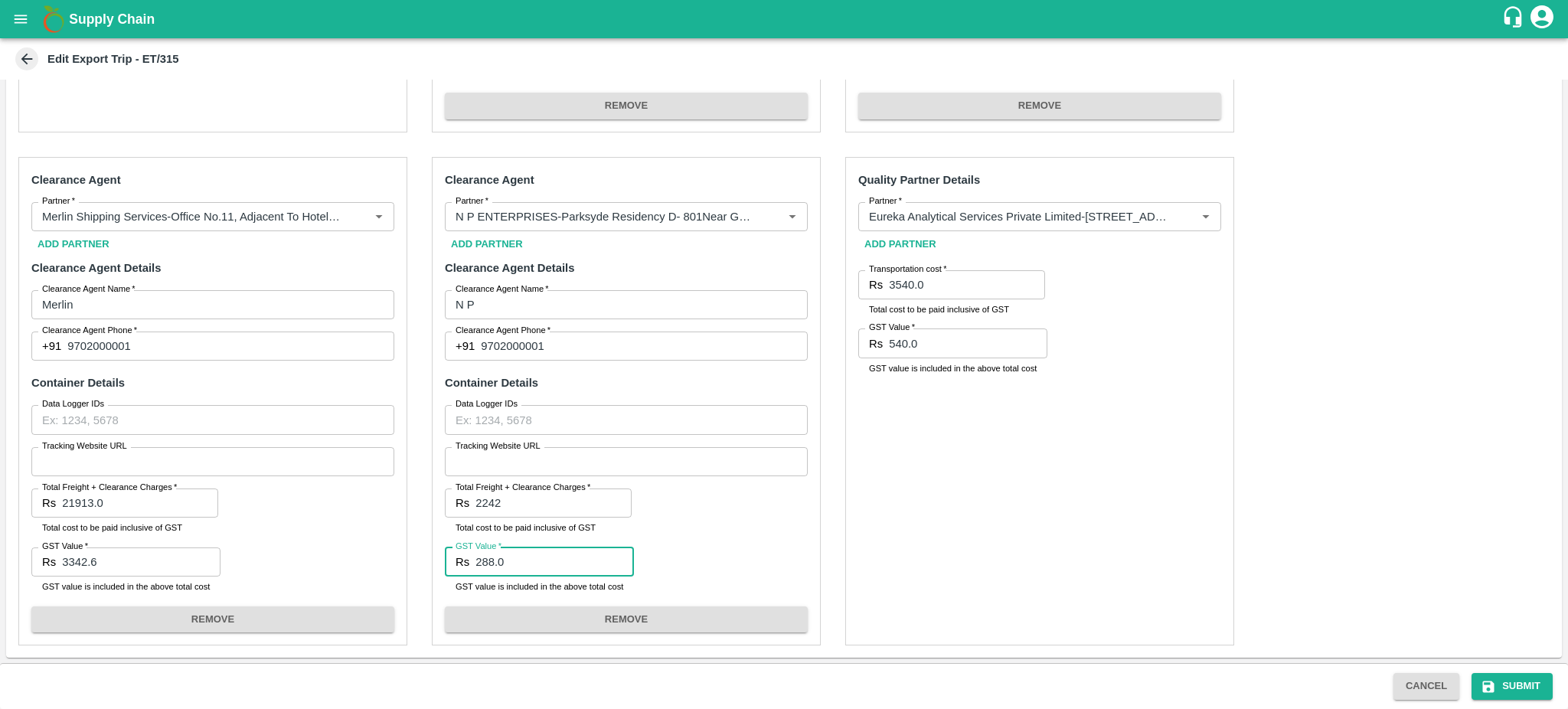
click at [466, 565] on div "Rs 288.0 GST Value" at bounding box center [539, 562] width 189 height 29
paste input "342"
type input "342"
click at [1545, 684] on button "Submit" at bounding box center [1512, 686] width 81 height 27
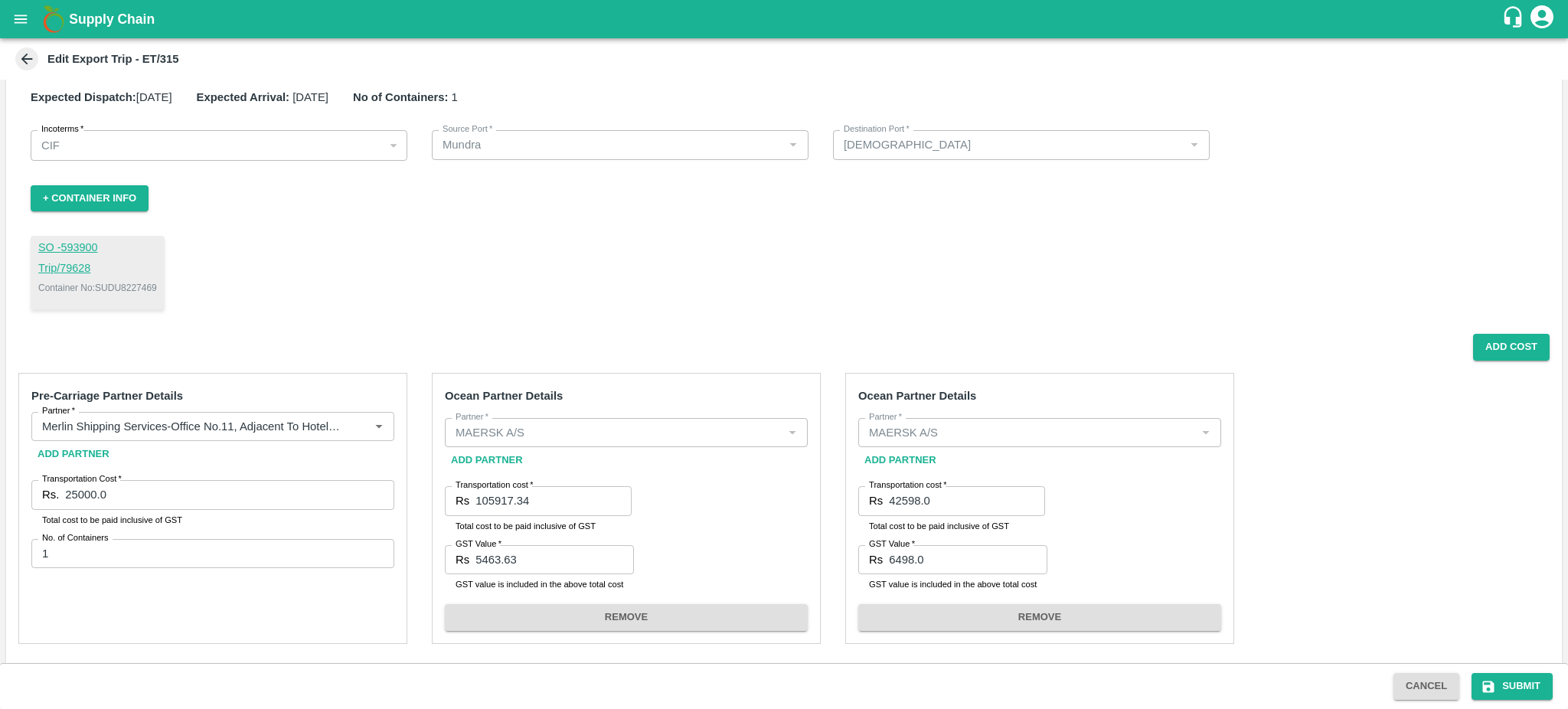
click at [18, 57] on icon at bounding box center [27, 59] width 17 height 17
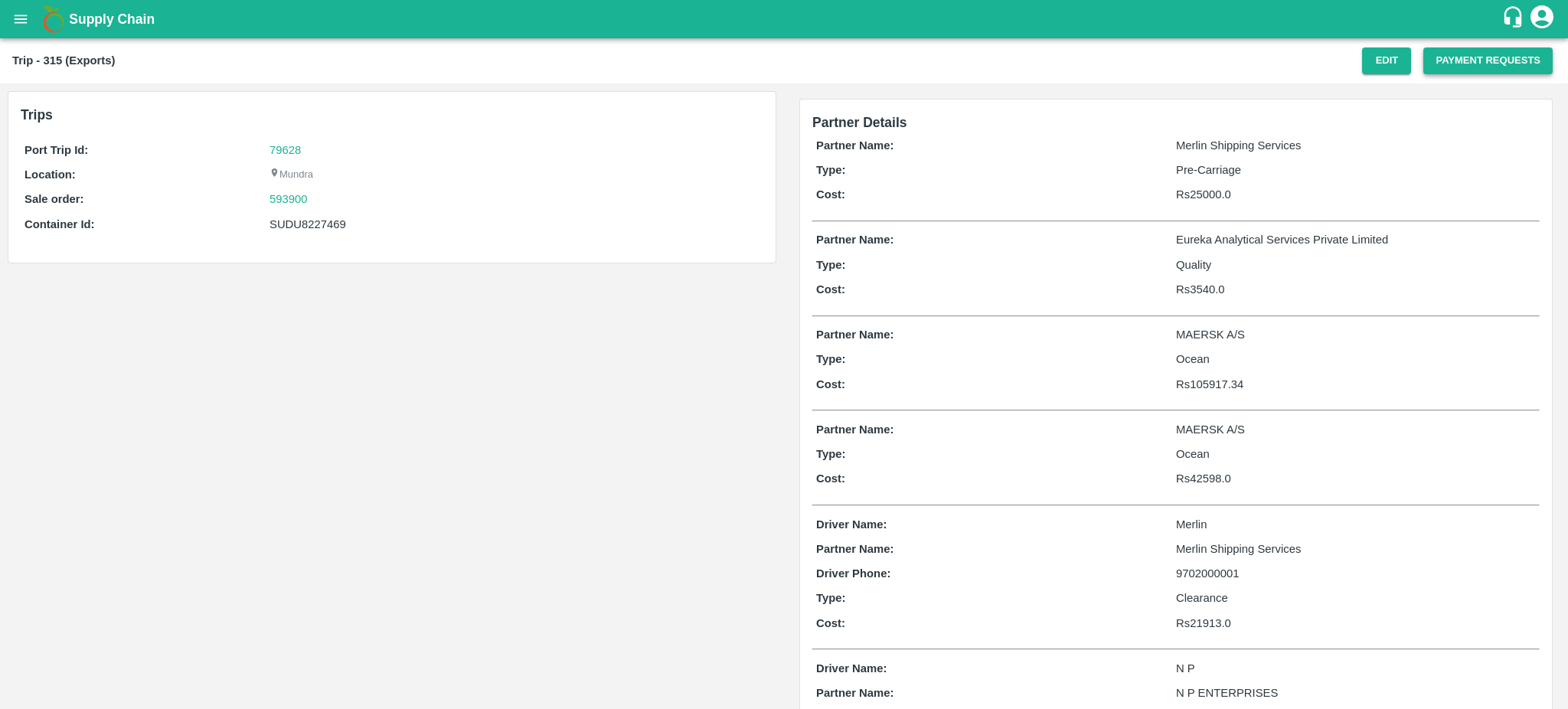
click at [1471, 55] on button "Payment Requests" at bounding box center [1487, 60] width 129 height 27
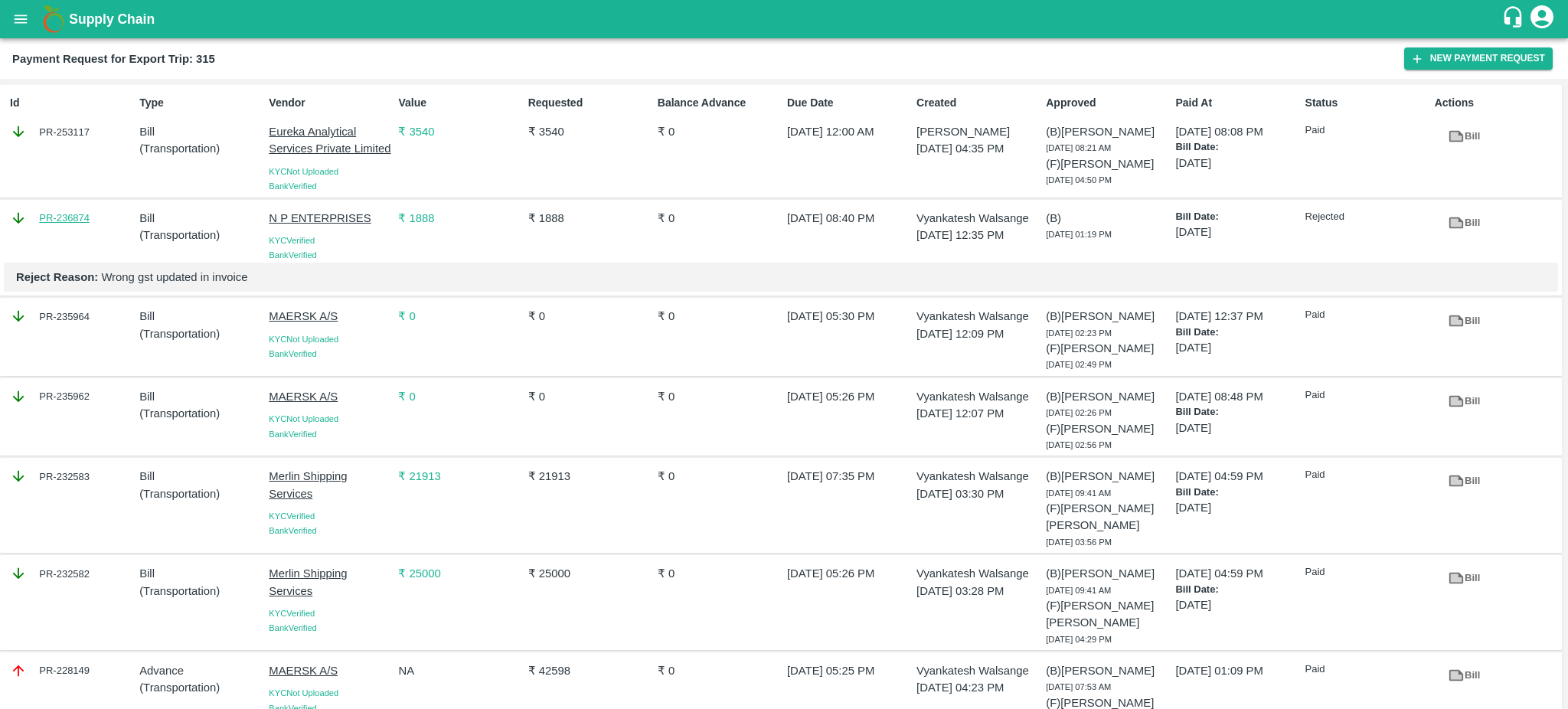
click at [75, 218] on link "PR-236874" at bounding box center [64, 219] width 51 height 15
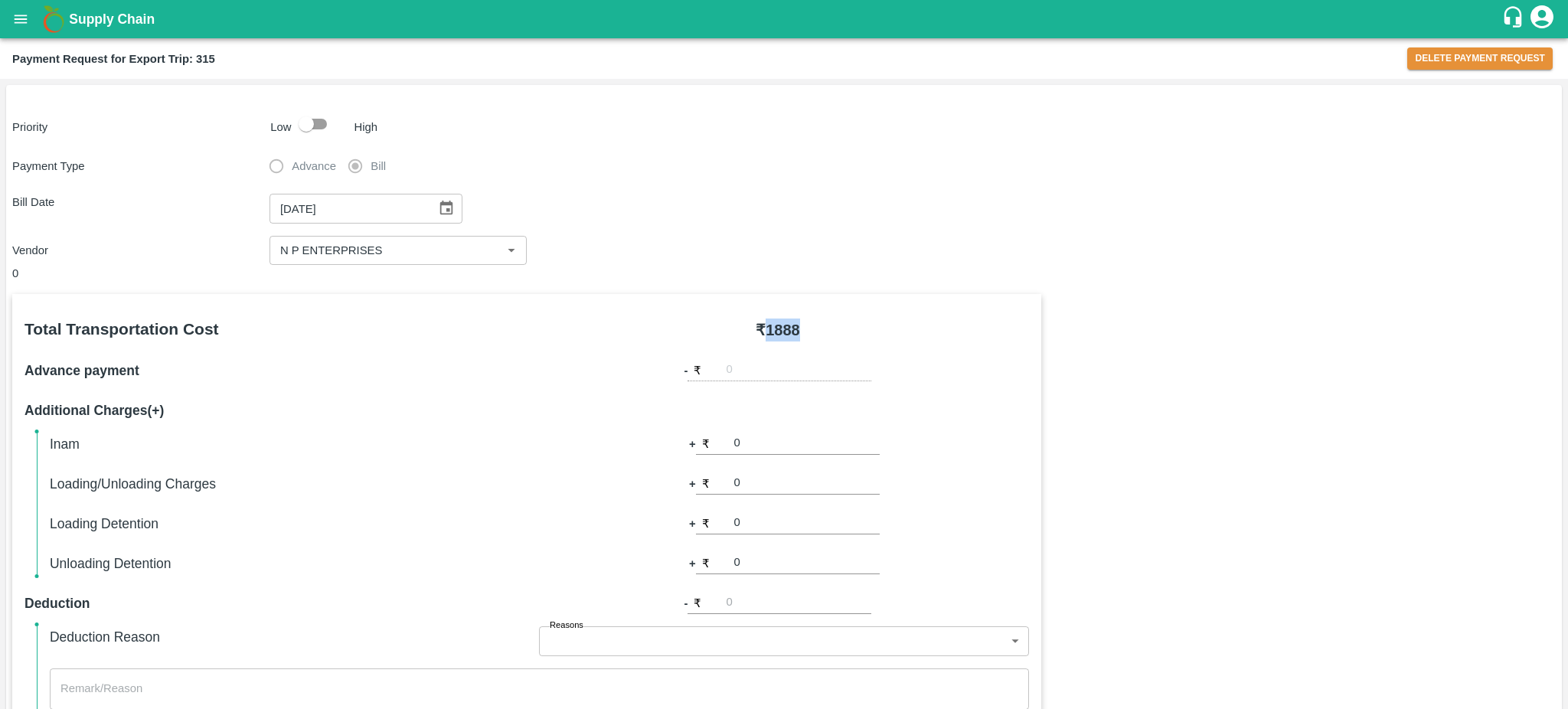
drag, startPoint x: 764, startPoint y: 330, endPoint x: 814, endPoint y: 324, distance: 50.4
click at [814, 324] on div "₹ 1888" at bounding box center [778, 330] width 502 height 23
copy b "1888"
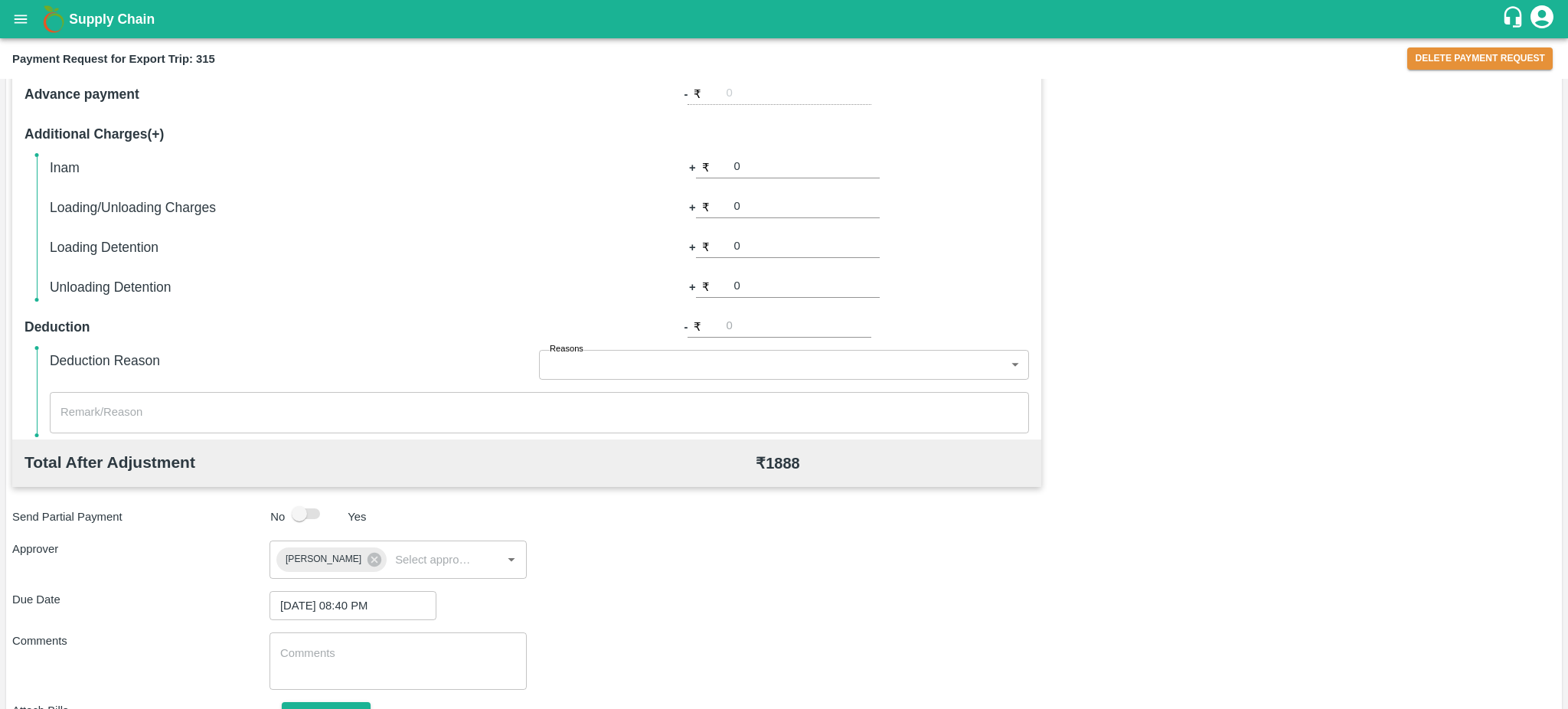
scroll to position [434, 0]
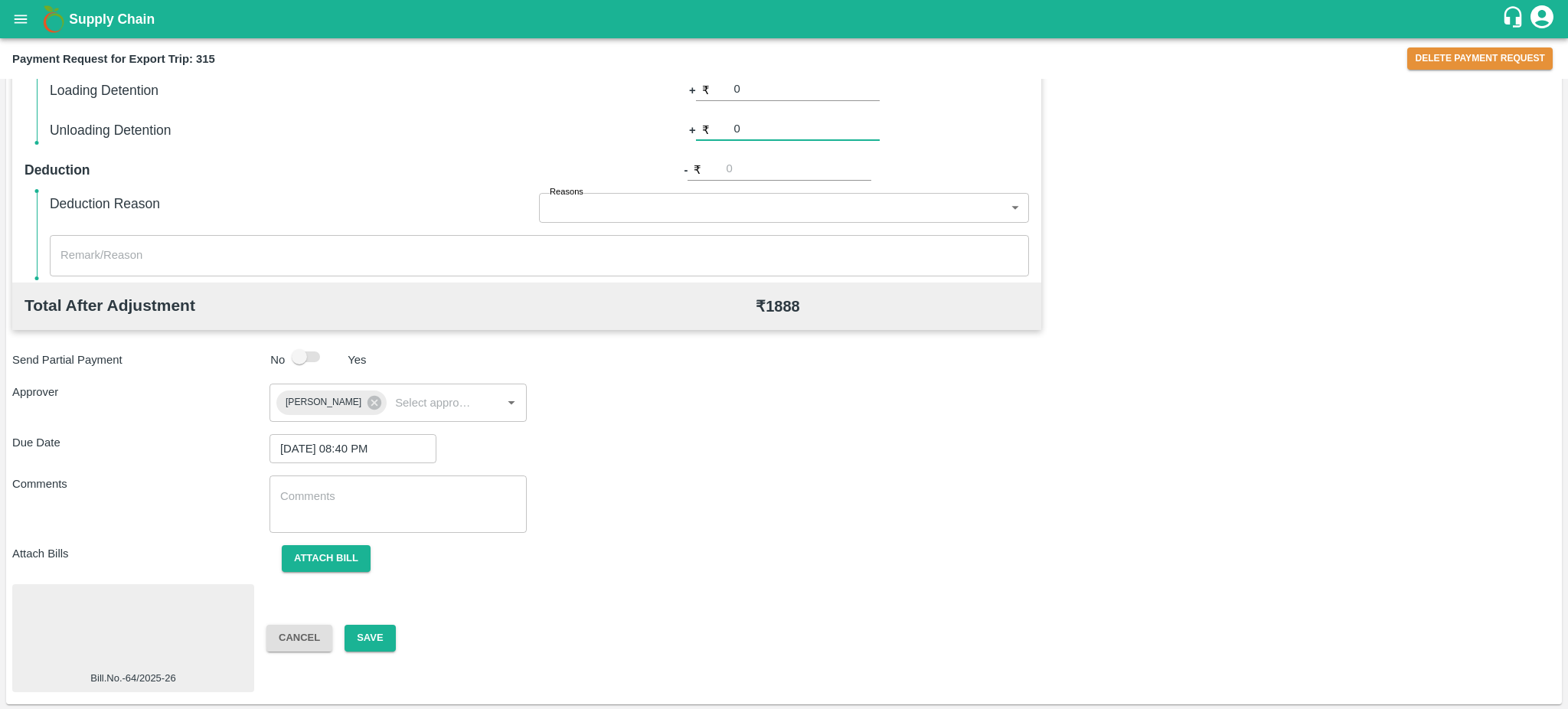
click at [762, 129] on input "0" at bounding box center [808, 130] width 146 height 21
type input "0354"
click at [319, 553] on button "Attach bill" at bounding box center [327, 558] width 89 height 27
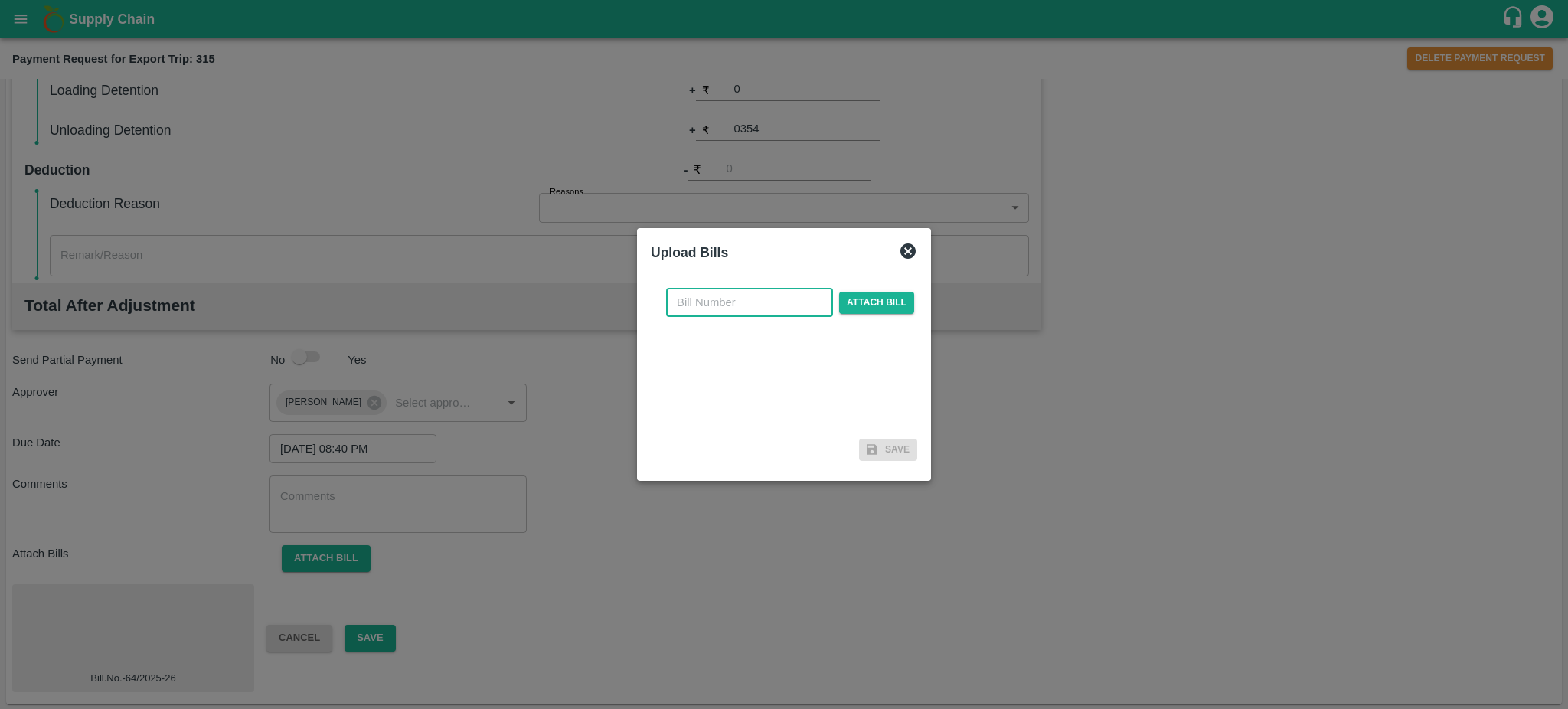
click at [699, 301] on input "text" at bounding box center [749, 303] width 167 height 29
type input "178"
click at [902, 293] on span "Attach bill" at bounding box center [877, 303] width 75 height 22
click at [0, 0] on input "Attach bill" at bounding box center [0, 0] width 0 height 0
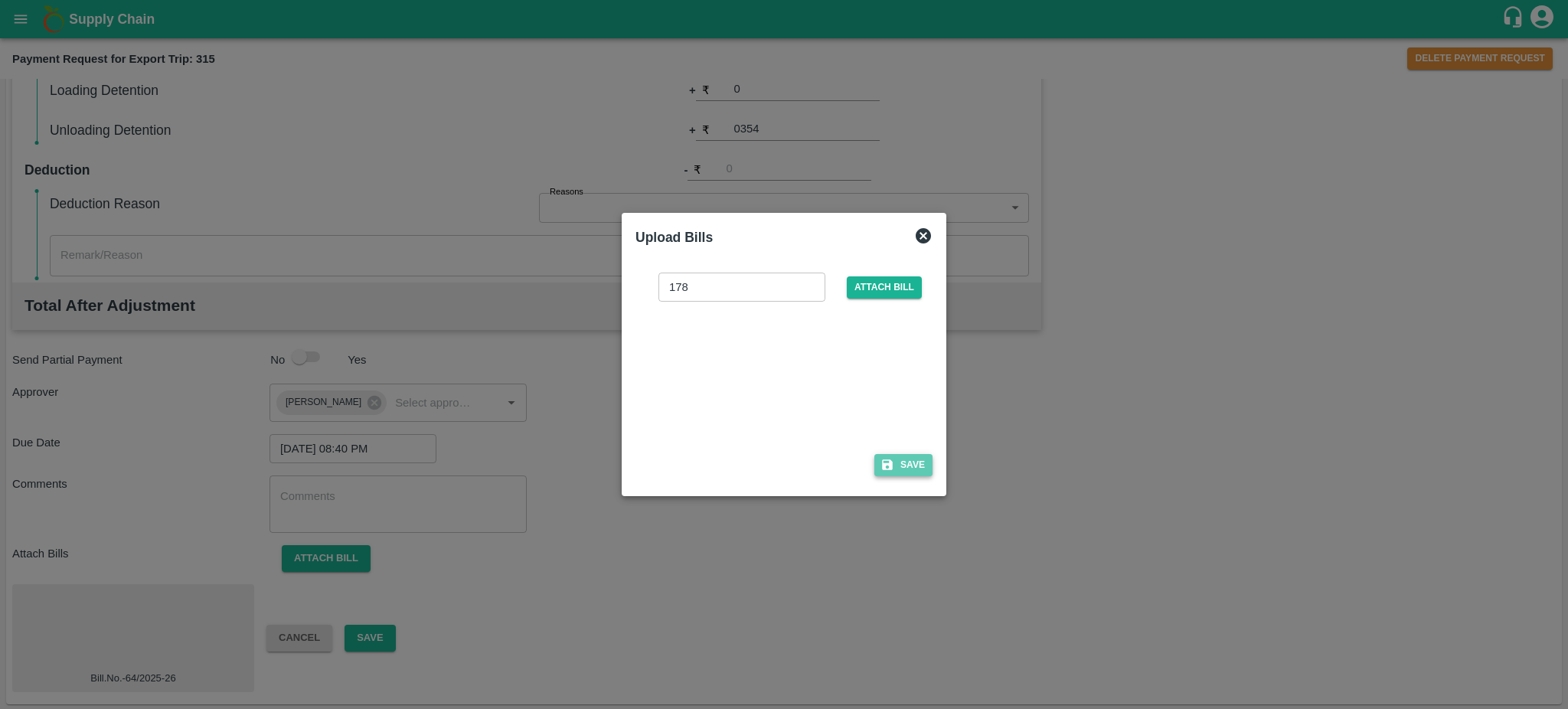
click at [920, 469] on button "Save" at bounding box center [904, 466] width 58 height 22
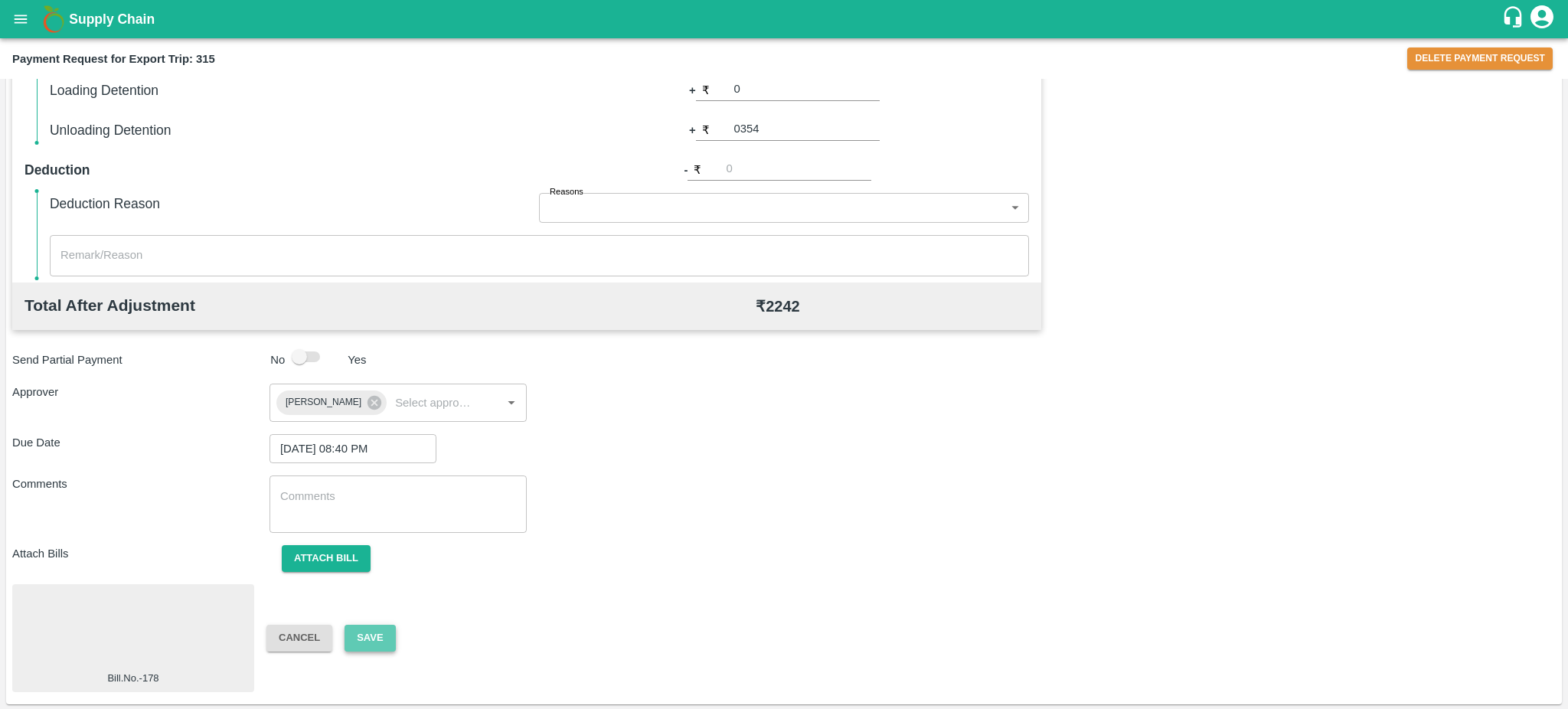
click at [389, 640] on button "Save" at bounding box center [369, 638] width 51 height 27
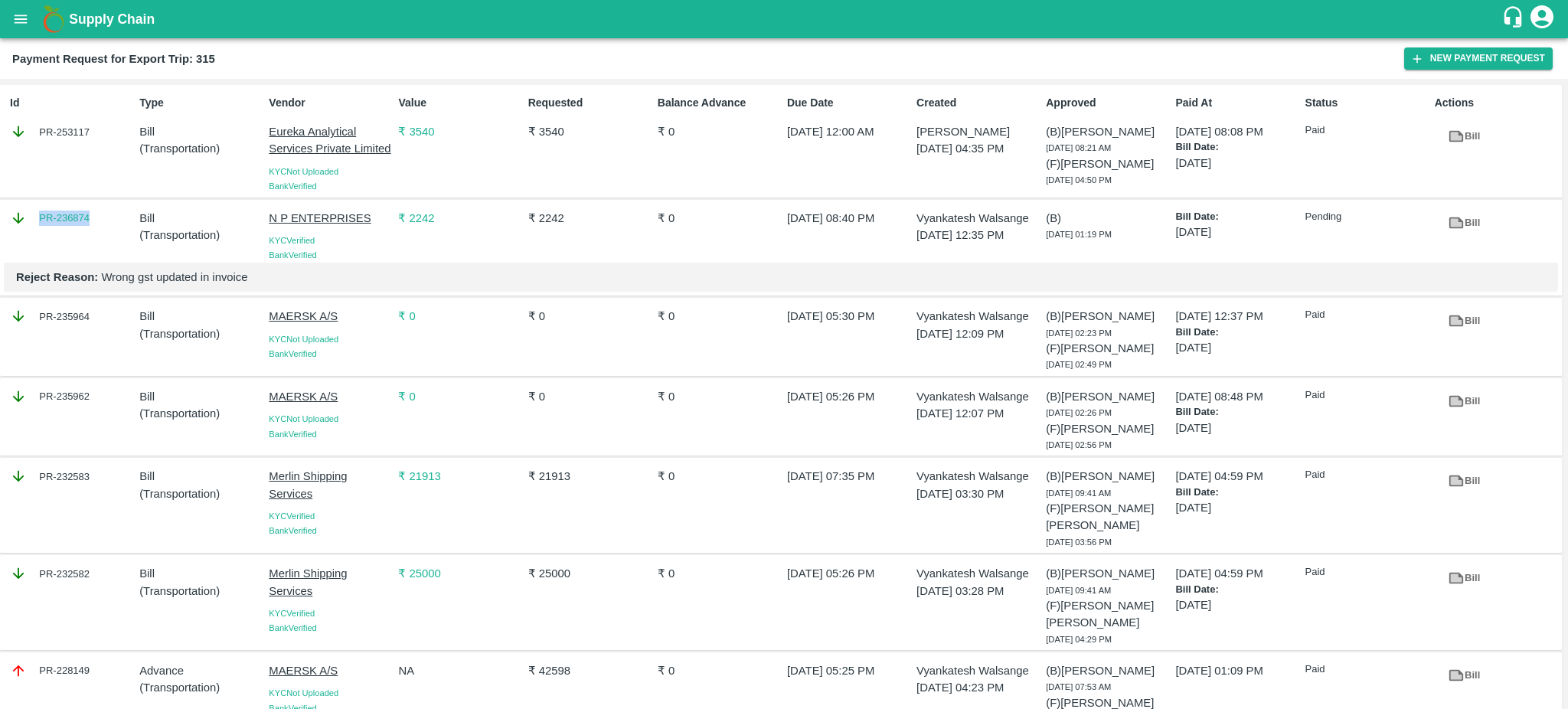
drag, startPoint x: 104, startPoint y: 221, endPoint x: 33, endPoint y: 220, distance: 71.0
click at [33, 220] on div "PR-236874" at bounding box center [72, 219] width 123 height 17
copy link "PR-236874"
